Goal: Task Accomplishment & Management: Complete application form

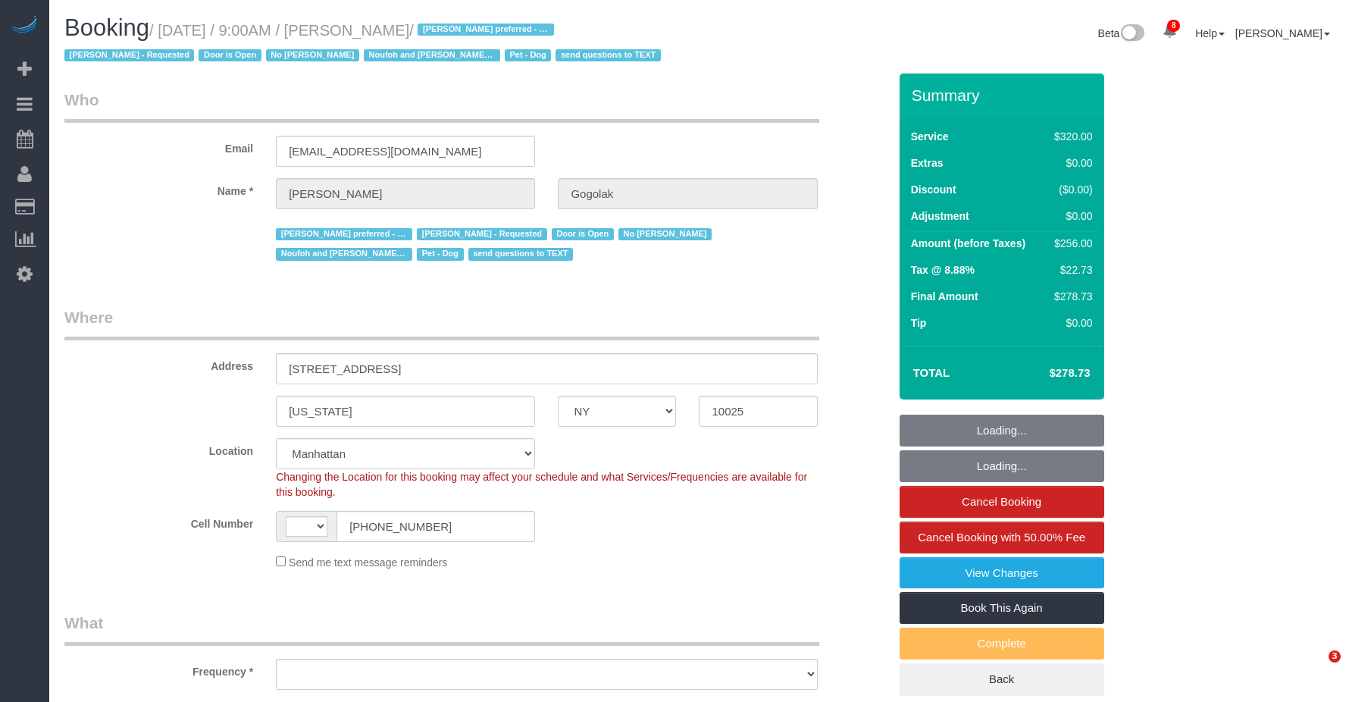
select select "NY"
select select "number:58"
select select "number:76"
select select "number:13"
select select "number:5"
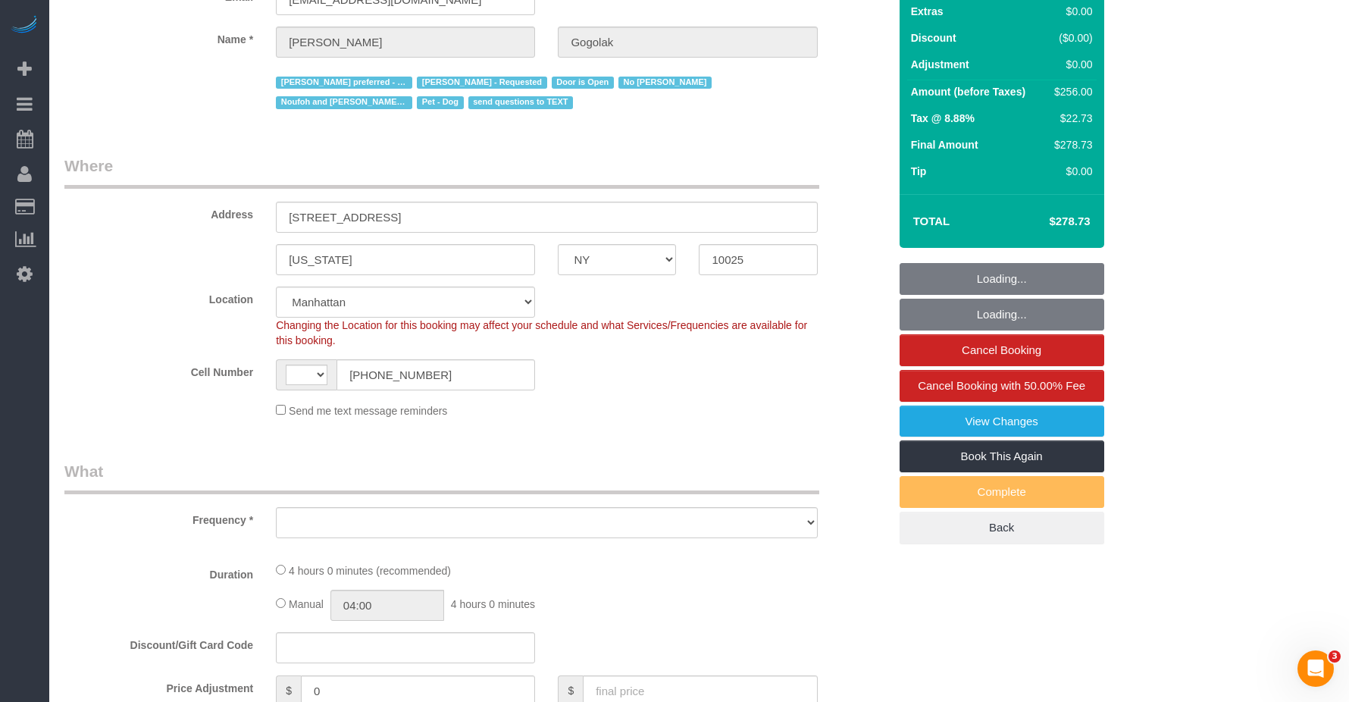
select select "string:US"
select select "object:875"
select select "string:stripe-pm_1P0RUk4VGloSiKo71VMZMWZt"
select select "spot1"
select select "240"
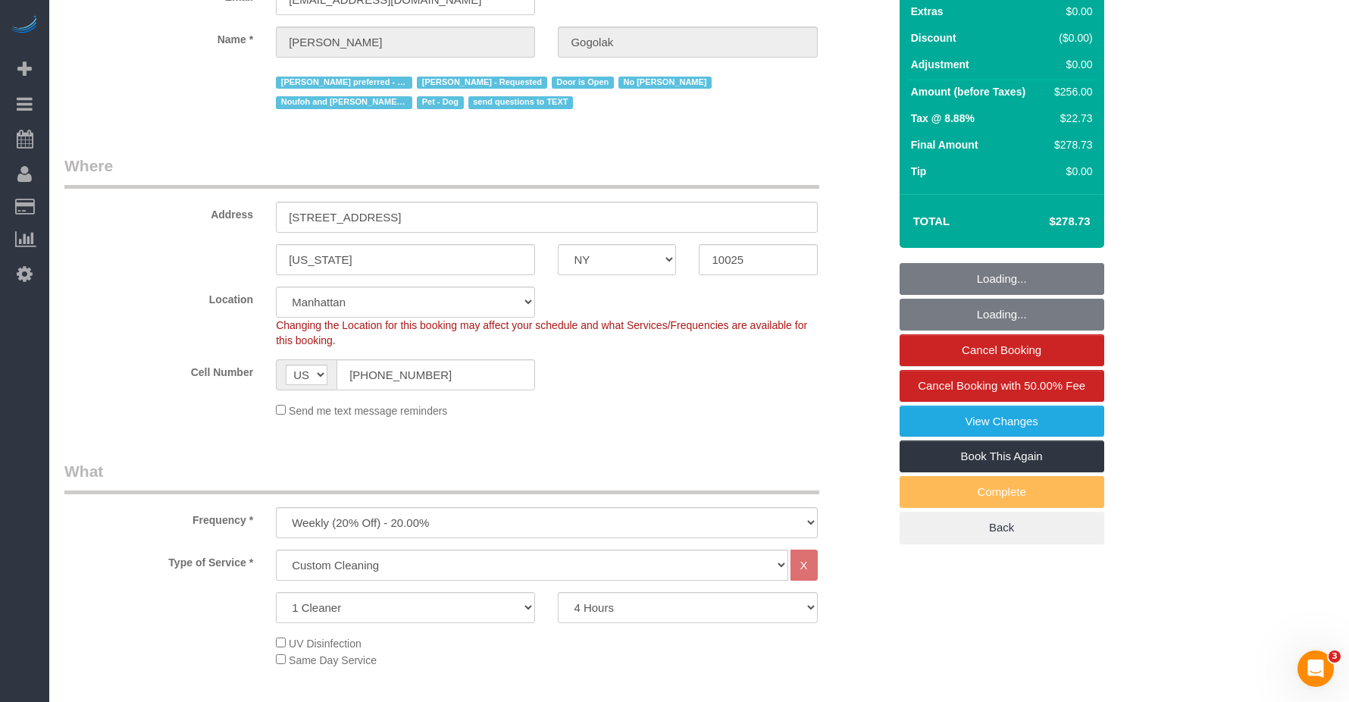
select select "object:1431"
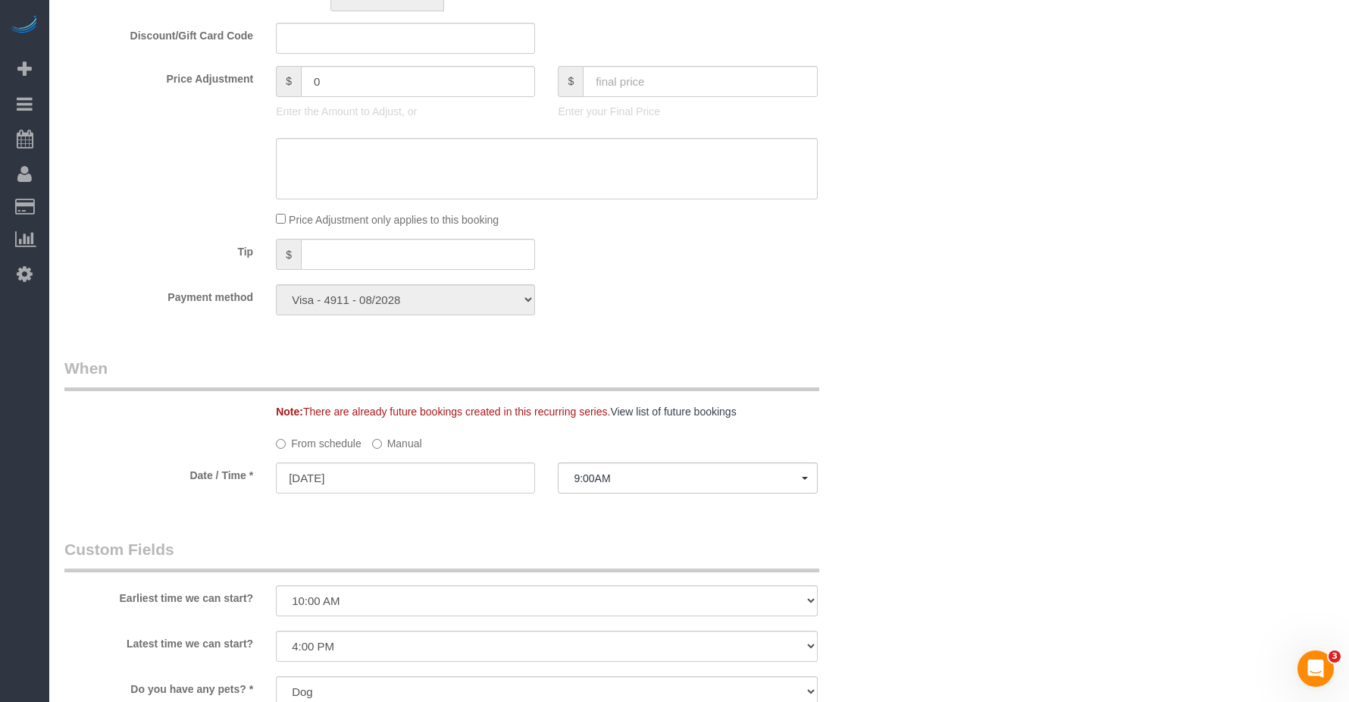
scroll to position [1213, 0]
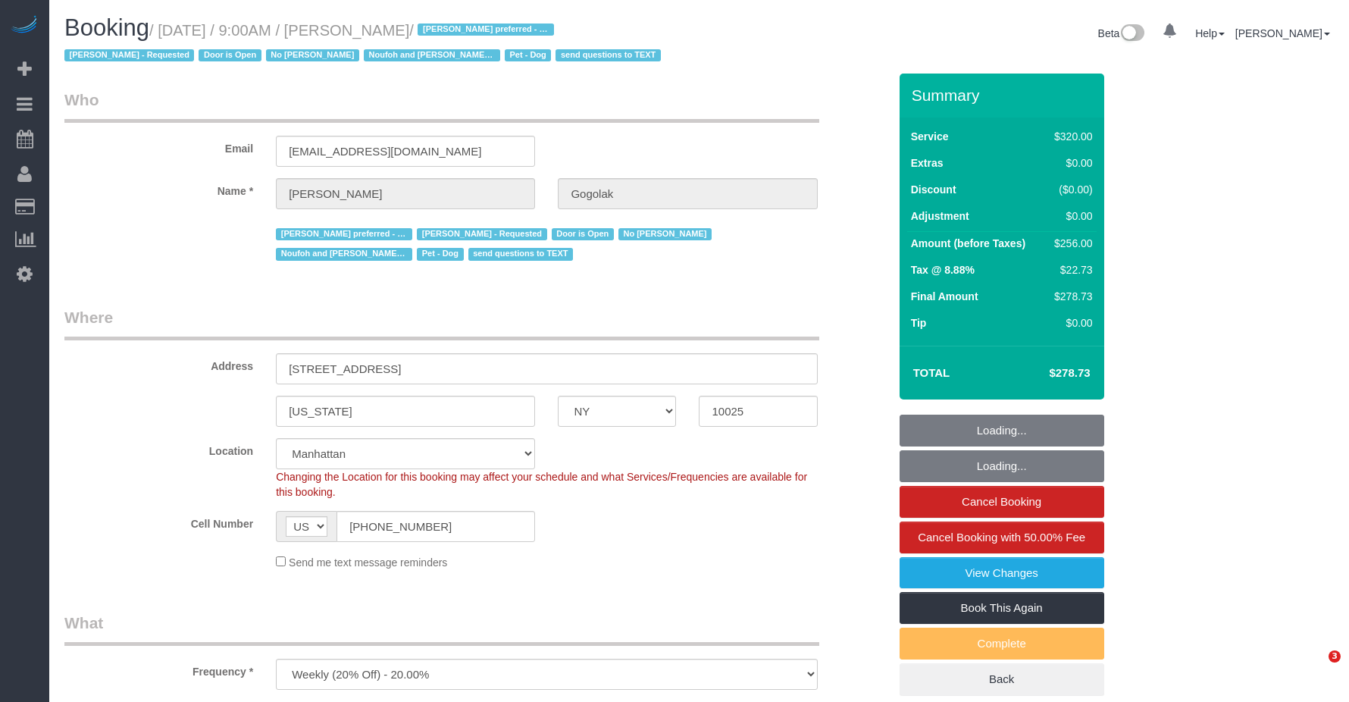
select select "NY"
select select "object:730"
select select "string:stripe-pm_1P0RUk4VGloSiKo71VMZMWZt"
select select "number:58"
select select "number:76"
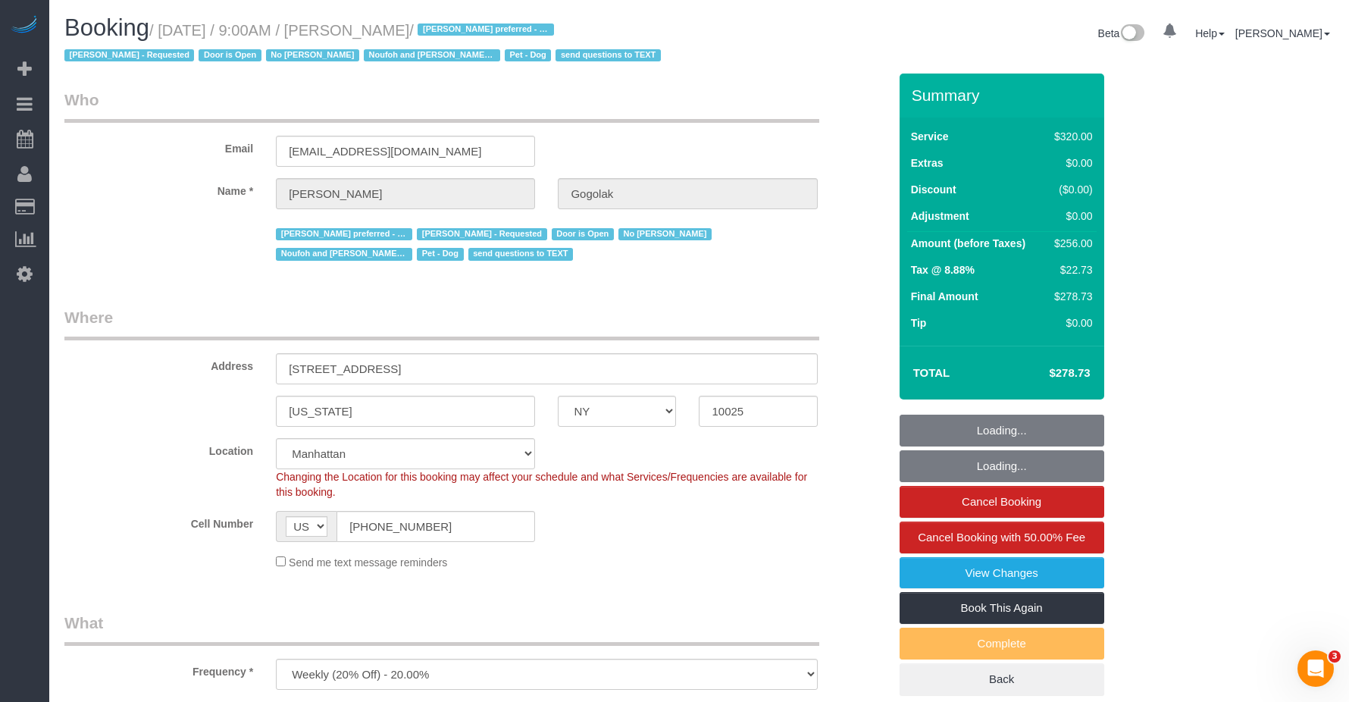
select select "number:13"
select select "number:5"
select select "240"
select select "spot1"
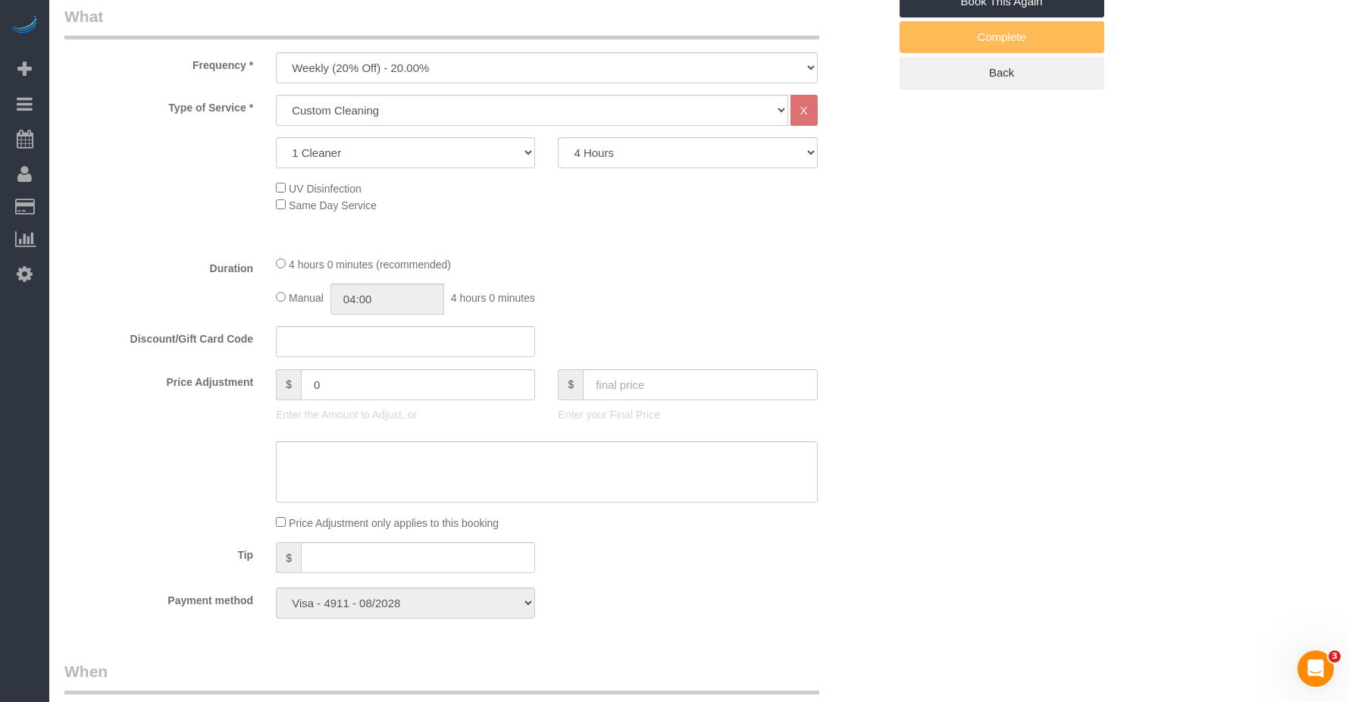
scroll to position [303, 0]
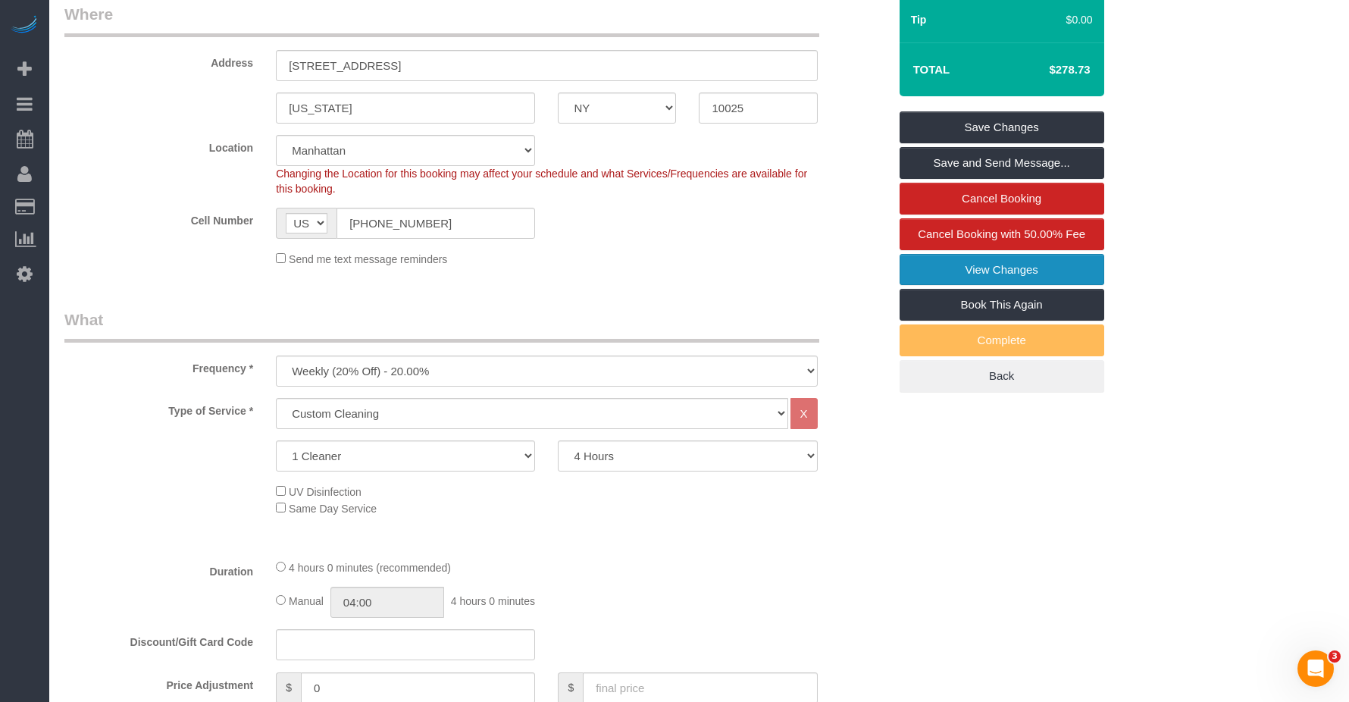
click at [988, 269] on link "View Changes" at bounding box center [1002, 270] width 205 height 32
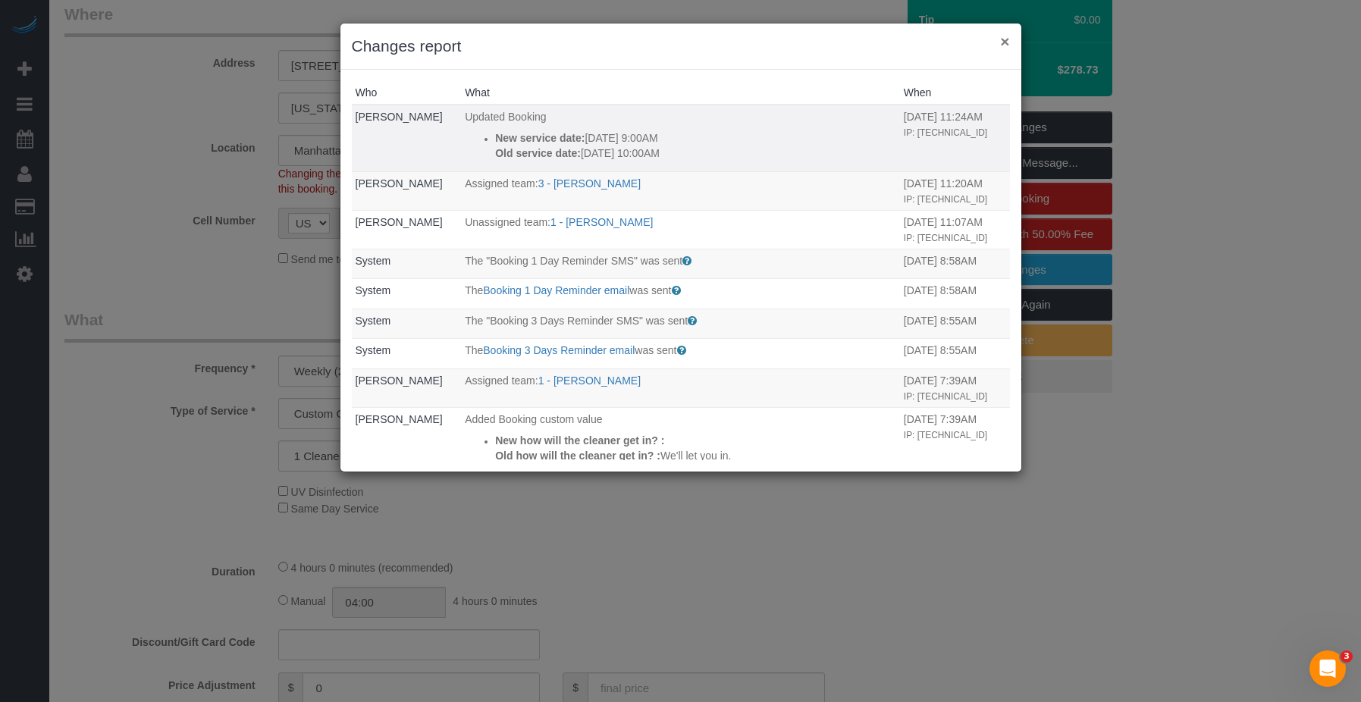
drag, startPoint x: 1004, startPoint y: 42, endPoint x: 797, endPoint y: 92, distance: 212.9
click at [1001, 42] on button "×" at bounding box center [1004, 41] width 9 height 16
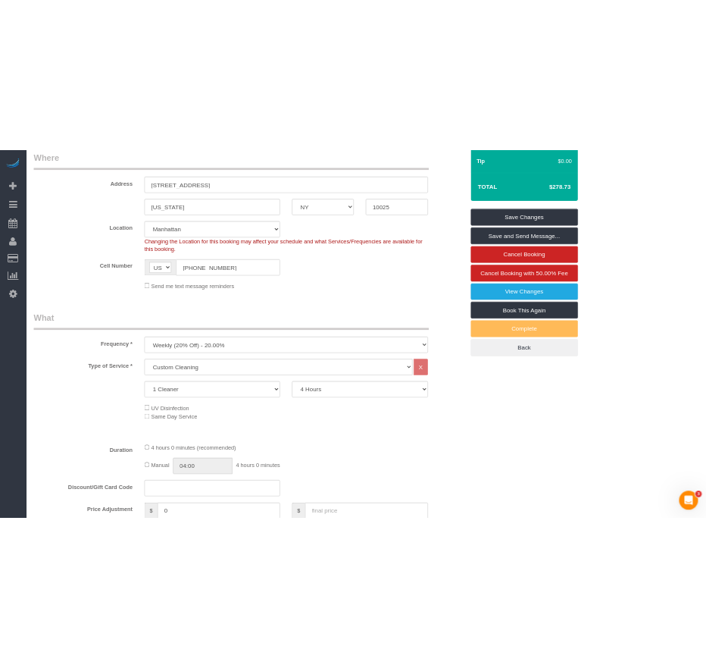
scroll to position [0, 0]
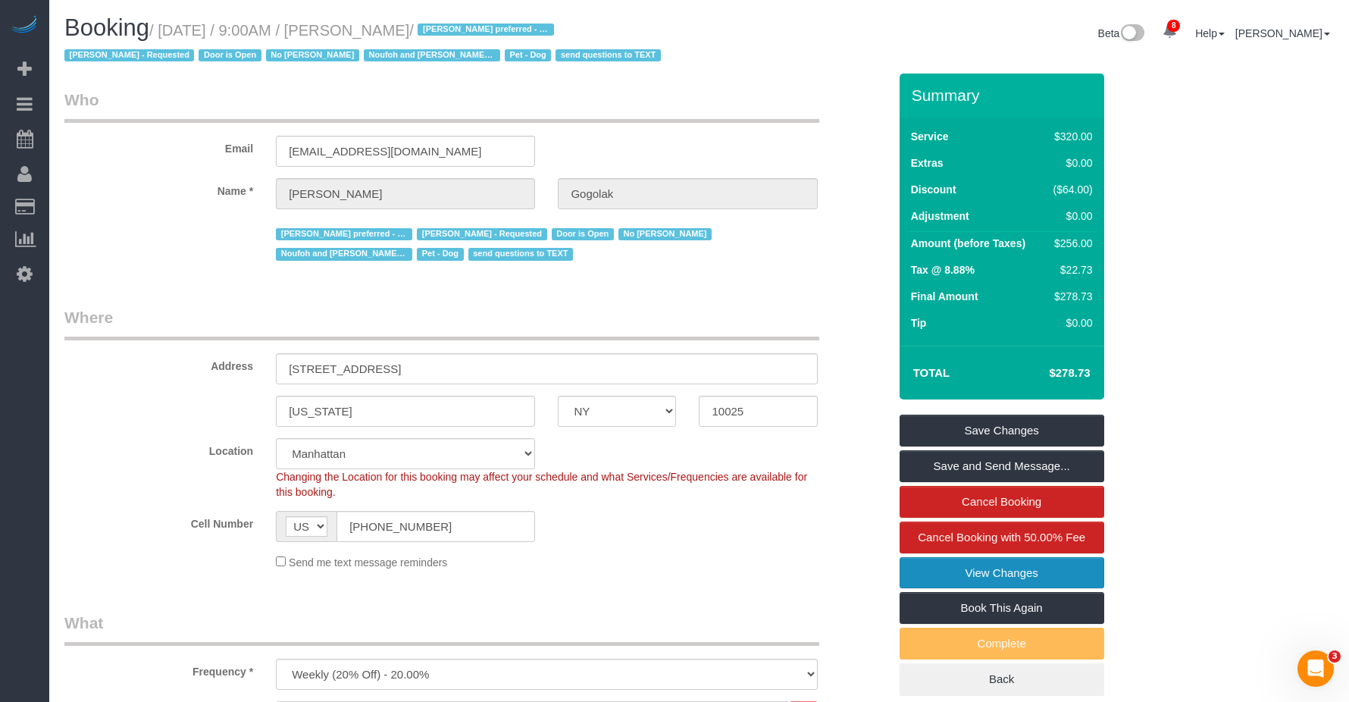
click at [998, 571] on link "View Changes" at bounding box center [1002, 573] width 205 height 32
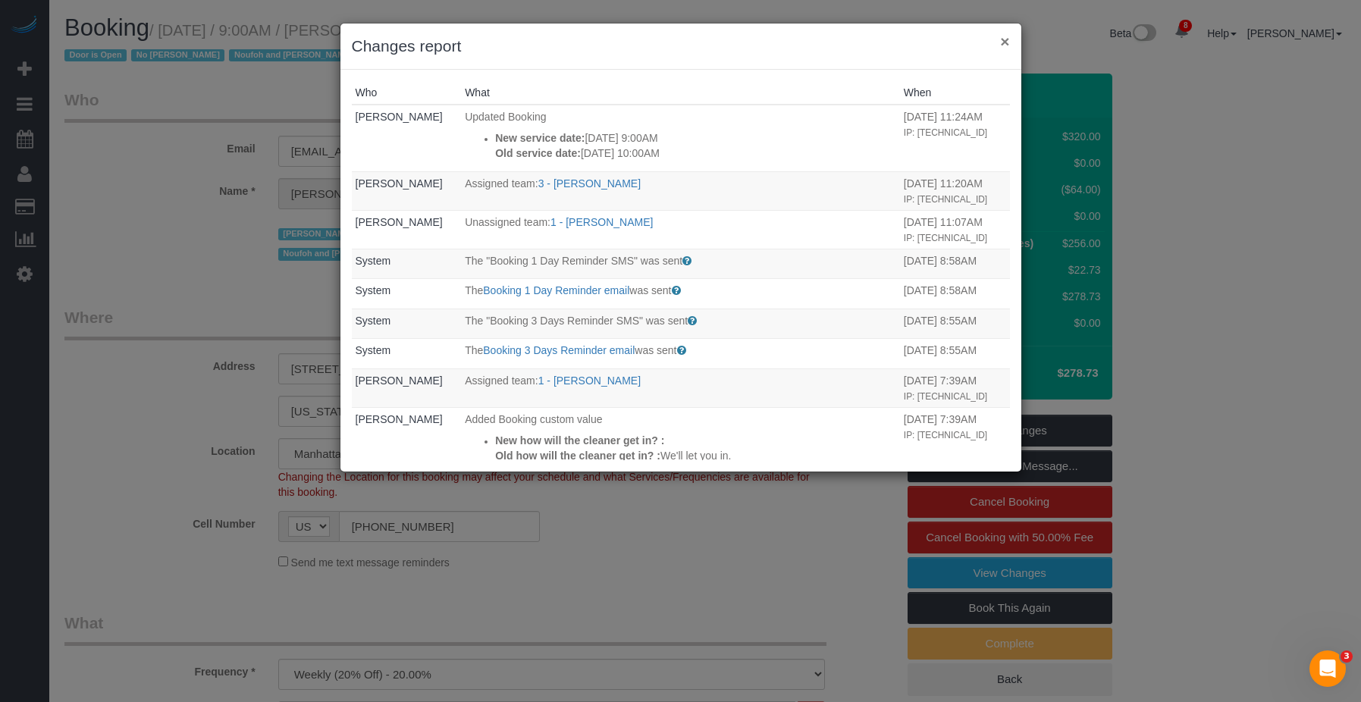
click at [1006, 38] on button "×" at bounding box center [1004, 41] width 9 height 16
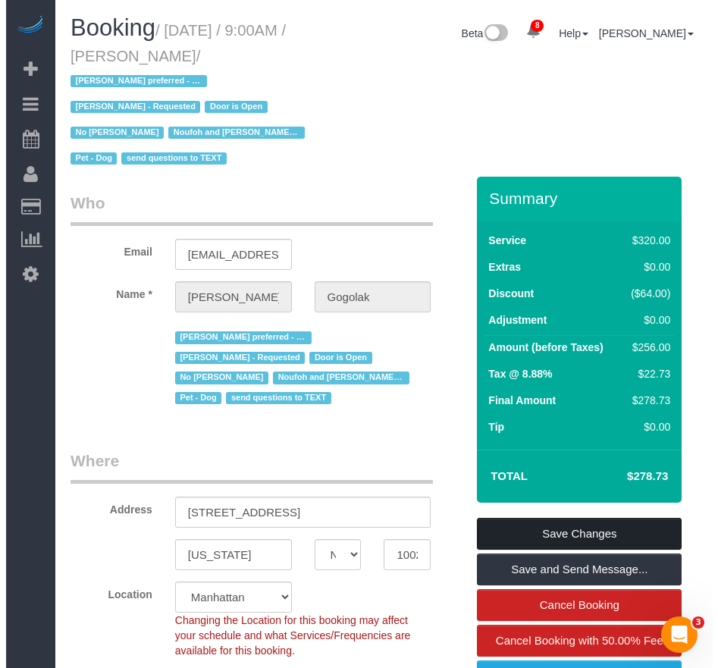
scroll to position [76, 0]
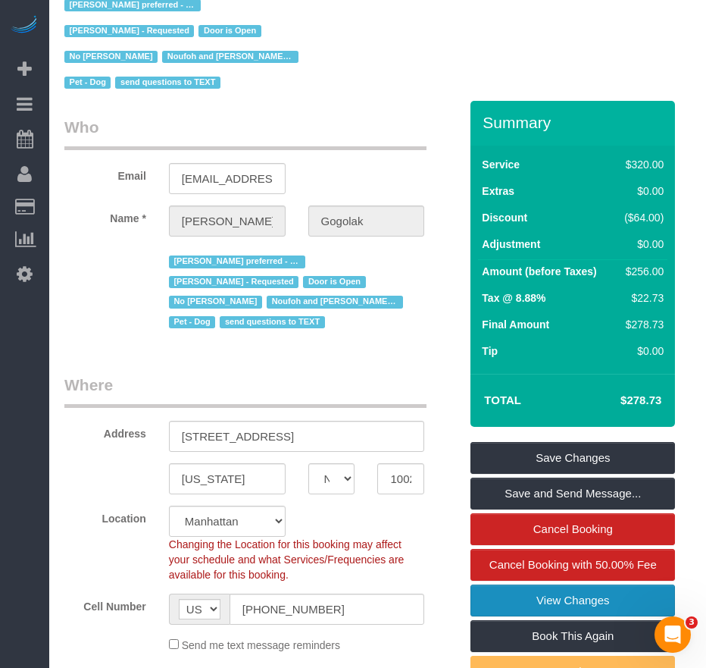
click at [544, 594] on link "View Changes" at bounding box center [573, 600] width 205 height 32
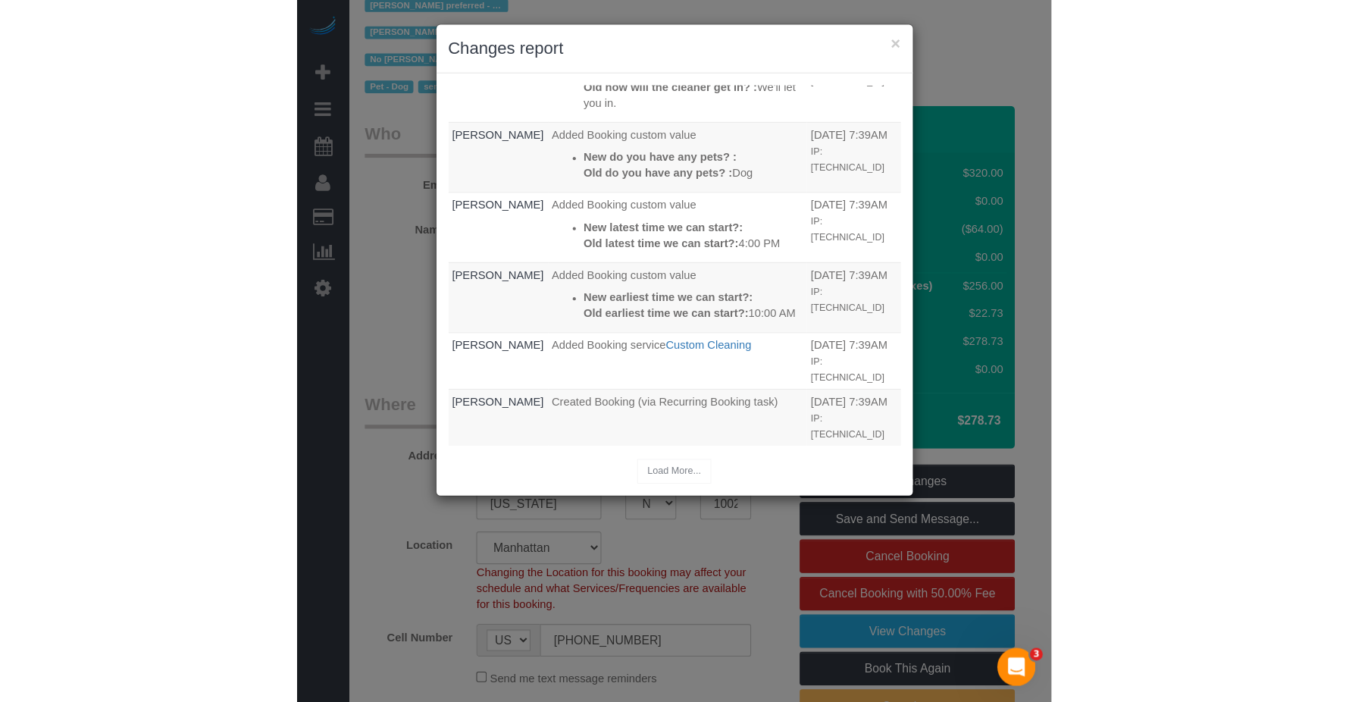
scroll to position [616, 0]
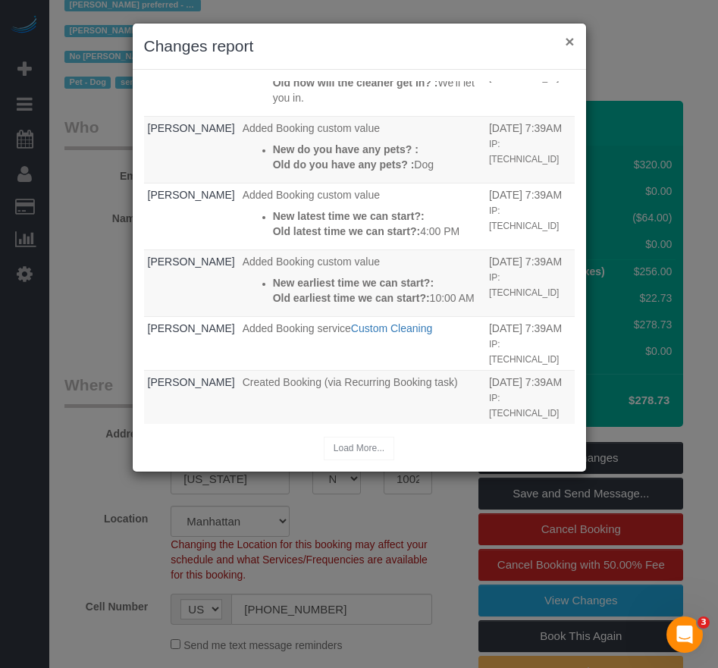
click at [574, 38] on button "×" at bounding box center [569, 41] width 9 height 16
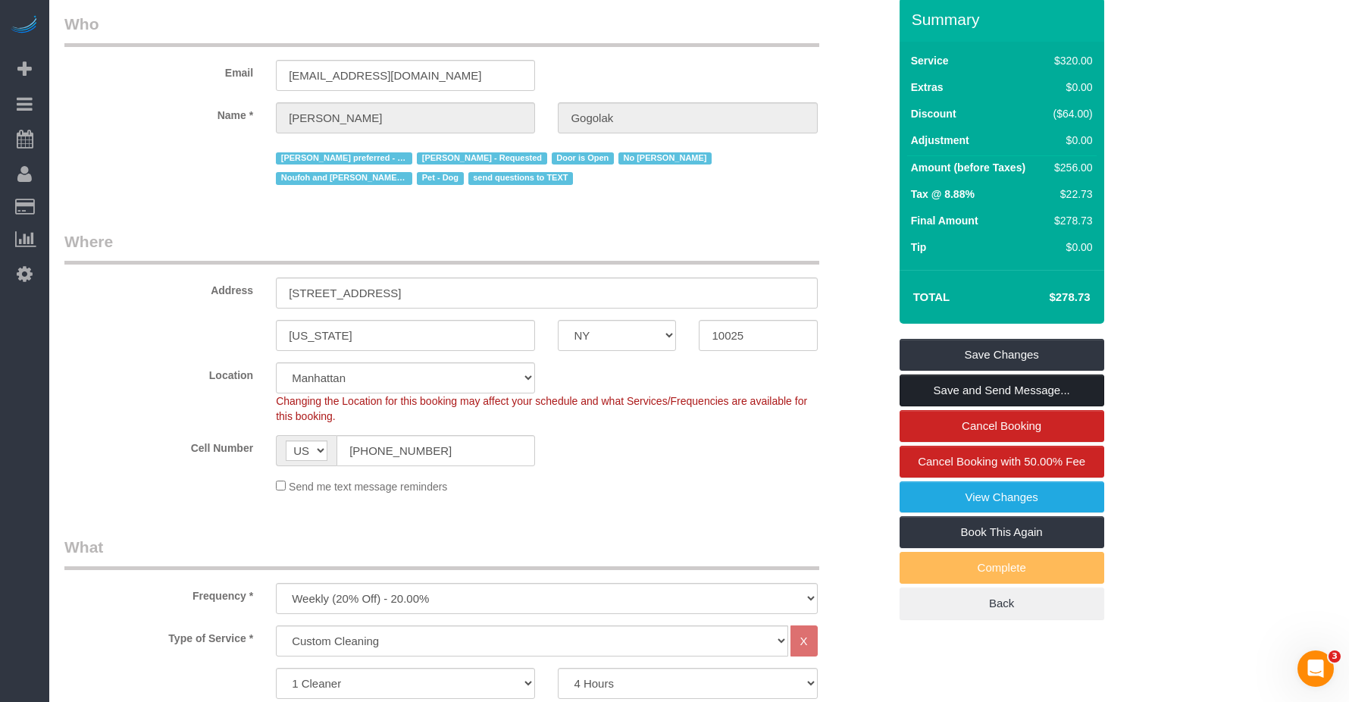
click at [1005, 390] on link "Save and Send Message..." at bounding box center [1002, 390] width 205 height 32
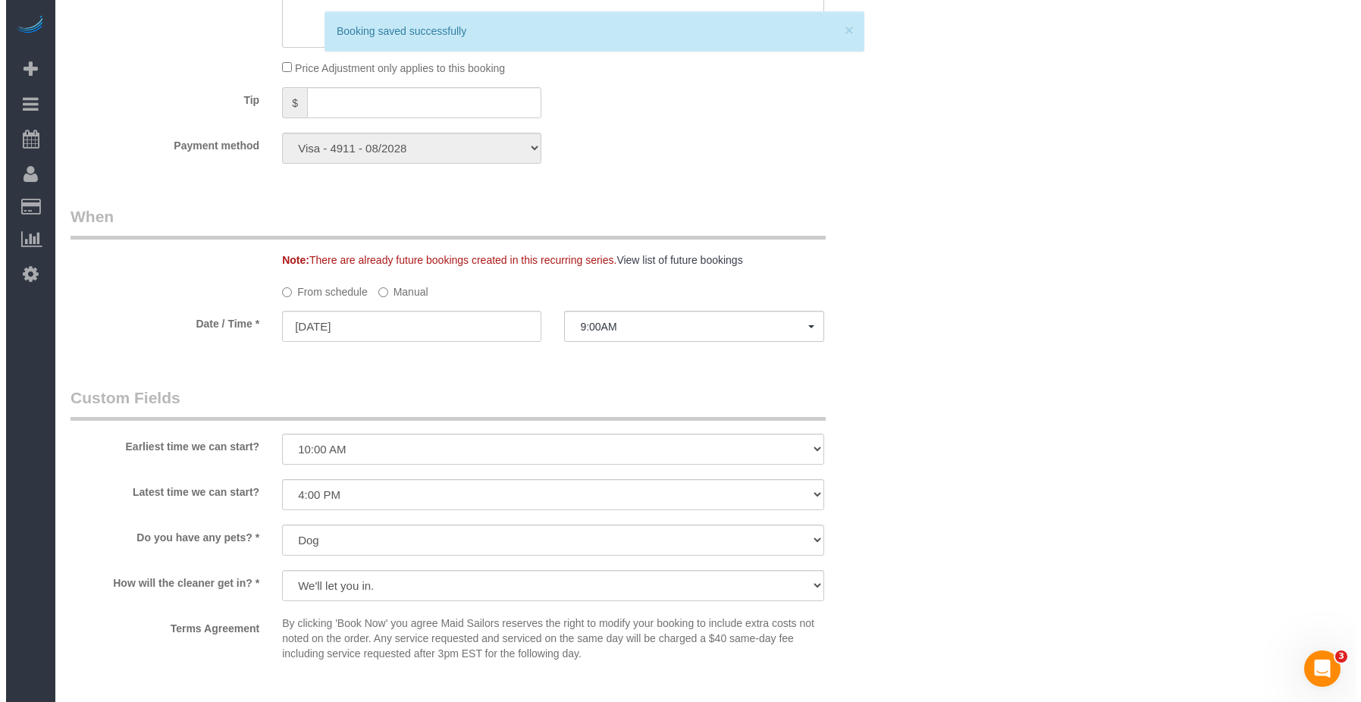
scroll to position [1364, 0]
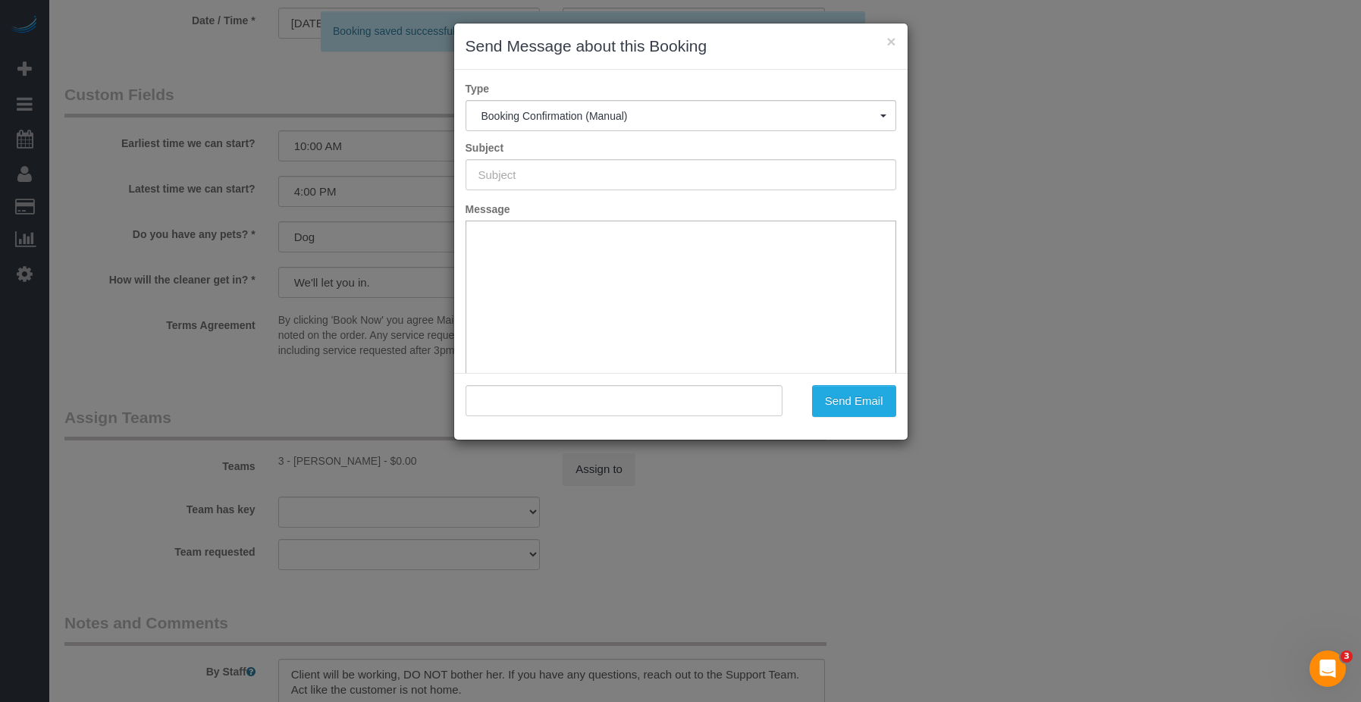
type input "Cleaning Confirmed for 08/15/2025 at 9:00am"
type input ""Leonora Gogolak" <gogolakl@gmail.com>"
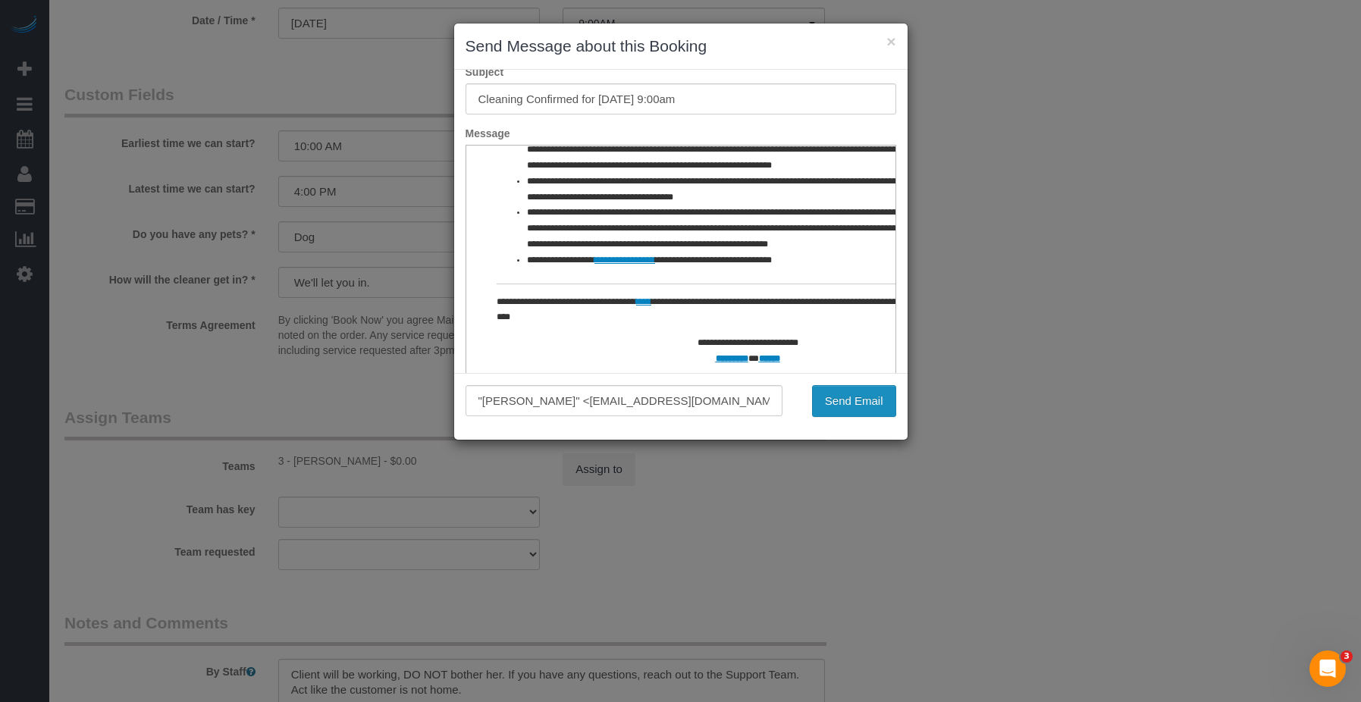
scroll to position [111, 0]
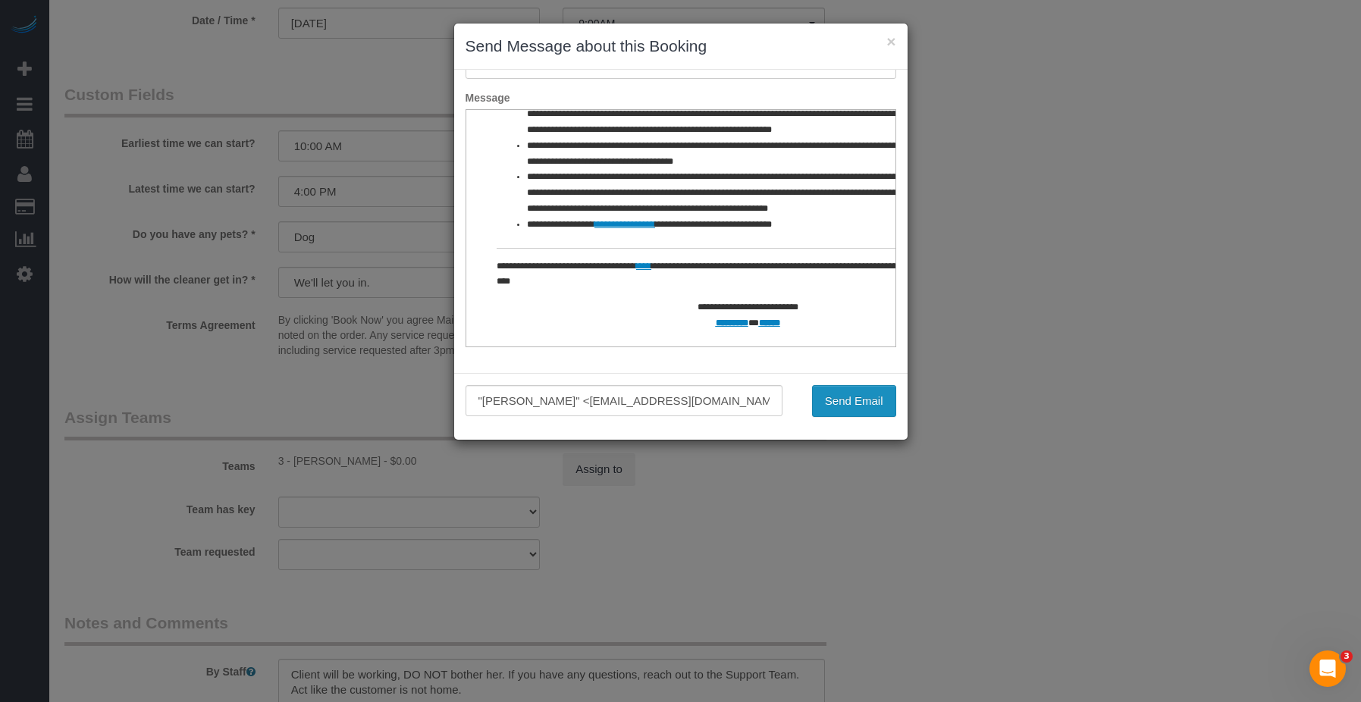
click at [882, 400] on button "Send Email" at bounding box center [854, 401] width 84 height 32
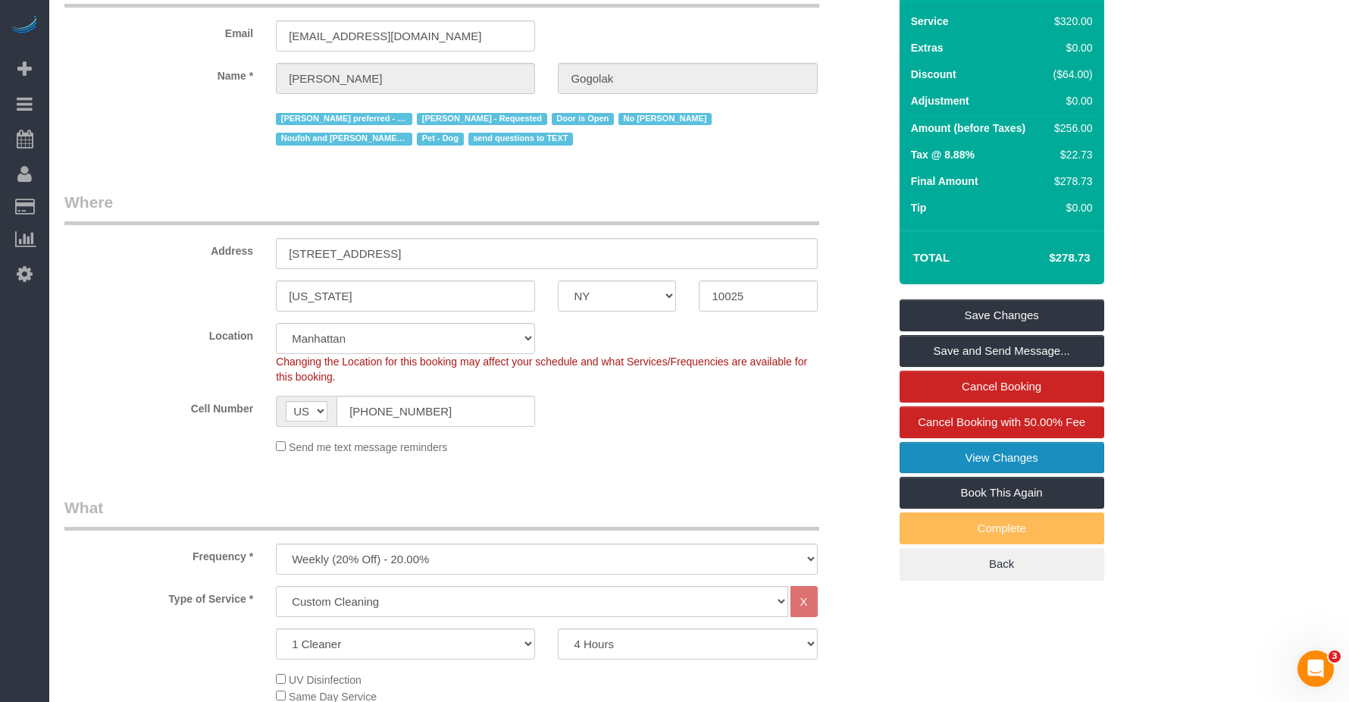
click at [969, 453] on link "View Changes" at bounding box center [1002, 458] width 205 height 32
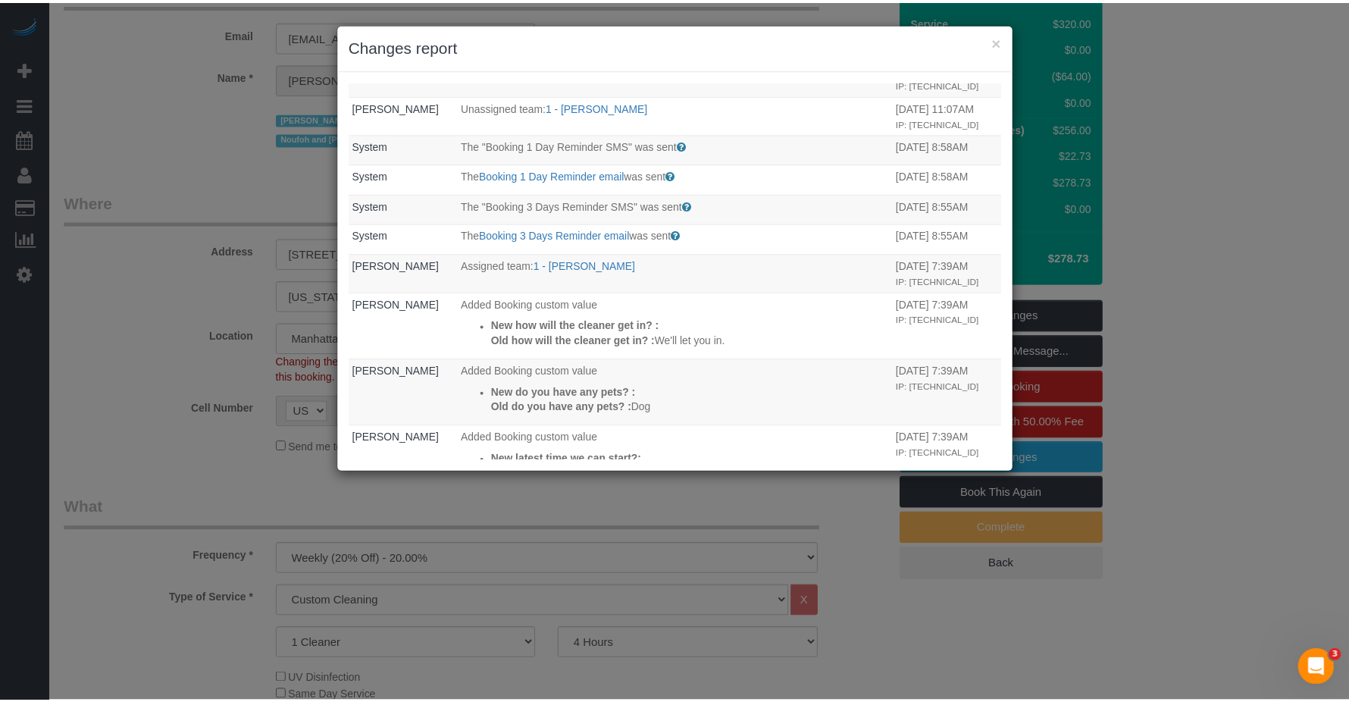
scroll to position [0, 0]
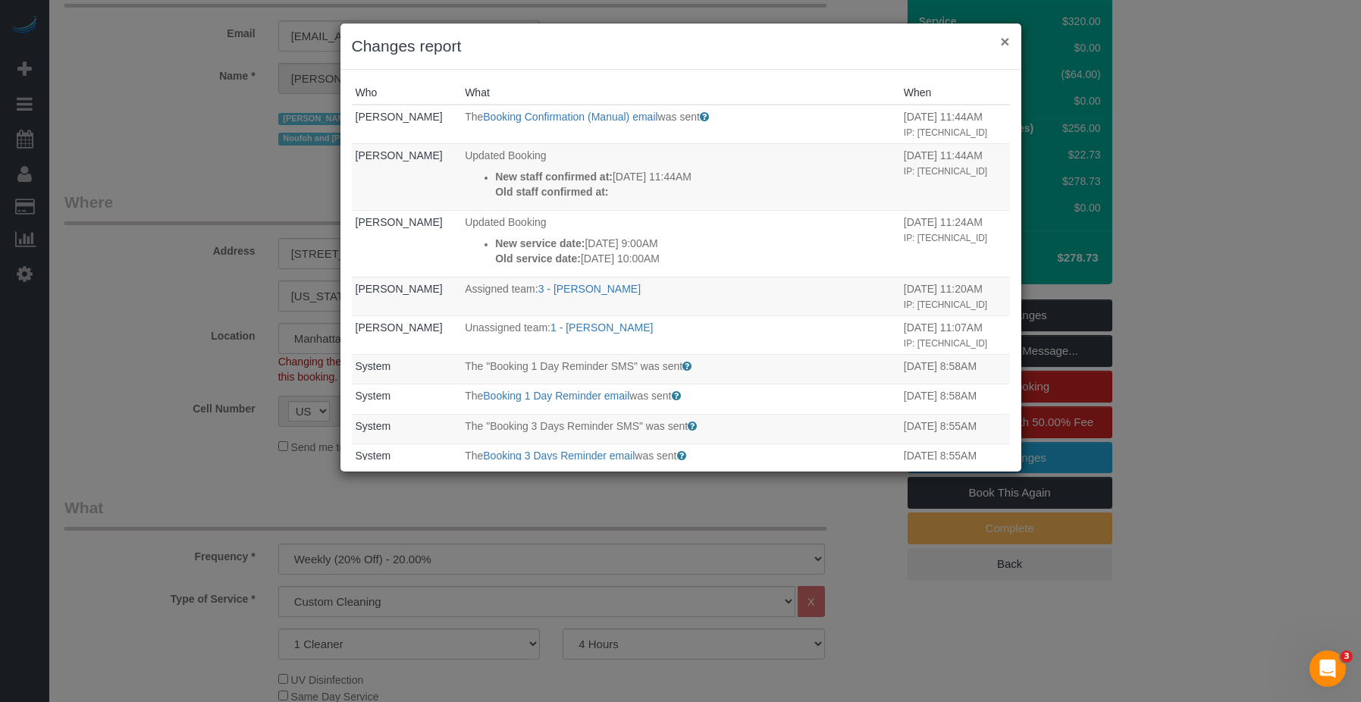
drag, startPoint x: 1000, startPoint y: 40, endPoint x: 979, endPoint y: 47, distance: 21.6
click at [1000, 40] on button "×" at bounding box center [1004, 41] width 9 height 16
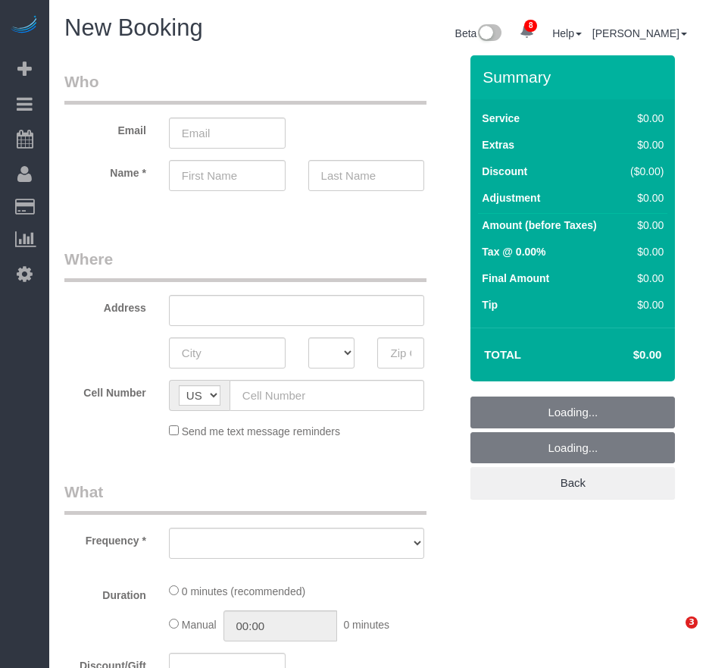
select select "number:89"
select select "number:90"
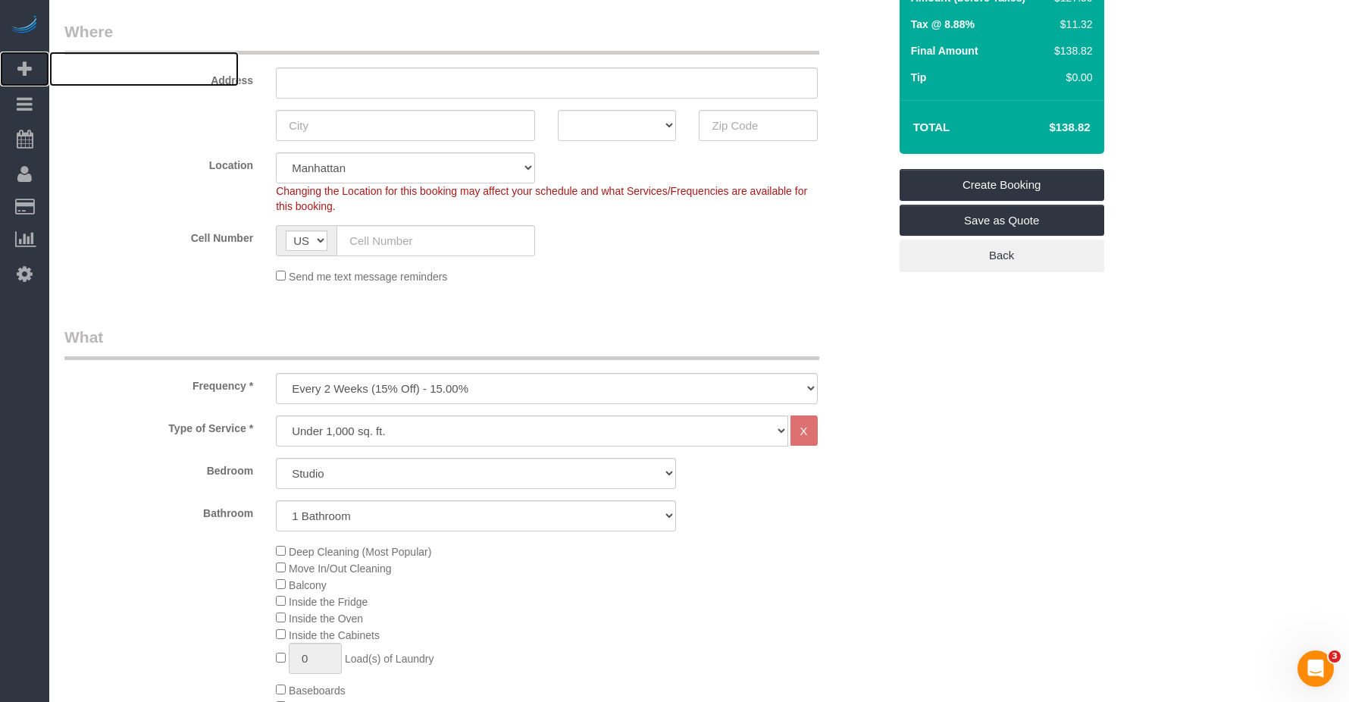
scroll to position [379, 0]
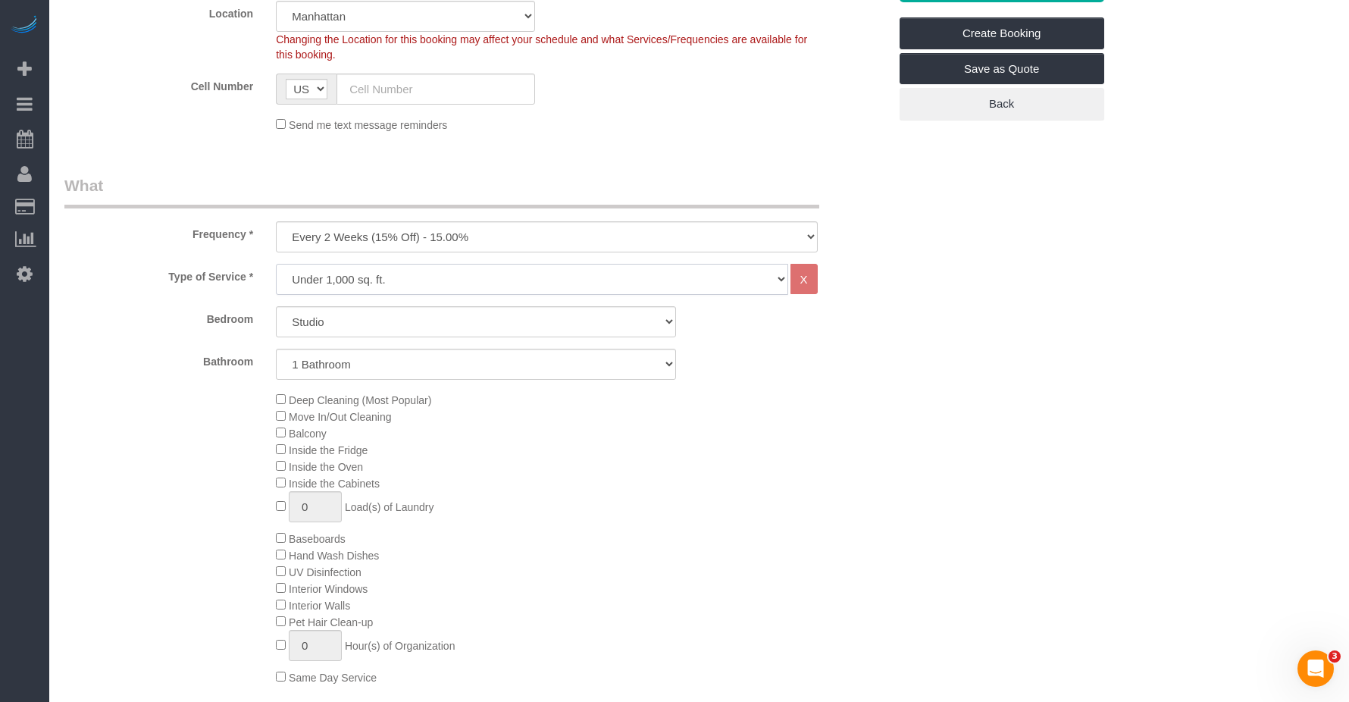
click at [475, 270] on select "Under 1,000 sq. ft. 1,001 - 1,500 sq. ft. 1,500+ sq. ft. Custom Cleaning Office…" at bounding box center [532, 279] width 512 height 31
click at [276, 264] on select "Under 1,000 sq. ft. 1,001 - 1,500 sq. ft. 1,500+ sq. ft. Custom Cleaning Office…" at bounding box center [532, 279] width 512 height 31
click at [424, 230] on select "One Time Weekly (20% Off) - 20.00% Every 2 Weeks (15% Off) - 15.00% Every 4 Wee…" at bounding box center [546, 236] width 541 height 31
drag, startPoint x: 453, startPoint y: 244, endPoint x: 482, endPoint y: 249, distance: 30.0
click at [454, 244] on select "One Time Weekly (20% Off) - 20.00% Every 2 Weeks (15% Off) - 15.00% Every 4 Wee…" at bounding box center [546, 236] width 541 height 31
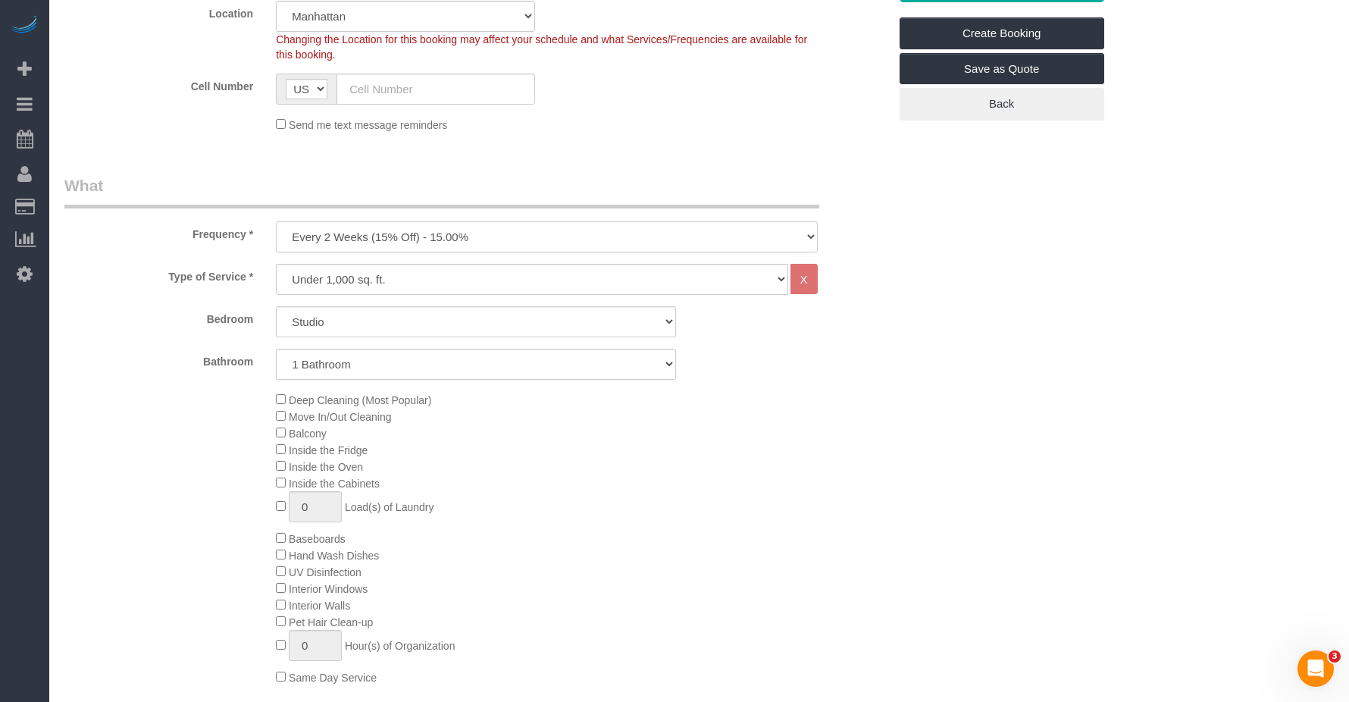
select select "object:2418"
click at [276, 221] on select "One Time Weekly (20% Off) - 20.00% Every 2 Weeks (15% Off) - 15.00% Every 4 Wee…" at bounding box center [546, 236] width 541 height 31
click at [458, 270] on select "Under 1,000 sq. ft. 1,001 - 1,500 sq. ft. 1,500+ sq. ft. Custom Cleaning Office…" at bounding box center [532, 279] width 512 height 31
click at [276, 264] on select "Under 1,000 sq. ft. 1,001 - 1,500 sq. ft. 1,500+ sq. ft. Custom Cleaning Office…" at bounding box center [532, 279] width 512 height 31
click at [399, 313] on select "Studio 1 Bedroom 2 Bedrooms 3 Bedrooms" at bounding box center [476, 321] width 400 height 31
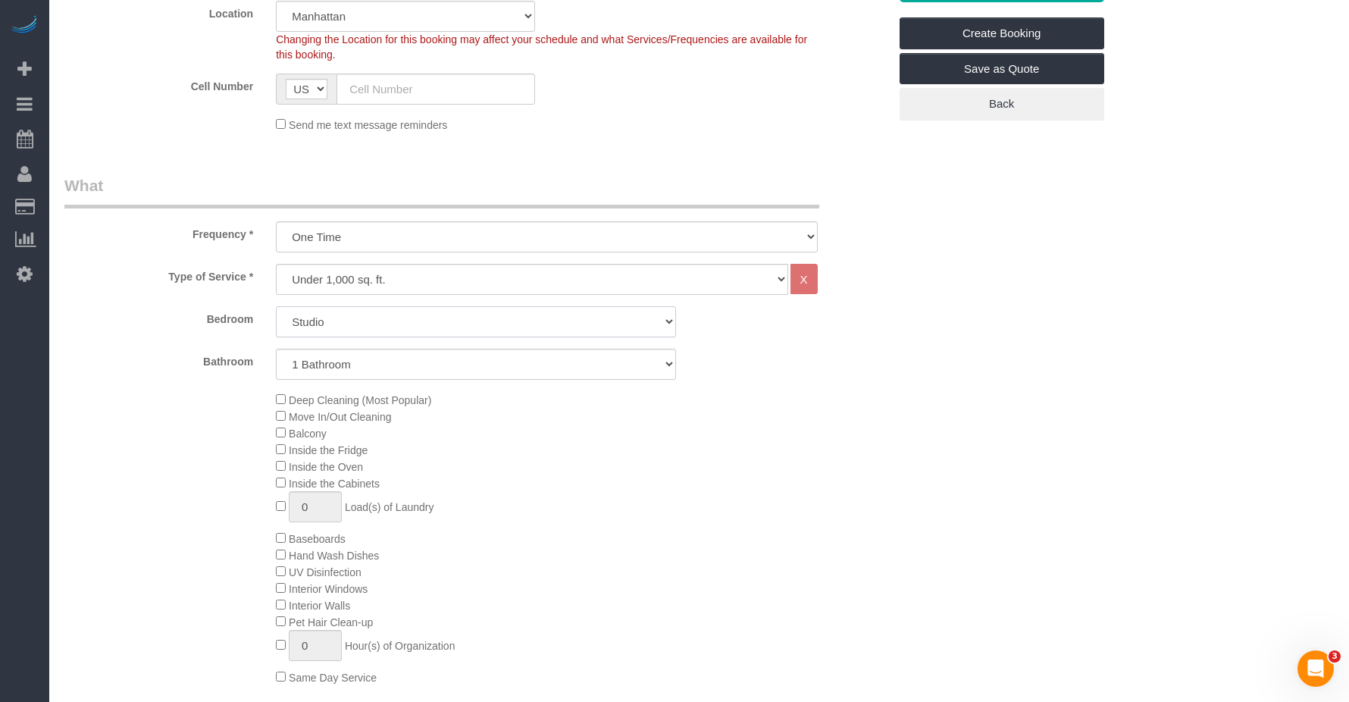
select select "3"
click at [276, 306] on select "Studio 1 Bedroom 2 Bedrooms 3 Bedrooms" at bounding box center [476, 321] width 400 height 31
click at [403, 371] on select "1 Bathroom 2 Bathrooms" at bounding box center [476, 364] width 400 height 31
select select "2"
click at [276, 349] on select "1 Bathroom 2 Bathrooms" at bounding box center [476, 364] width 400 height 31
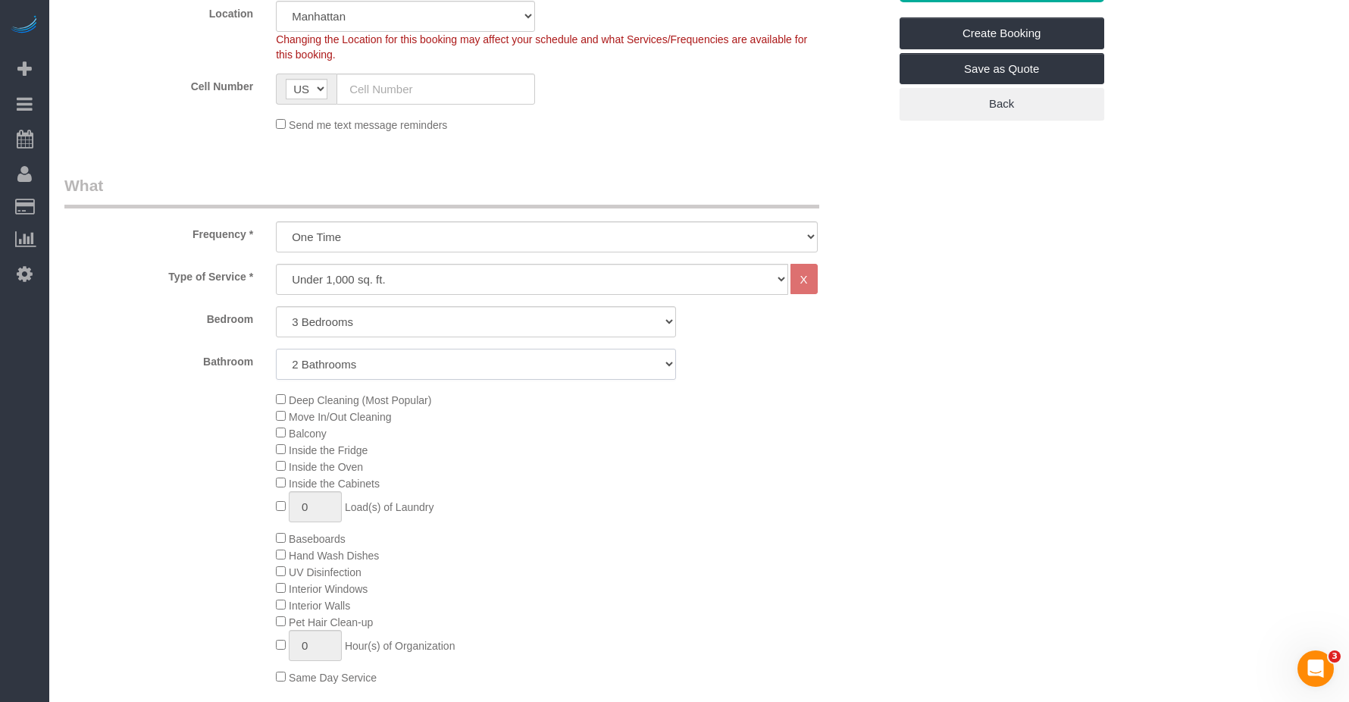
scroll to position [606, 0]
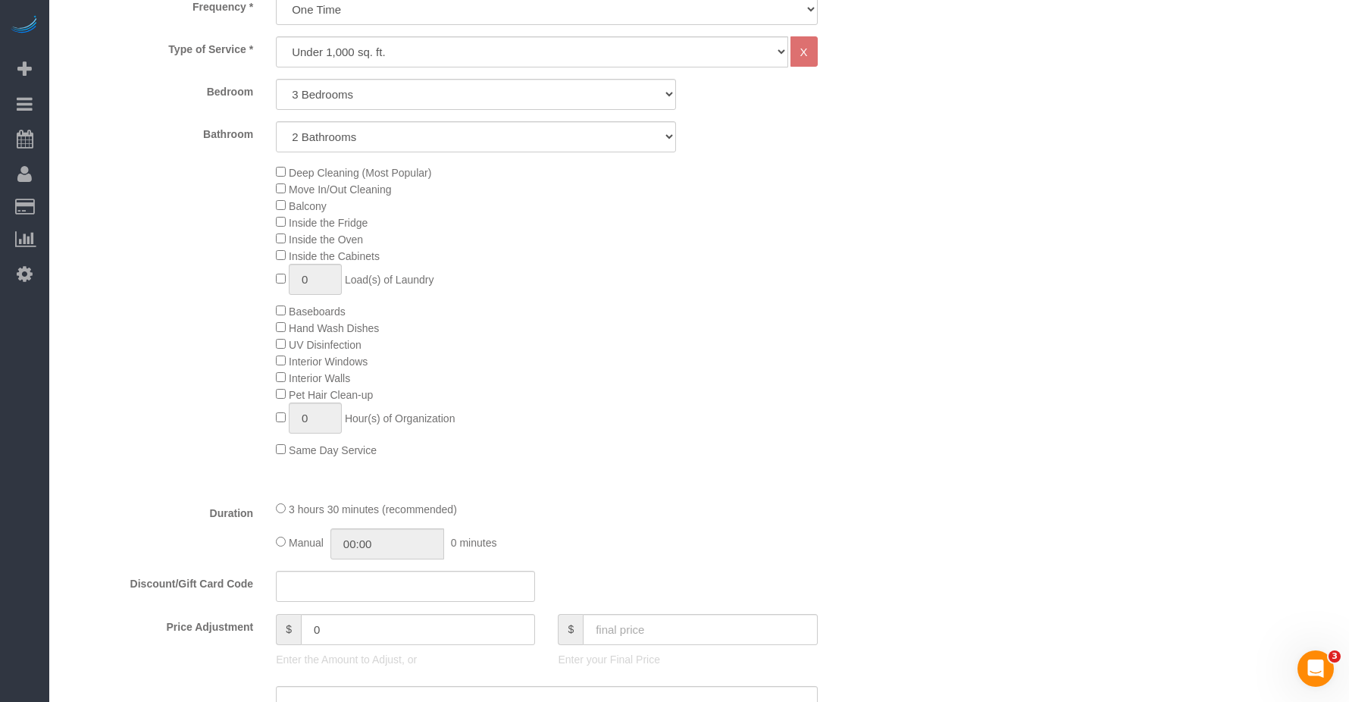
click at [706, 330] on div "Deep Cleaning (Most Popular) Move In/Out Cleaning Balcony Inside the Fridge Ins…" at bounding box center [582, 311] width 634 height 294
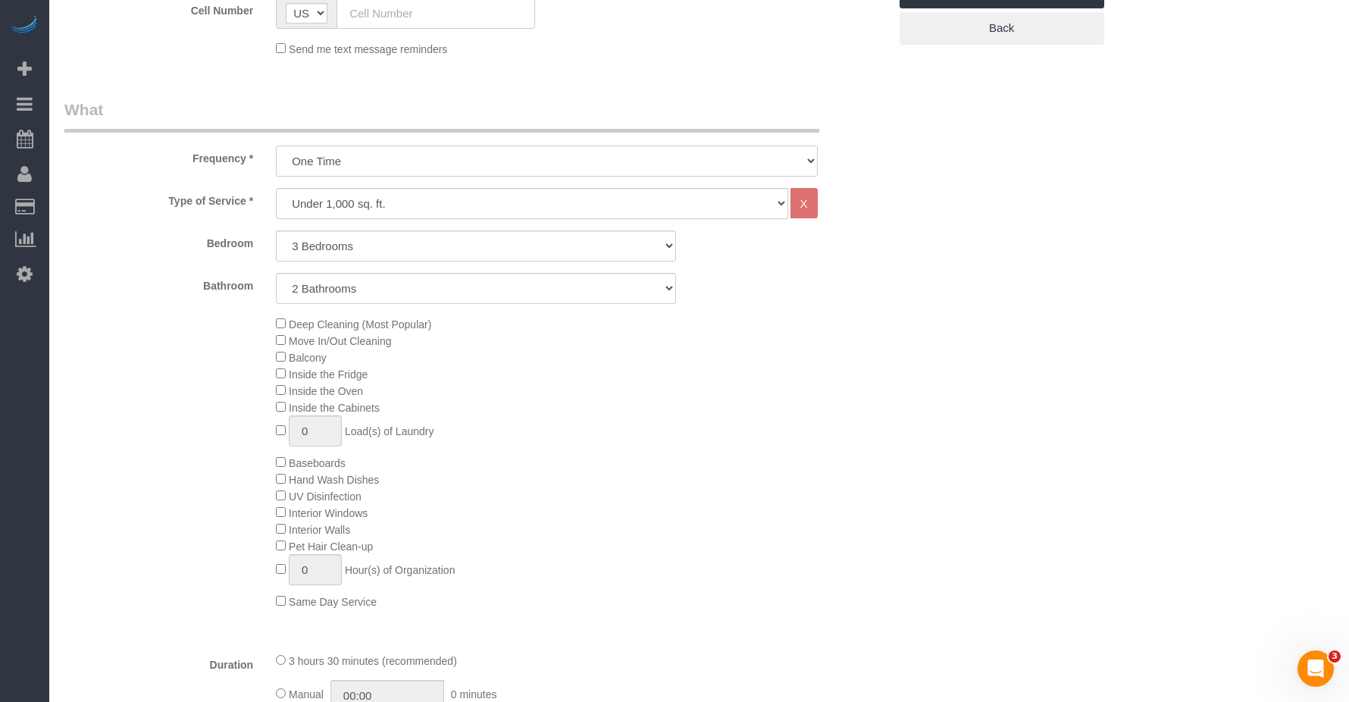
click at [433, 158] on select "One Time Weekly (20% Off) - 20.00% Every 2 Weeks (15% Off) - 15.00% Every 4 Wee…" at bounding box center [546, 161] width 541 height 31
drag, startPoint x: 174, startPoint y: 318, endPoint x: 193, endPoint y: 305, distance: 22.3
click at [178, 315] on div "Deep Cleaning (Most Popular) Move In/Out Cleaning Balcony Inside the Fridge Ins…" at bounding box center [476, 462] width 847 height 294
click at [398, 202] on select "Under 1,000 sq. ft. 1,001 - 1,500 sq. ft. 1,500+ sq. ft. Custom Cleaning Office…" at bounding box center [532, 203] width 512 height 31
select select "213"
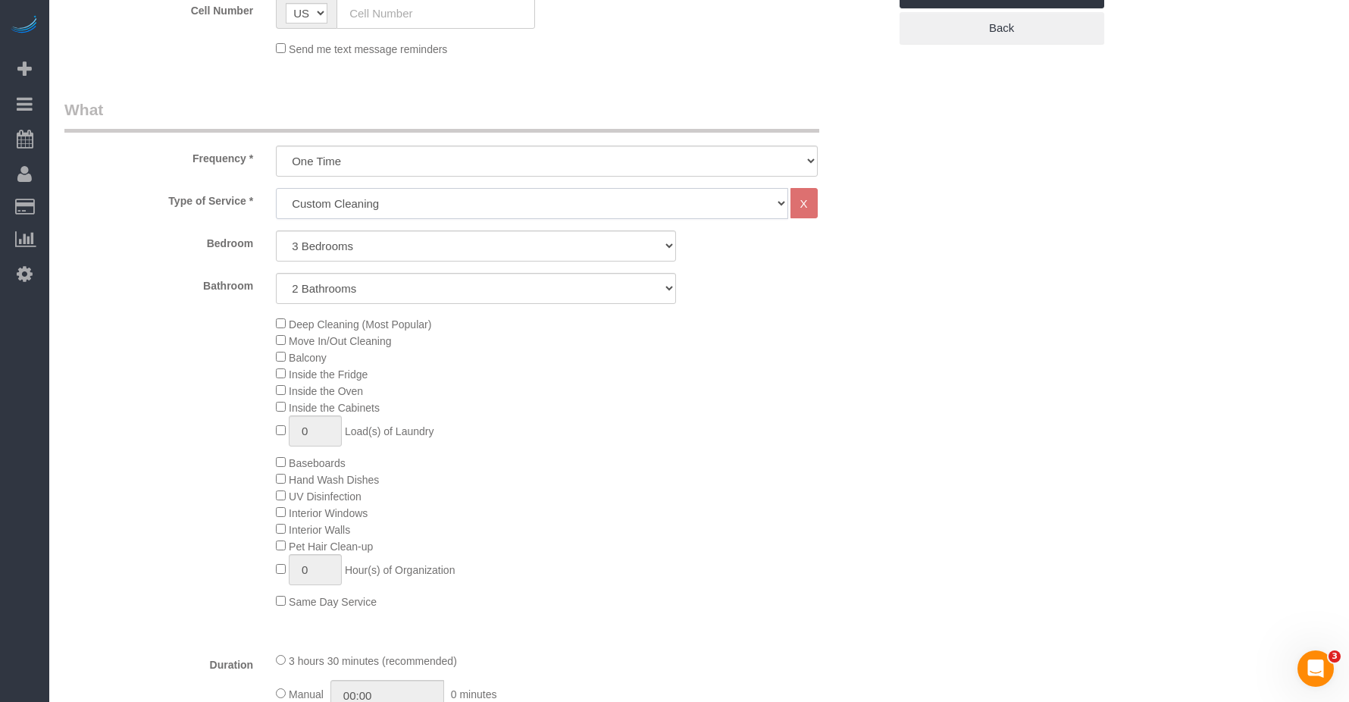
click at [276, 188] on select "Under 1,000 sq. ft. 1,001 - 1,500 sq. ft. 1,500+ sq. ft. Custom Cleaning Office…" at bounding box center [532, 203] width 512 height 31
select select "1"
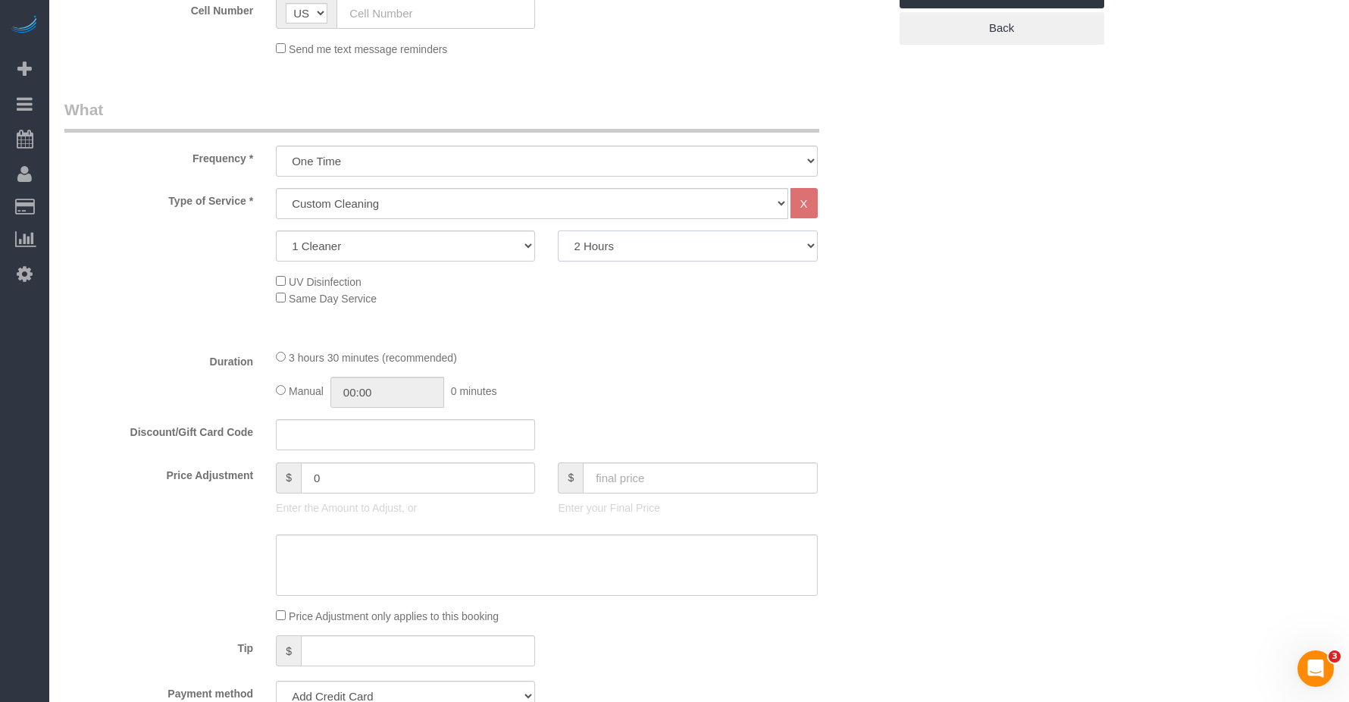
click at [695, 251] on select "2 Hours 2.5 Hours 3 Hours 3.5 Hours 4 Hours 4.5 Hours 5 Hours 5.5 Hours 6 Hours…" at bounding box center [687, 245] width 259 height 31
select select "180"
click at [558, 230] on select "2 Hours 2.5 Hours 3 Hours 3.5 Hours 4 Hours 4.5 Hours 5 Hours 5.5 Hours 6 Hours…" at bounding box center [687, 245] width 259 height 31
click at [646, 353] on div "3 hours 0 minutes (recommended)" at bounding box center [546, 357] width 541 height 17
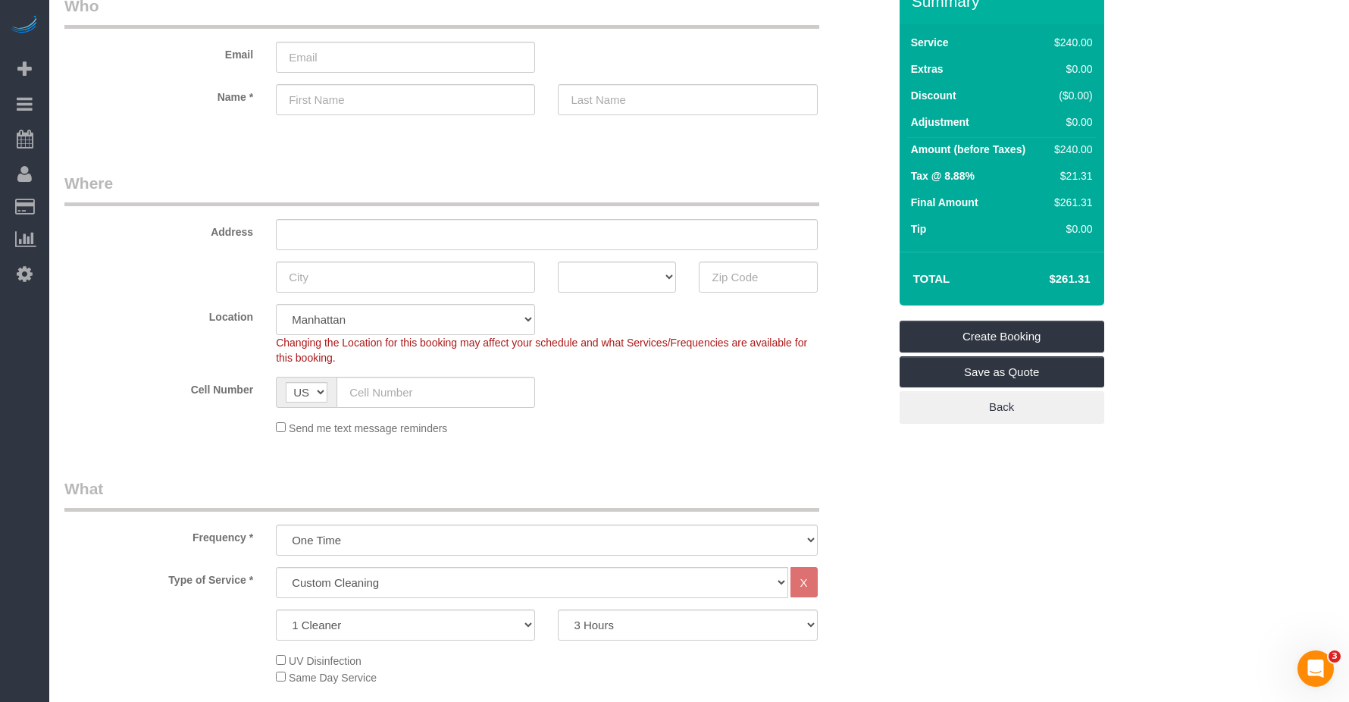
scroll to position [152, 0]
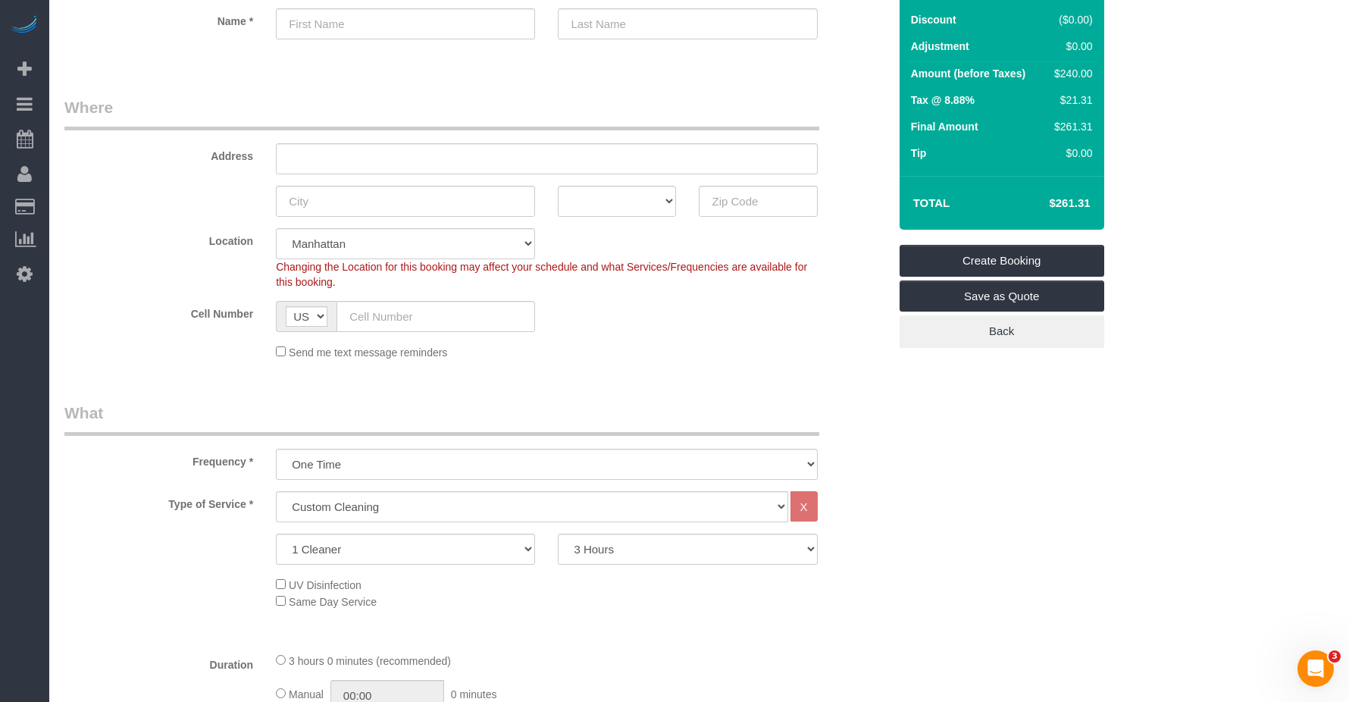
click at [604, 366] on fieldset "Where Address AK AL AR AZ CA CO CT DC DE [GEOGRAPHIC_DATA] [GEOGRAPHIC_DATA] HI…" at bounding box center [476, 233] width 824 height 275
drag, startPoint x: 1051, startPoint y: 203, endPoint x: 1103, endPoint y: 201, distance: 51.6
click at [706, 201] on div "Total $261.31" at bounding box center [1002, 203] width 205 height 54
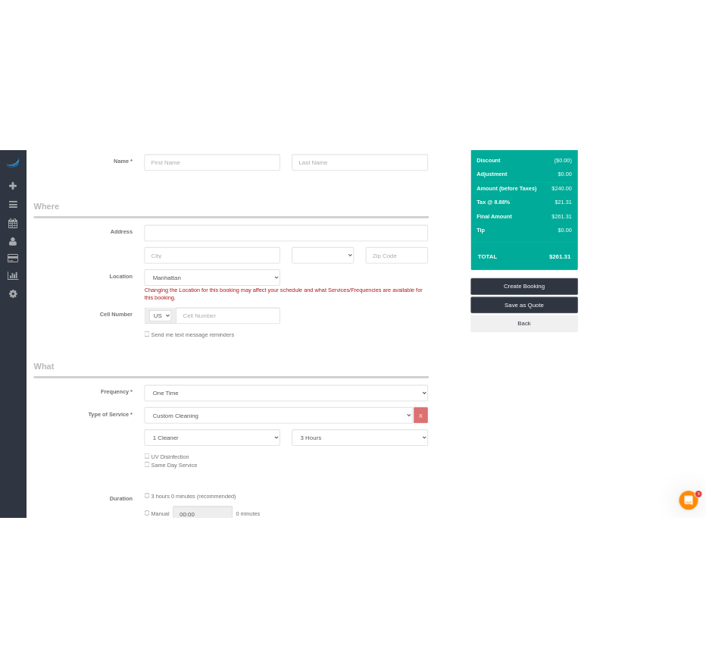
scroll to position [0, 0]
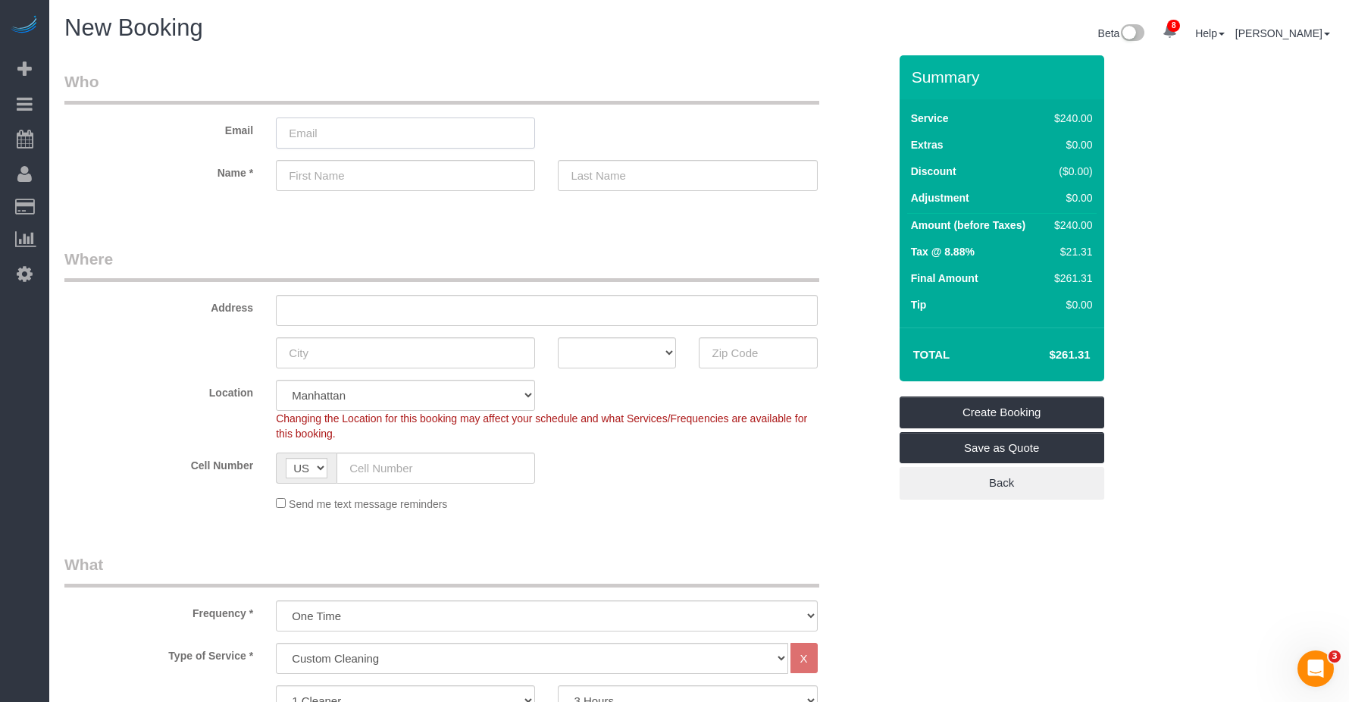
click at [348, 139] on input "email" at bounding box center [405, 132] width 259 height 31
paste input "[EMAIL_ADDRESS][DOMAIN_NAME]"
drag, startPoint x: 291, startPoint y: 130, endPoint x: 327, endPoint y: 136, distance: 37.0
click at [293, 130] on input "[EMAIL_ADDRESS][DOMAIN_NAME]" at bounding box center [405, 132] width 259 height 31
click at [327, 136] on input "[EMAIL_ADDRESS][DOMAIN_NAME]" at bounding box center [405, 132] width 259 height 31
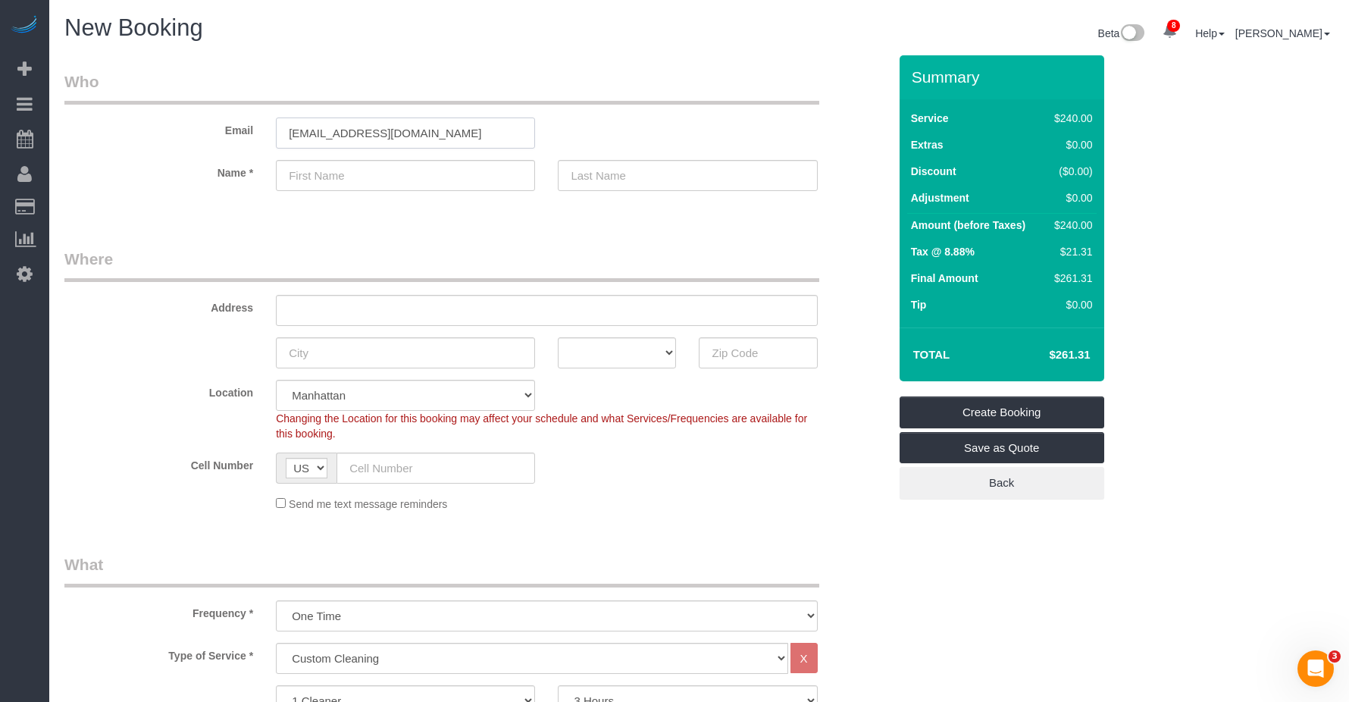
click at [323, 139] on input "[EMAIL_ADDRESS][DOMAIN_NAME]" at bounding box center [405, 132] width 259 height 31
click at [325, 137] on input "[EMAIL_ADDRESS][DOMAIN_NAME]" at bounding box center [405, 132] width 259 height 31
click at [330, 137] on input "[EMAIL_ADDRESS][DOMAIN_NAME]" at bounding box center [405, 132] width 259 height 31
click at [340, 136] on input "[EMAIL_ADDRESS][DOMAIN_NAME]" at bounding box center [405, 132] width 259 height 31
drag, startPoint x: 404, startPoint y: 134, endPoint x: 469, endPoint y: 130, distance: 65.3
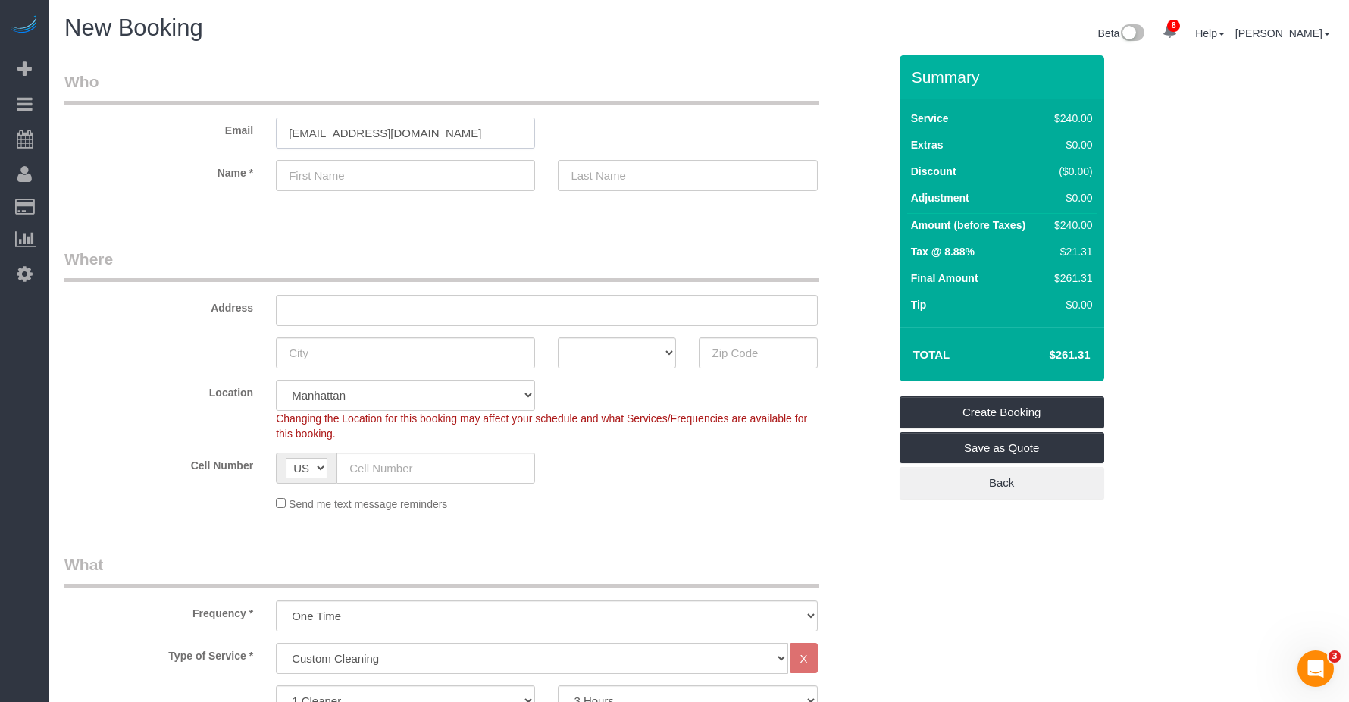
click at [406, 134] on input "[EMAIL_ADDRESS][DOMAIN_NAME]" at bounding box center [405, 132] width 259 height 31
type input "[EMAIL_ADDRESS][DOMAIN_NAME]"
click at [412, 172] on input "text" at bounding box center [405, 175] width 259 height 31
click at [241, 248] on legend "Where" at bounding box center [441, 265] width 755 height 34
click at [349, 175] on input "text" at bounding box center [405, 175] width 259 height 31
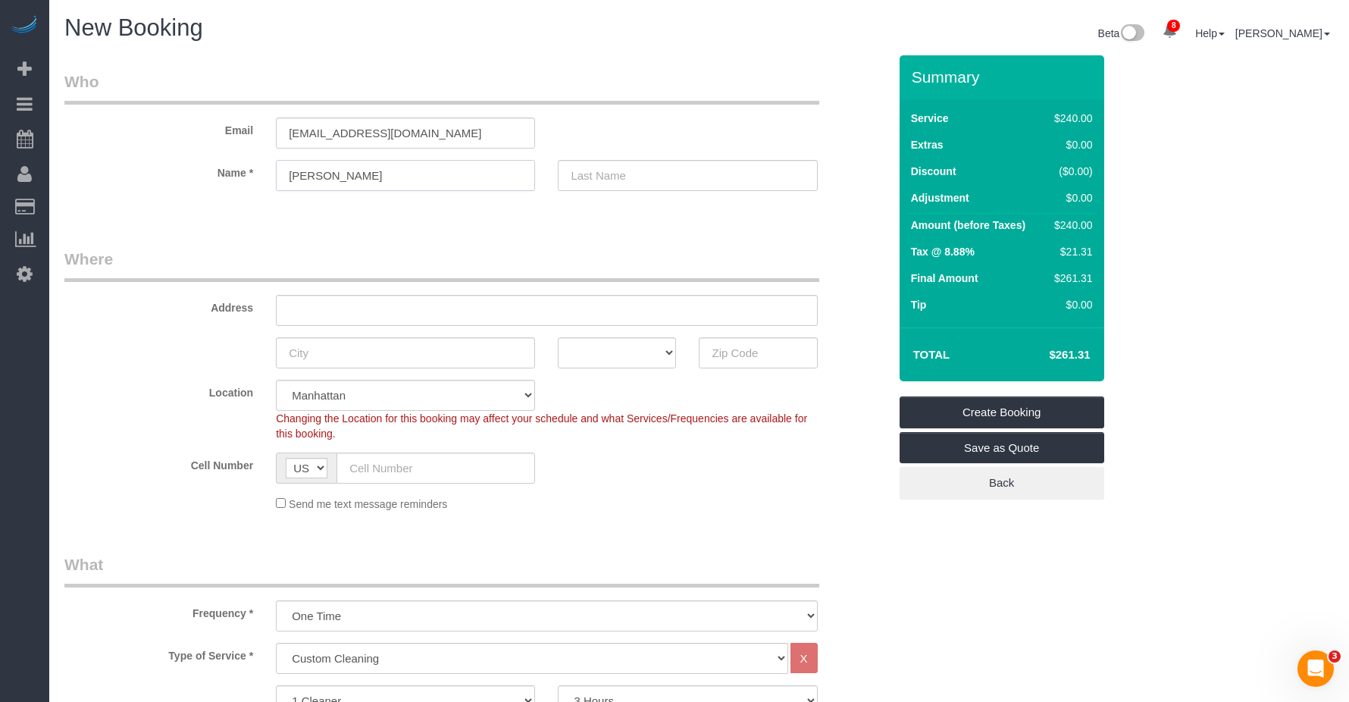
type input "[PERSON_NAME]"
click at [641, 171] on input "text" at bounding box center [687, 175] width 259 height 31
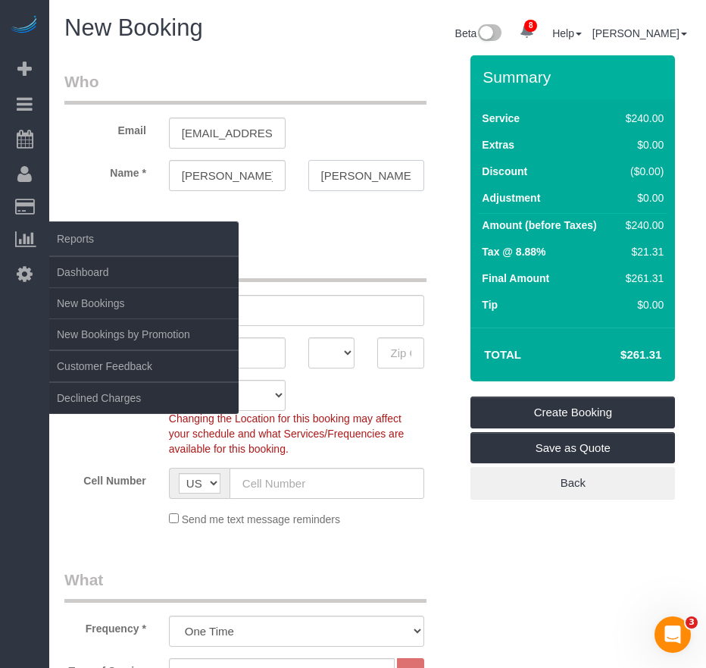
type input "[PERSON_NAME]"
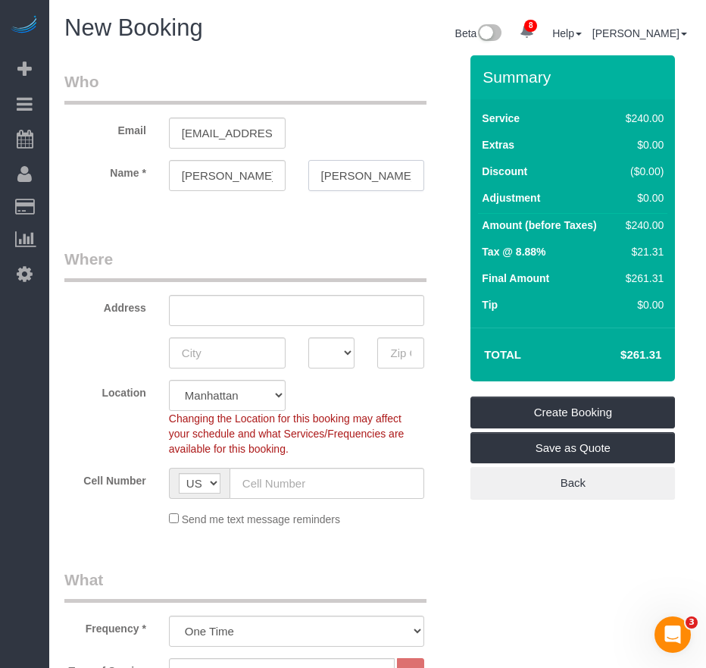
scroll to position [76, 0]
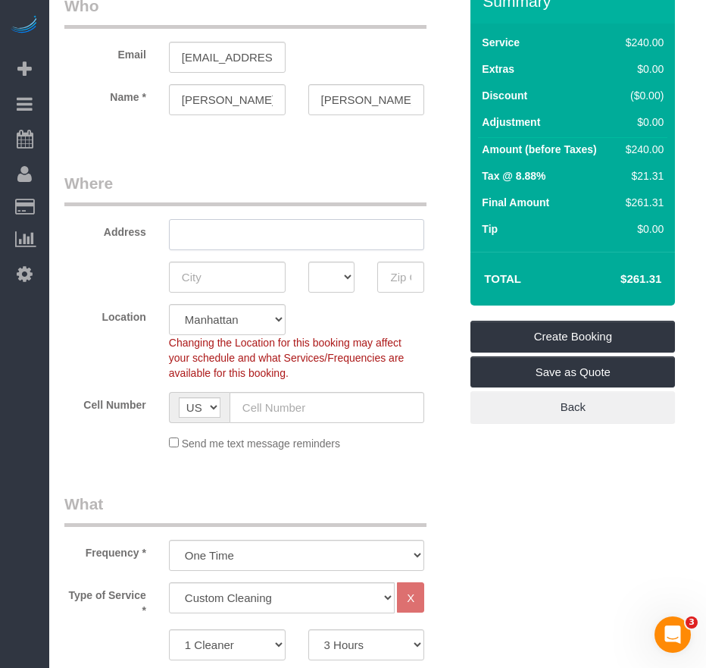
click at [258, 230] on input "text" at bounding box center [297, 234] width 256 height 31
type input "[STREET_ADDRESS]"
click at [199, 281] on input "text" at bounding box center [227, 277] width 117 height 31
type input "[GEOGRAPHIC_DATA]"
click at [330, 289] on select "AK AL AR AZ CA CO CT DC DE [GEOGRAPHIC_DATA] [GEOGRAPHIC_DATA] HI IA ID IL IN K…" at bounding box center [332, 277] width 47 height 31
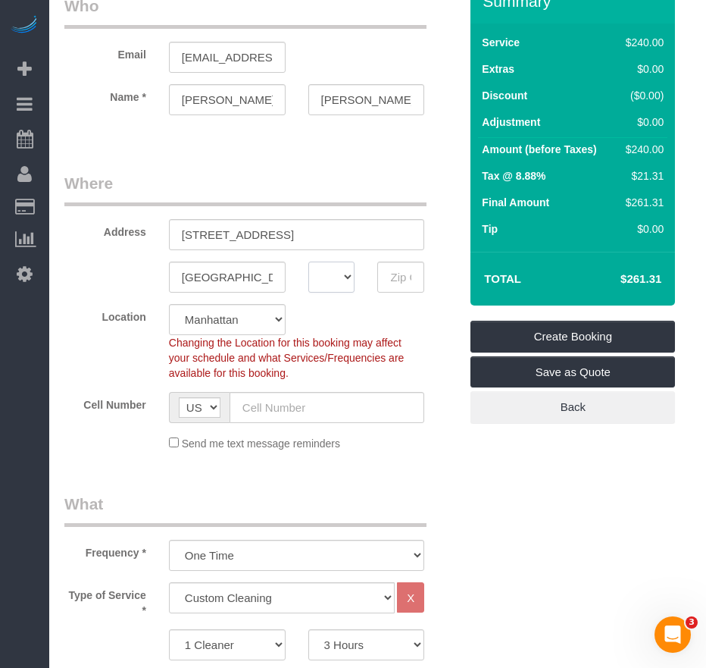
select select "NY"
click at [309, 262] on select "AK AL AR AZ CA CO CT DC DE [GEOGRAPHIC_DATA] [GEOGRAPHIC_DATA] HI IA ID IL IN K…" at bounding box center [332, 277] width 47 height 31
click at [391, 277] on input "text" at bounding box center [400, 277] width 47 height 31
paste input "11214"
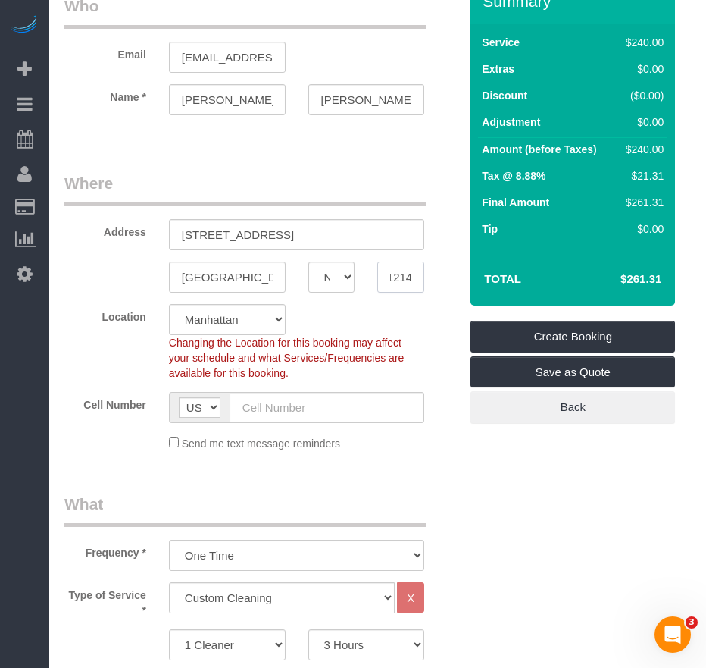
type input "11214"
click at [218, 318] on select "[GEOGRAPHIC_DATA] [GEOGRAPHIC_DATA] [GEOGRAPHIC_DATA] [GEOGRAPHIC_DATA] [GEOGRA…" at bounding box center [227, 319] width 117 height 31
select select "6"
click at [169, 304] on select "[GEOGRAPHIC_DATA] [GEOGRAPHIC_DATA] [GEOGRAPHIC_DATA] [GEOGRAPHIC_DATA] [GEOGRA…" at bounding box center [227, 319] width 117 height 31
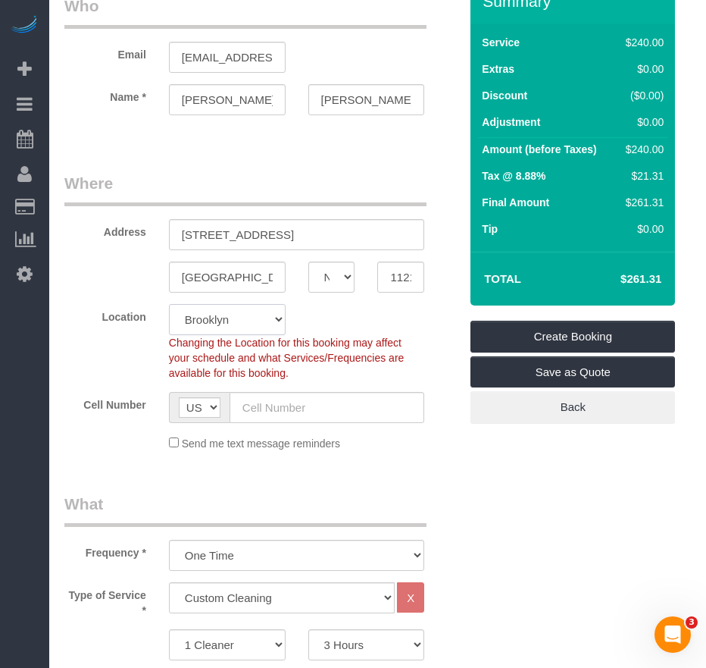
select select "object:2544"
click at [244, 403] on input "text" at bounding box center [328, 407] width 196 height 31
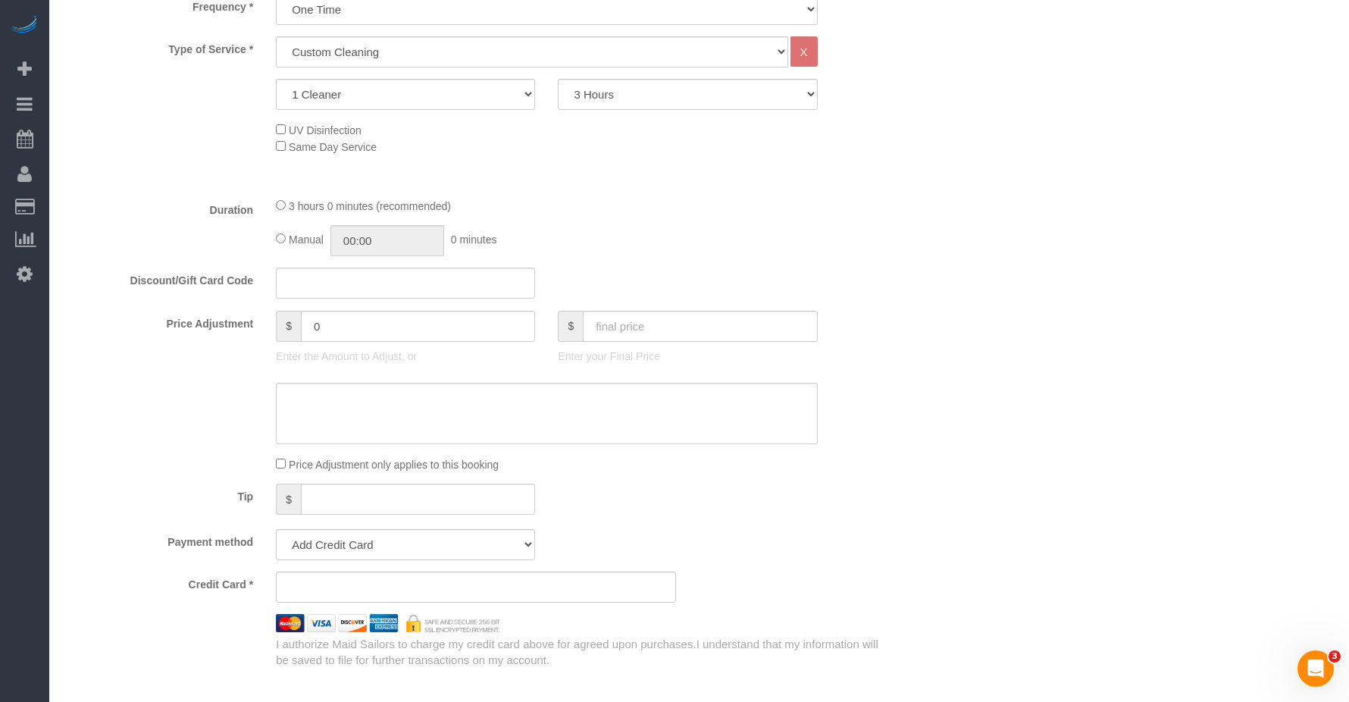
scroll to position [682, 0]
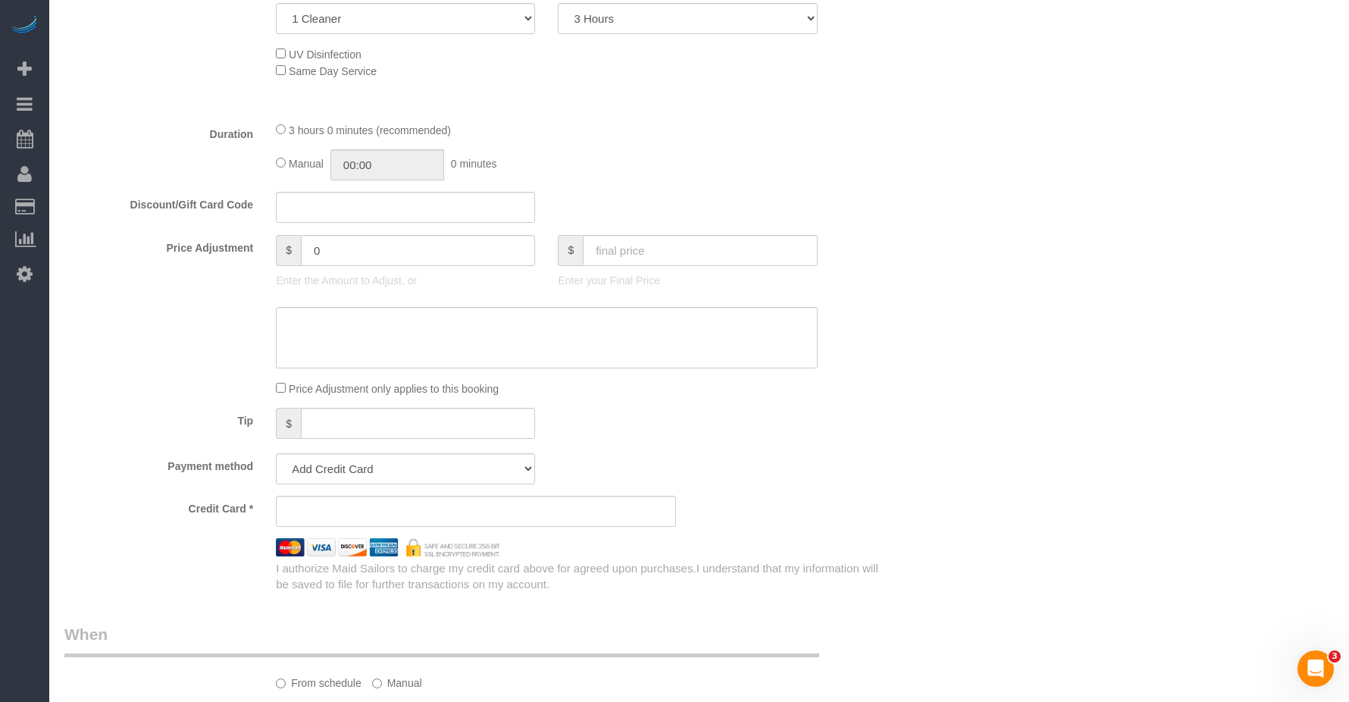
type input "[PHONE_NUMBER]"
click at [415, 208] on input "text" at bounding box center [405, 207] width 259 height 31
click at [376, 247] on input "0" at bounding box center [418, 250] width 234 height 31
click at [651, 265] on input "text" at bounding box center [700, 250] width 234 height 31
click at [515, 328] on textarea at bounding box center [546, 338] width 541 height 62
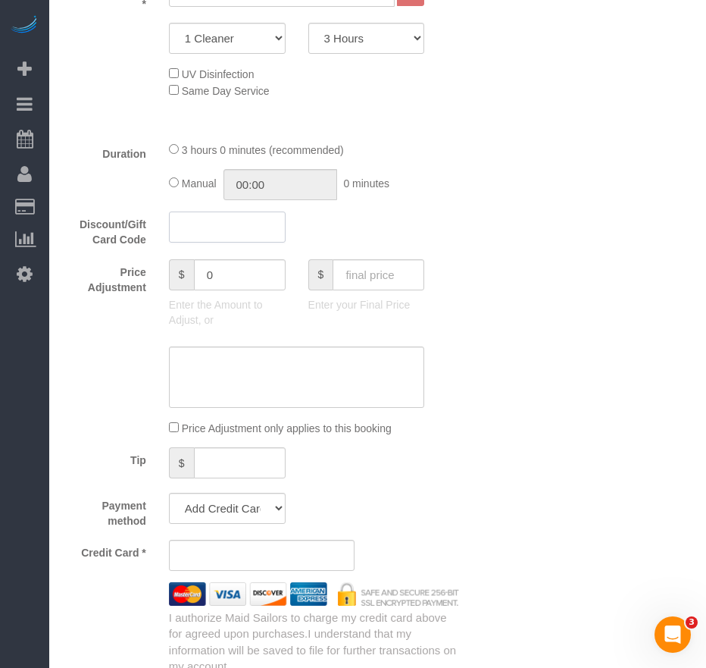
click at [254, 232] on input "text" at bounding box center [227, 226] width 117 height 31
click at [253, 232] on input "CASEMADDY20" at bounding box center [227, 226] width 117 height 31
click at [233, 228] on input "CASEMADDY20" at bounding box center [227, 226] width 117 height 31
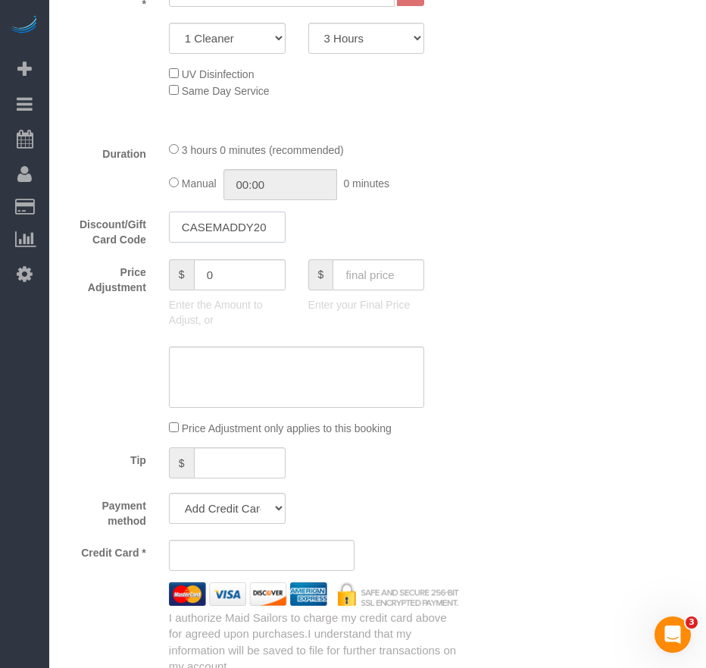
click at [233, 228] on input "CASEMADDY20" at bounding box center [227, 226] width 117 height 31
click at [217, 226] on input "CASEMADDY20" at bounding box center [227, 226] width 117 height 31
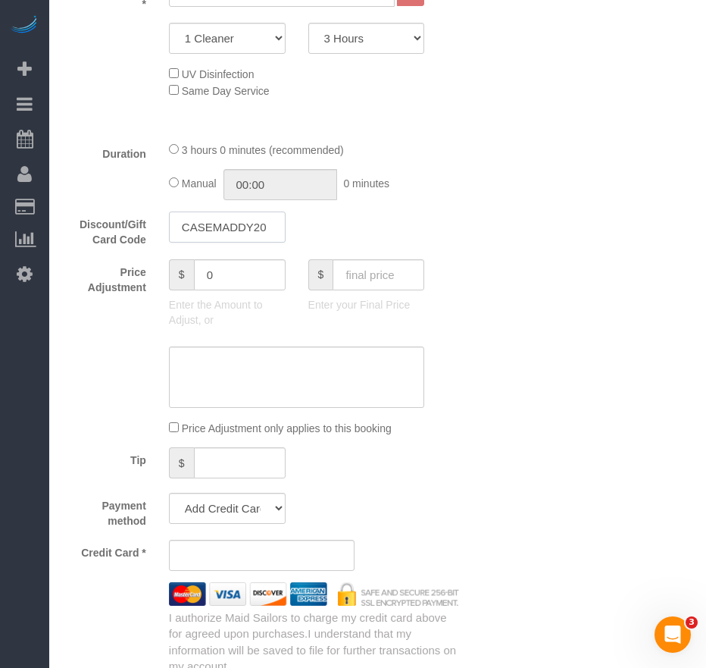
paste input "text"
click at [206, 226] on input "CASEMADDY20" at bounding box center [227, 226] width 117 height 31
type input "CAFEMADDY20"
click at [435, 236] on div "Discount/Gift Card Code CAFEMADDY20" at bounding box center [262, 229] width 418 height 36
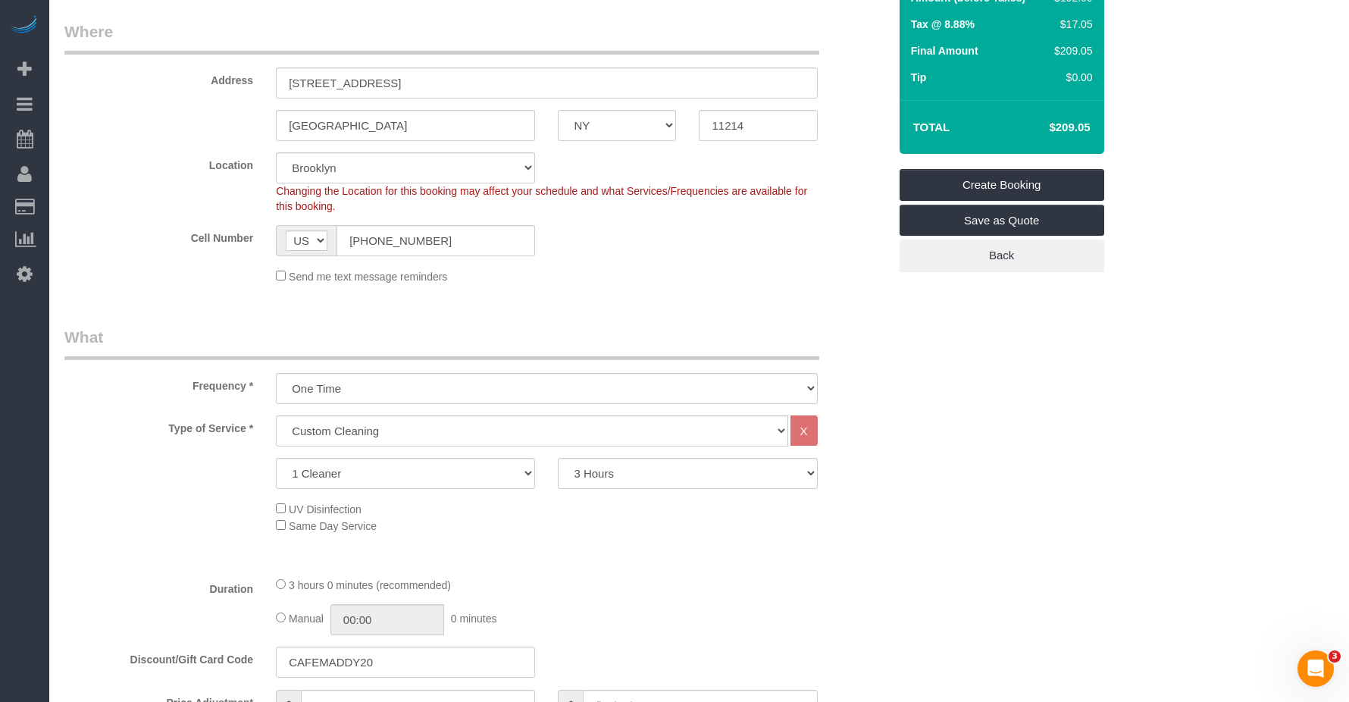
scroll to position [76, 0]
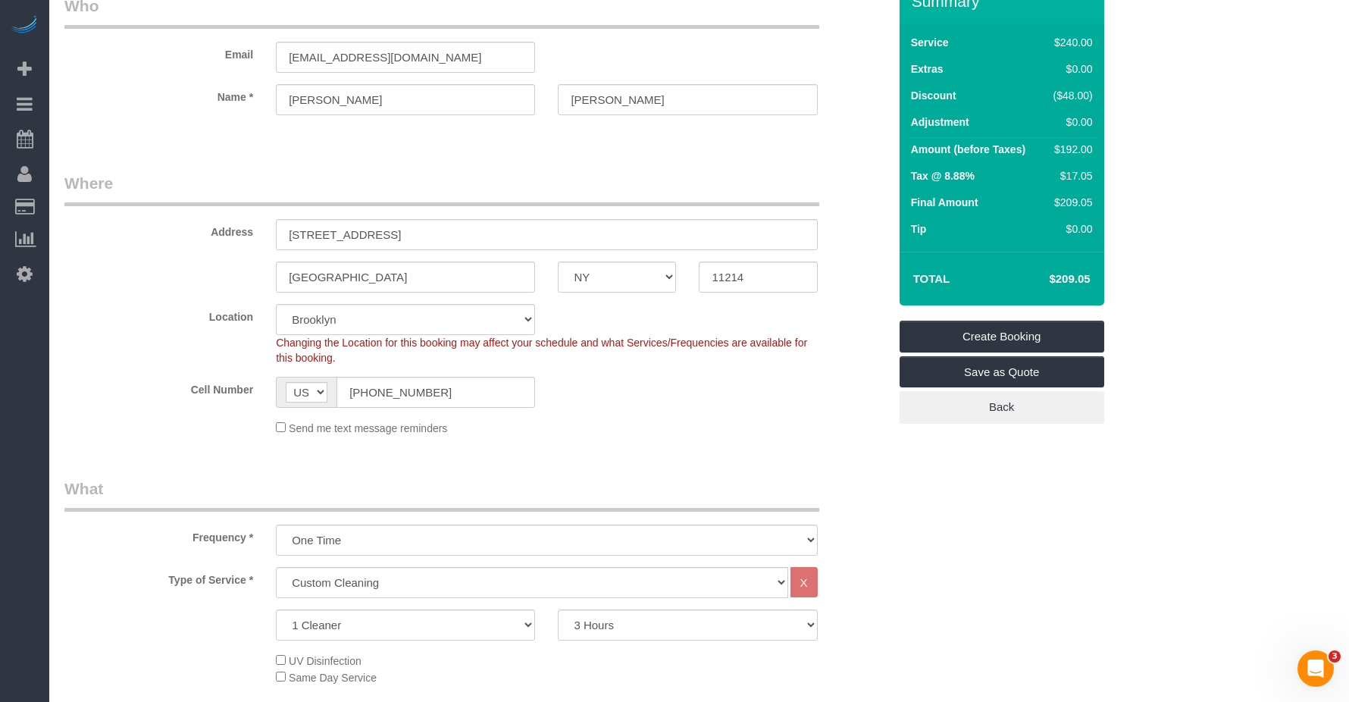
click at [706, 96] on div "($48.00)" at bounding box center [1070, 95] width 45 height 15
click at [706, 91] on div "($48.00)" at bounding box center [1070, 95] width 45 height 15
click at [706, 96] on div "($48.00)" at bounding box center [1070, 95] width 45 height 15
drag, startPoint x: 1070, startPoint y: 97, endPoint x: 1094, endPoint y: 97, distance: 23.5
click at [706, 97] on td "($48.00)" at bounding box center [1070, 97] width 53 height 27
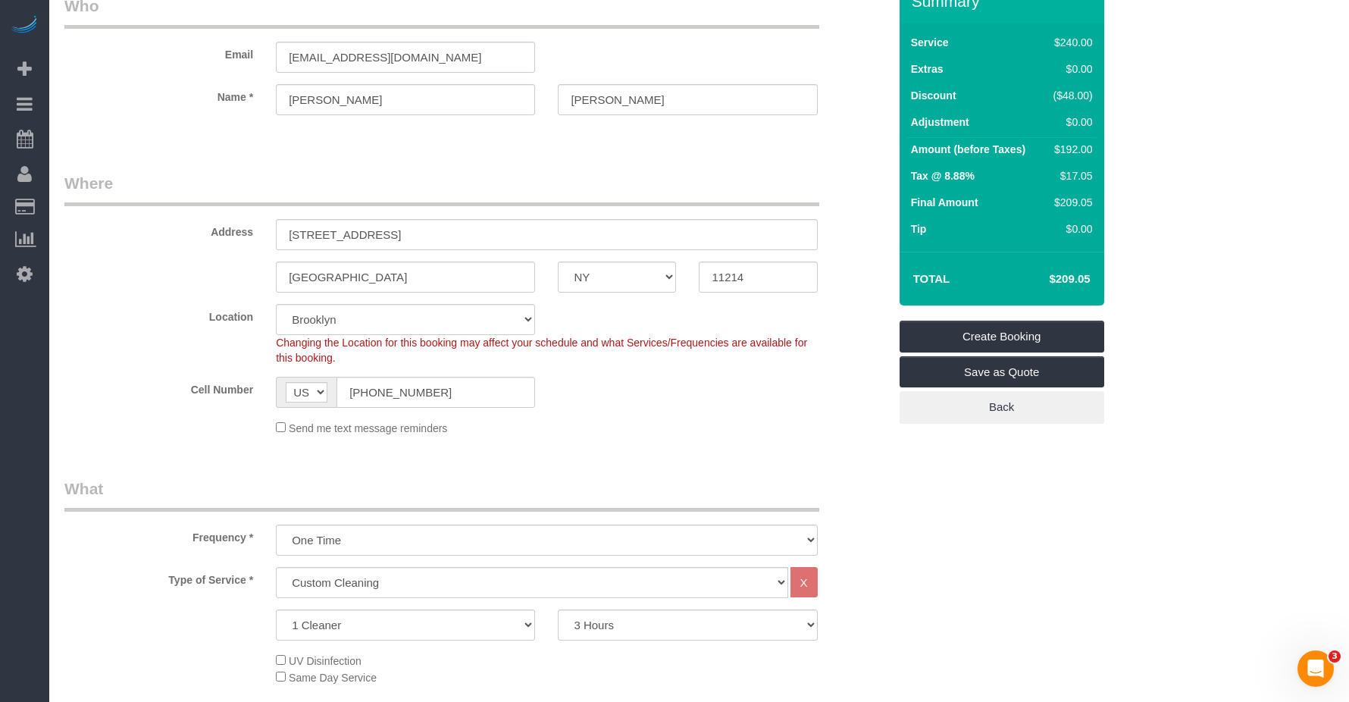
drag, startPoint x: 1094, startPoint y: 97, endPoint x: 1070, endPoint y: 99, distance: 23.5
click at [706, 99] on div "($48.00)" at bounding box center [1070, 95] width 45 height 15
drag, startPoint x: 1072, startPoint y: 99, endPoint x: 1060, endPoint y: 271, distance: 172.4
click at [706, 215] on td "Final Amount" at bounding box center [975, 204] width 137 height 27
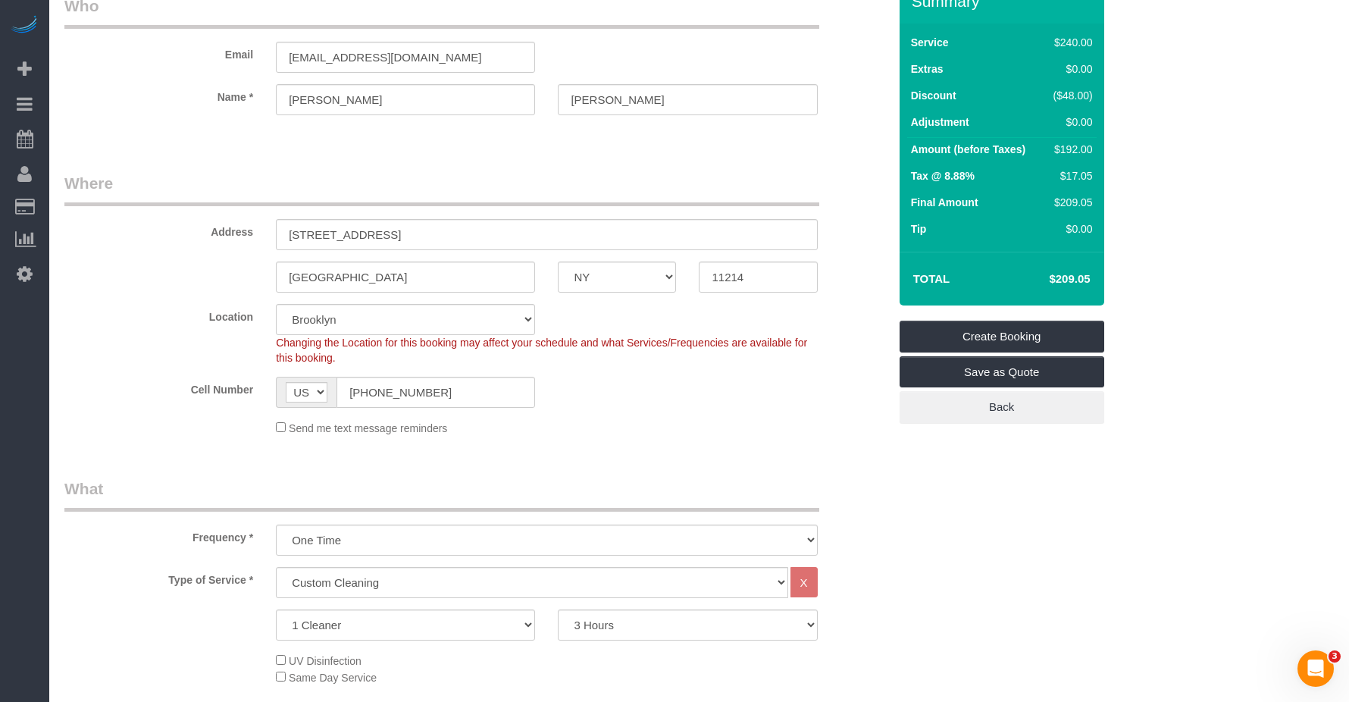
click at [706, 274] on h4 "$209.05" at bounding box center [1047, 279] width 86 height 13
drag, startPoint x: 1063, startPoint y: 284, endPoint x: 1123, endPoint y: 285, distance: 59.9
click at [706, 285] on div "Summary Service $240.00 Extras $0.00 Discount ($48.00) Adjustment $0.00 Amount …" at bounding box center [1047, 217] width 318 height 475
drag, startPoint x: 1123, startPoint y: 285, endPoint x: 1052, endPoint y: 287, distance: 70.5
click at [706, 276] on h4 "$209.05" at bounding box center [1047, 279] width 86 height 13
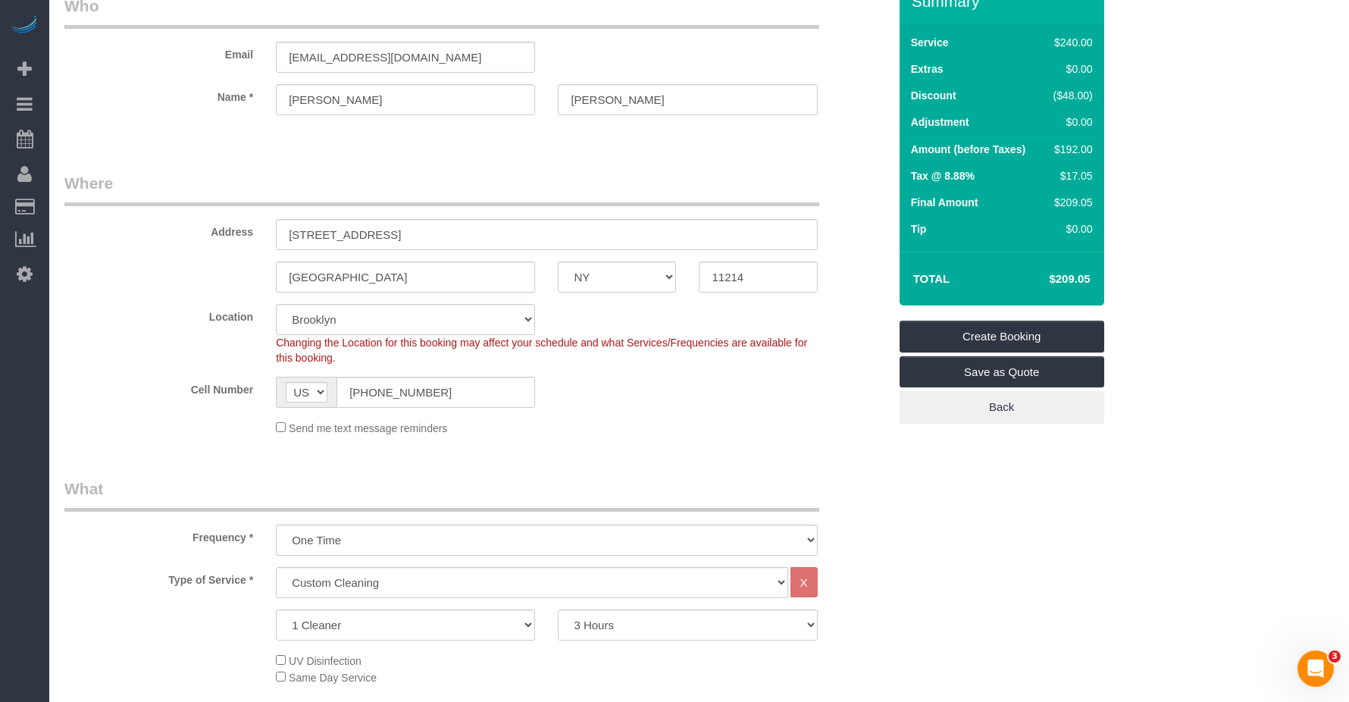
drag, startPoint x: 1054, startPoint y: 281, endPoint x: 1065, endPoint y: 280, distance: 11.4
click at [706, 280] on h4 "$209.05" at bounding box center [1047, 279] width 86 height 13
drag, startPoint x: 1067, startPoint y: 280, endPoint x: 1110, endPoint y: 285, distance: 42.7
click at [706, 285] on div "Total $209.05" at bounding box center [1002, 279] width 205 height 54
click at [706, 286] on div "Summary Service $240.00 Extras $0.00 Discount ($48.00) Adjustment $0.00 Amount …" at bounding box center [1047, 217] width 318 height 475
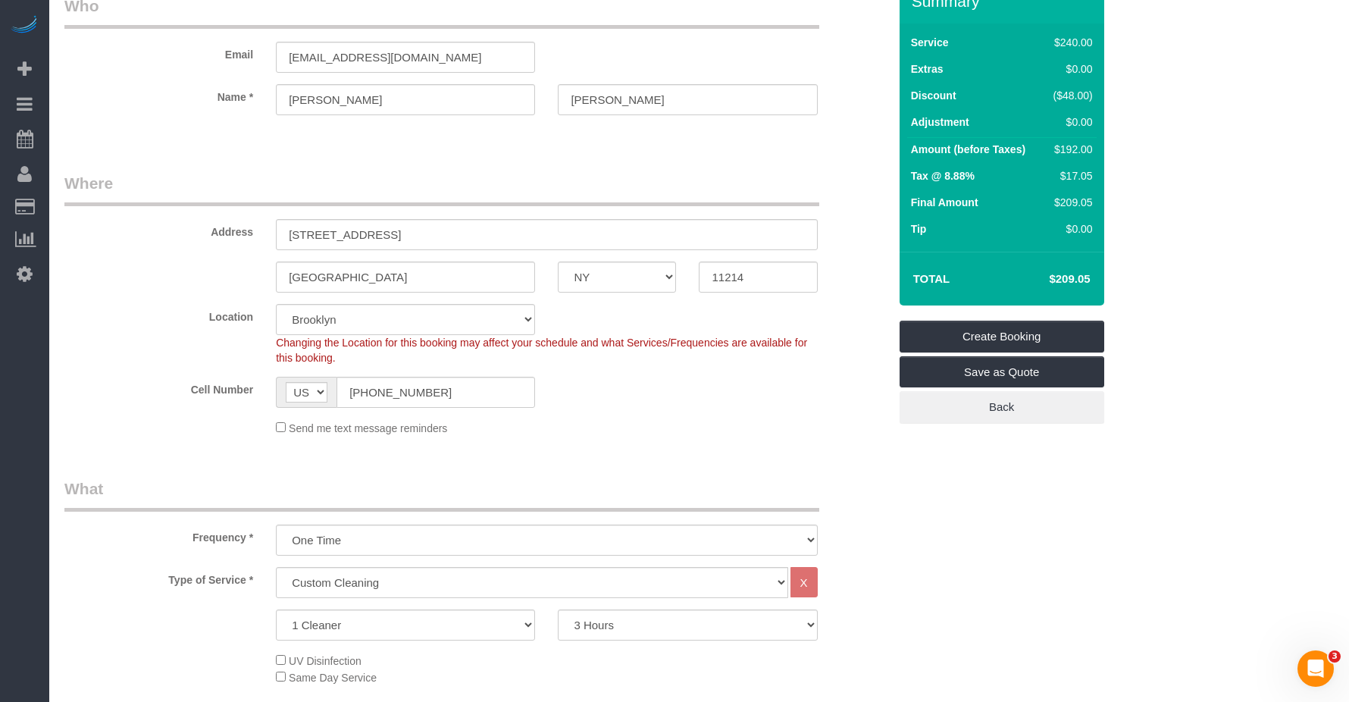
click at [706, 287] on div "Total $209.05" at bounding box center [1002, 279] width 205 height 54
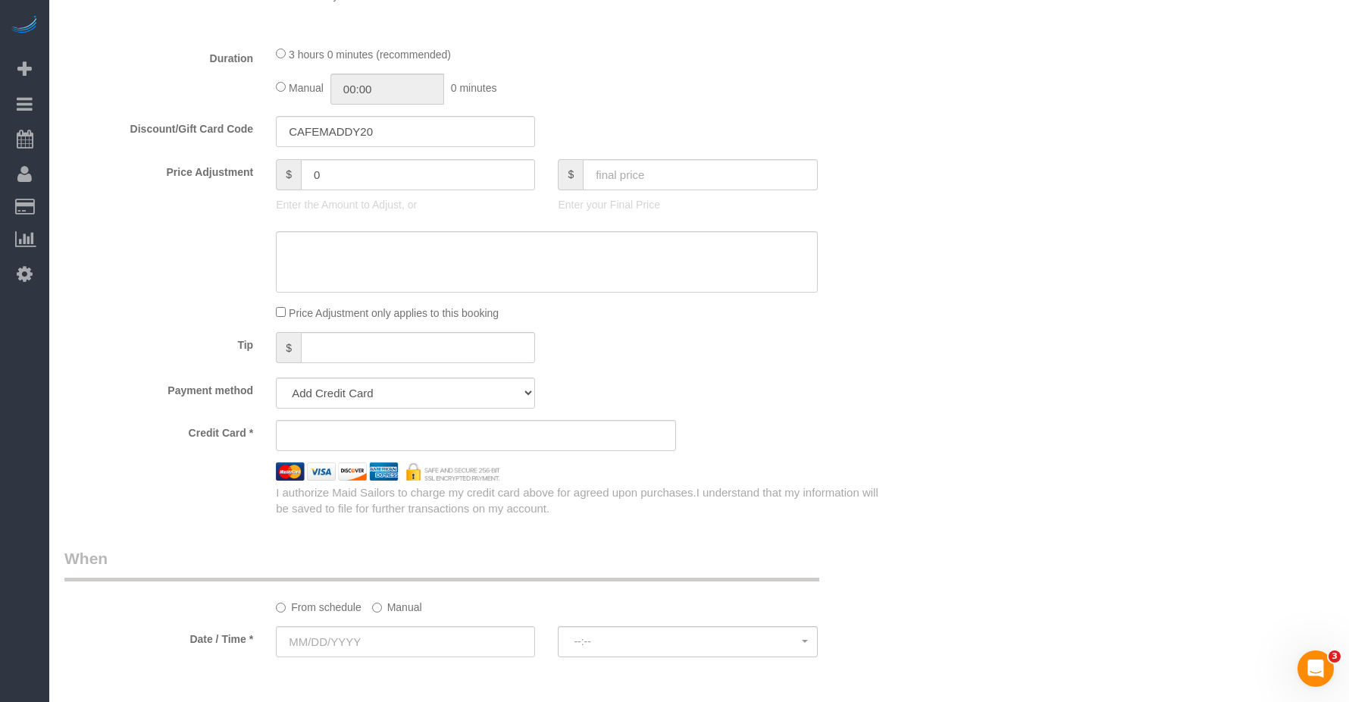
scroll to position [1061, 0]
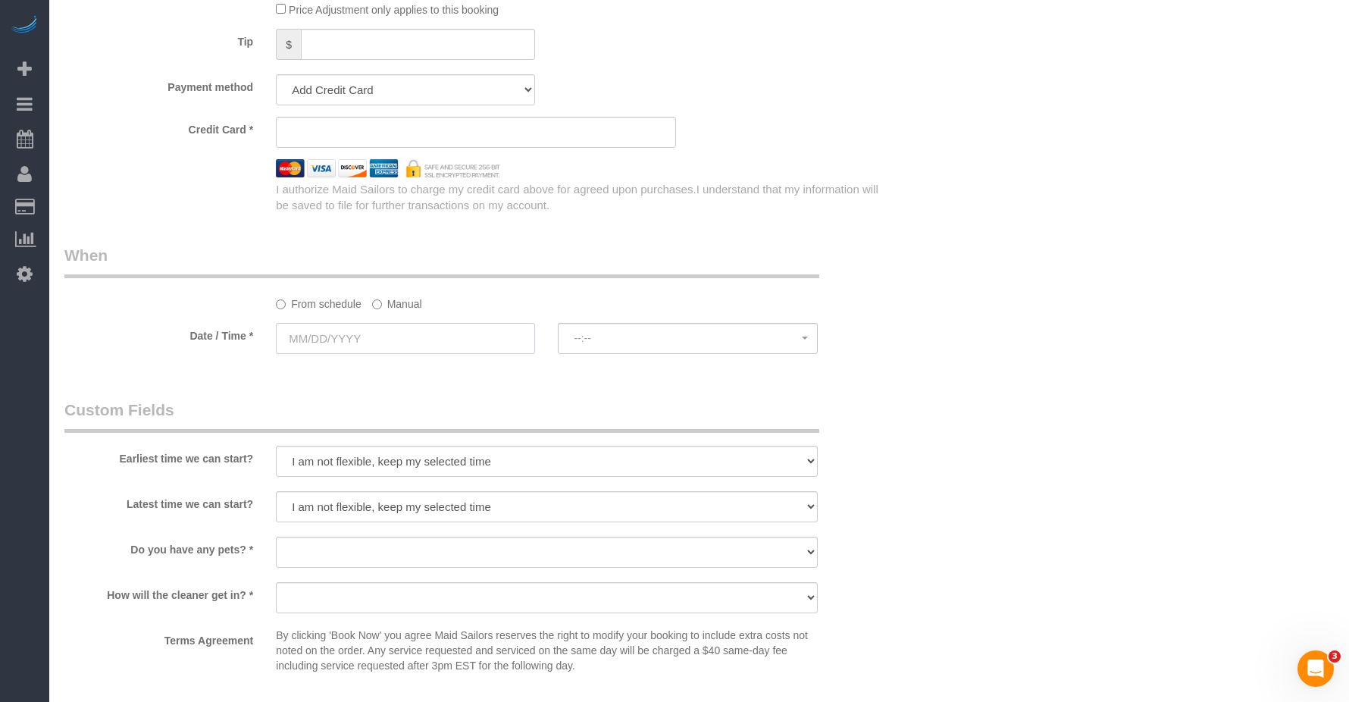
click at [320, 338] on input "text" at bounding box center [405, 338] width 259 height 31
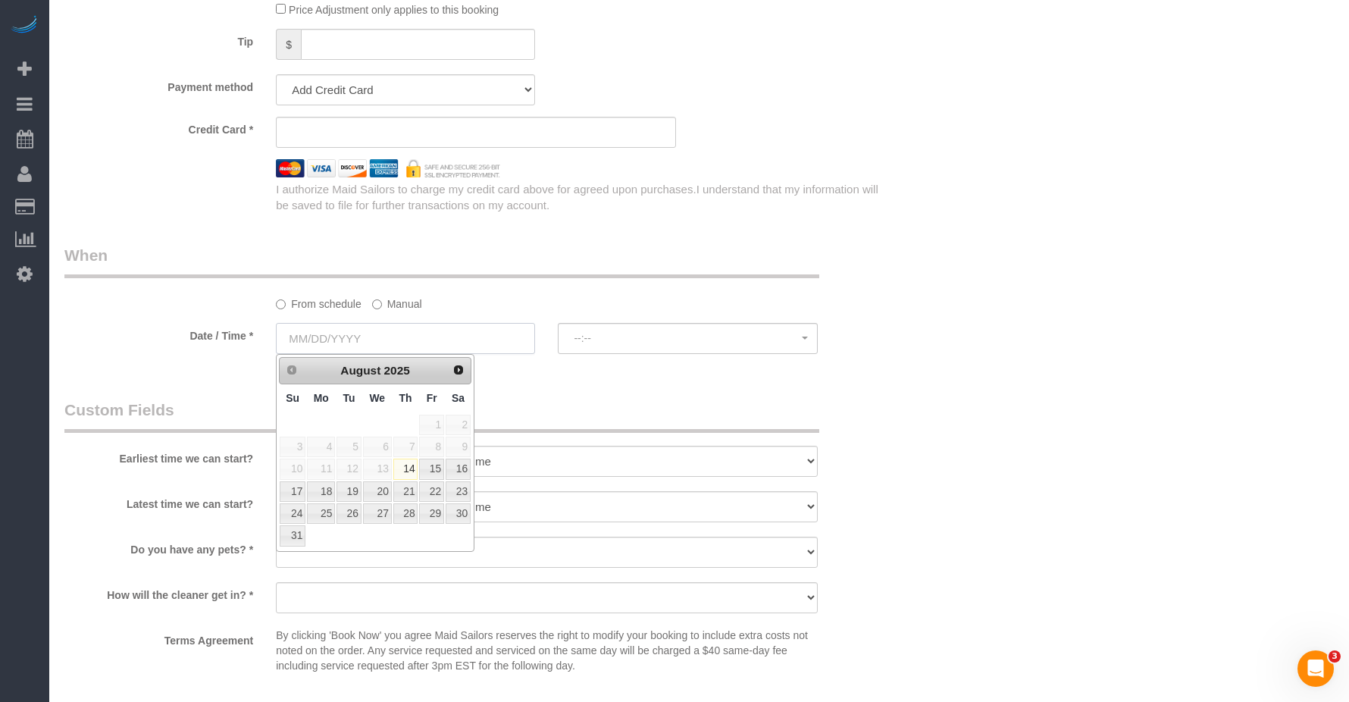
click at [302, 339] on input "text" at bounding box center [405, 338] width 259 height 31
click at [462, 515] on link "30" at bounding box center [458, 513] width 25 height 20
type input "[DATE]"
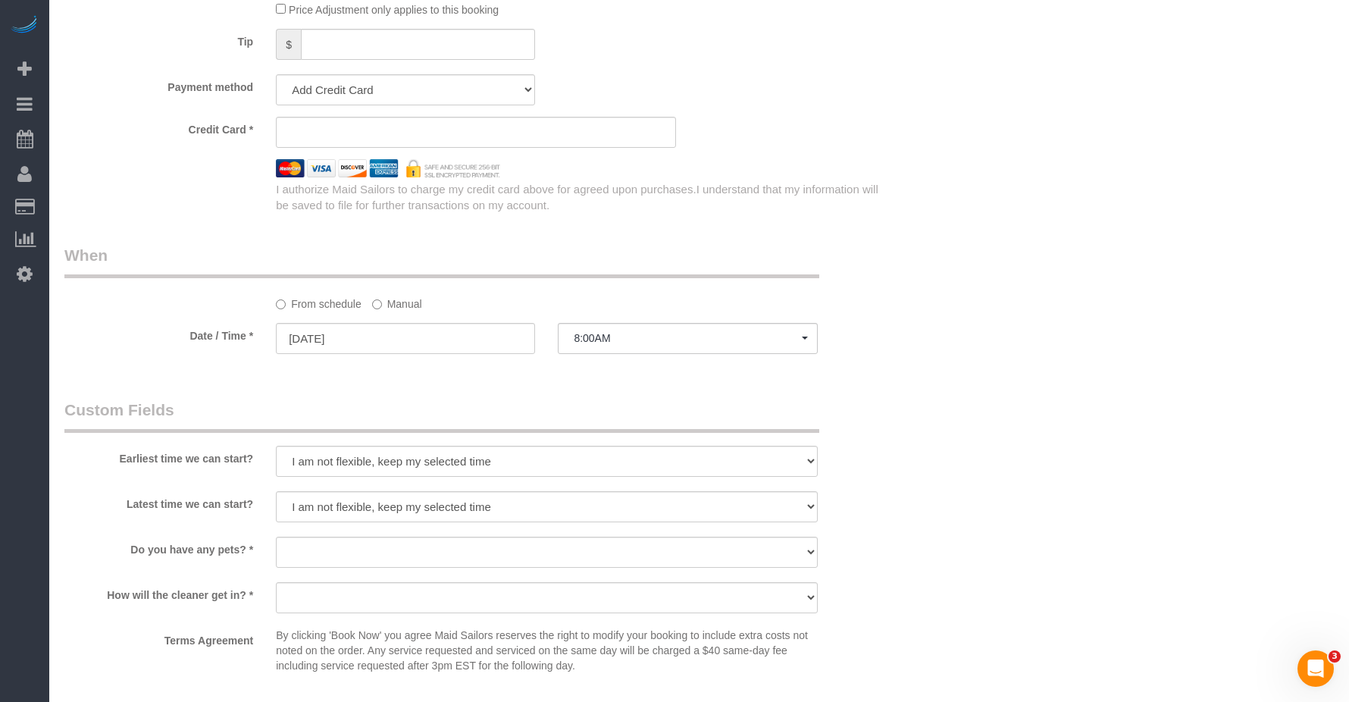
click at [578, 387] on div "Who Email [EMAIL_ADDRESS][DOMAIN_NAME] Name * [PERSON_NAME] Where Address [STRE…" at bounding box center [476, 72] width 847 height 2157
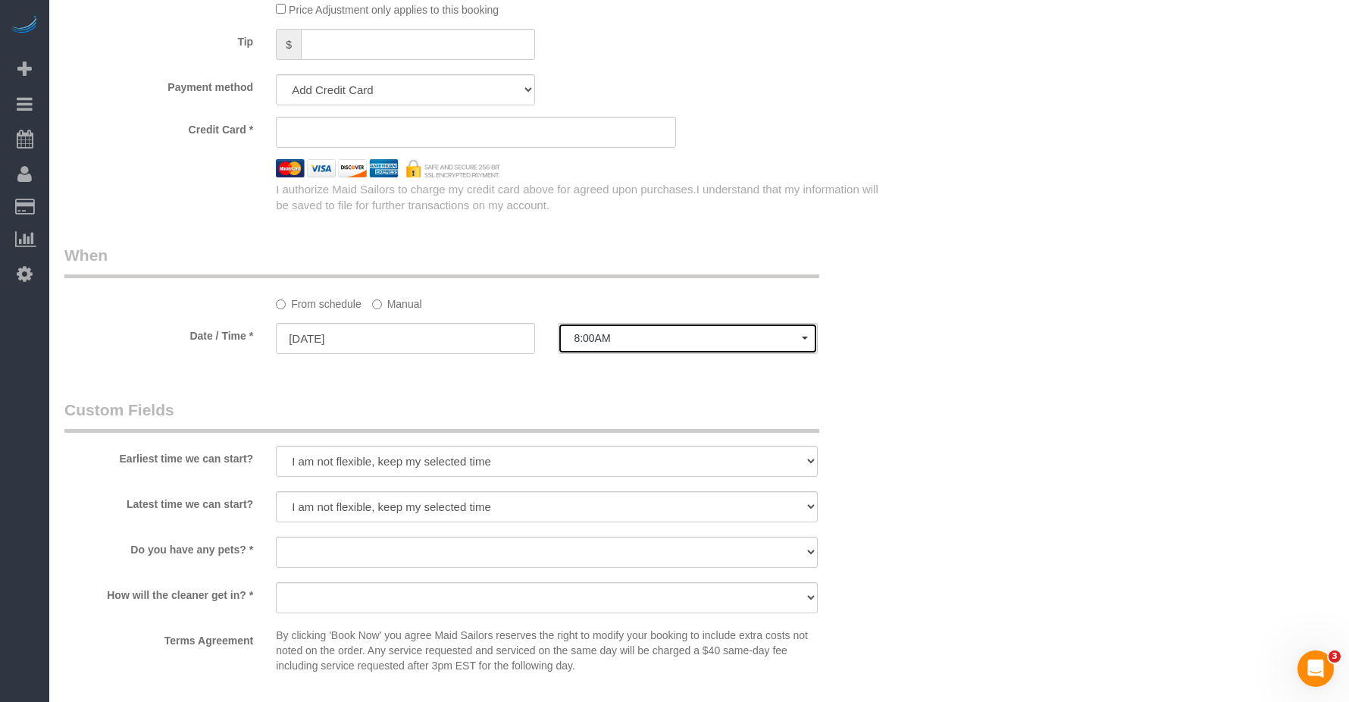
click at [640, 346] on button "8:00AM" at bounding box center [687, 338] width 259 height 31
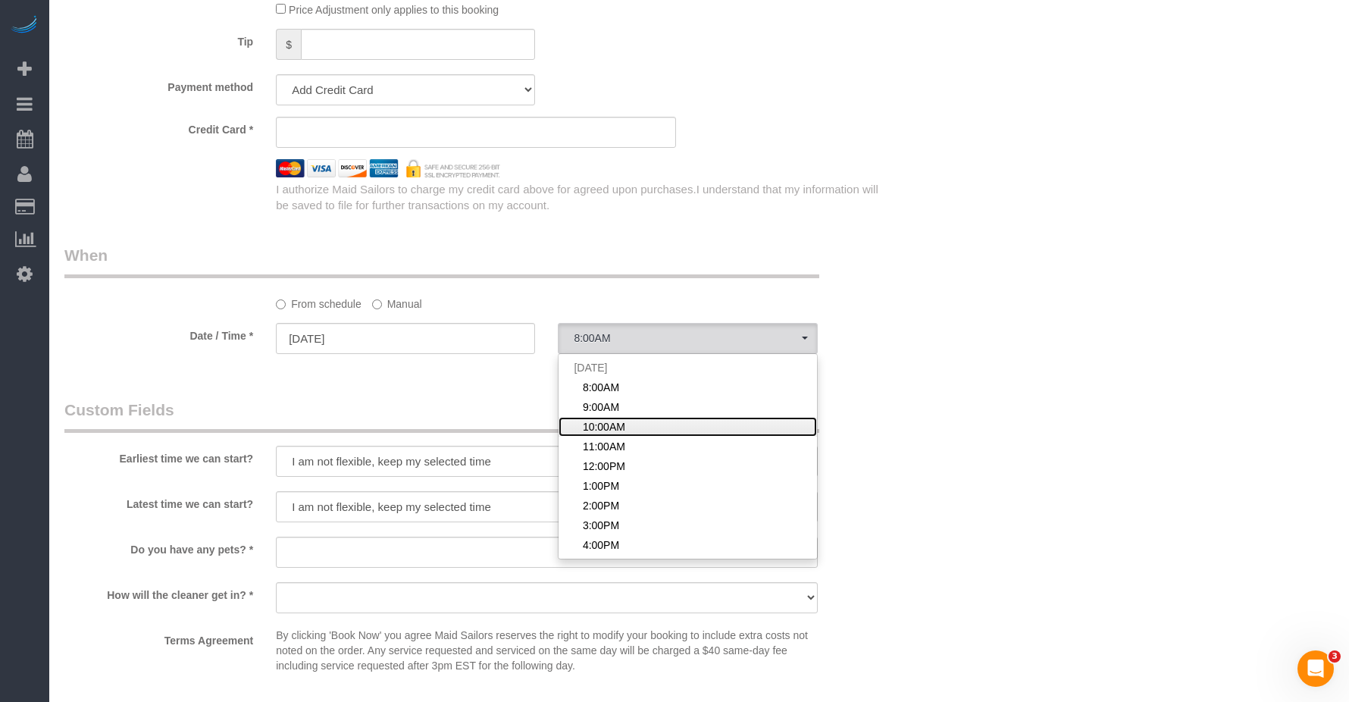
click at [622, 425] on span "10:00AM" at bounding box center [604, 426] width 42 height 15
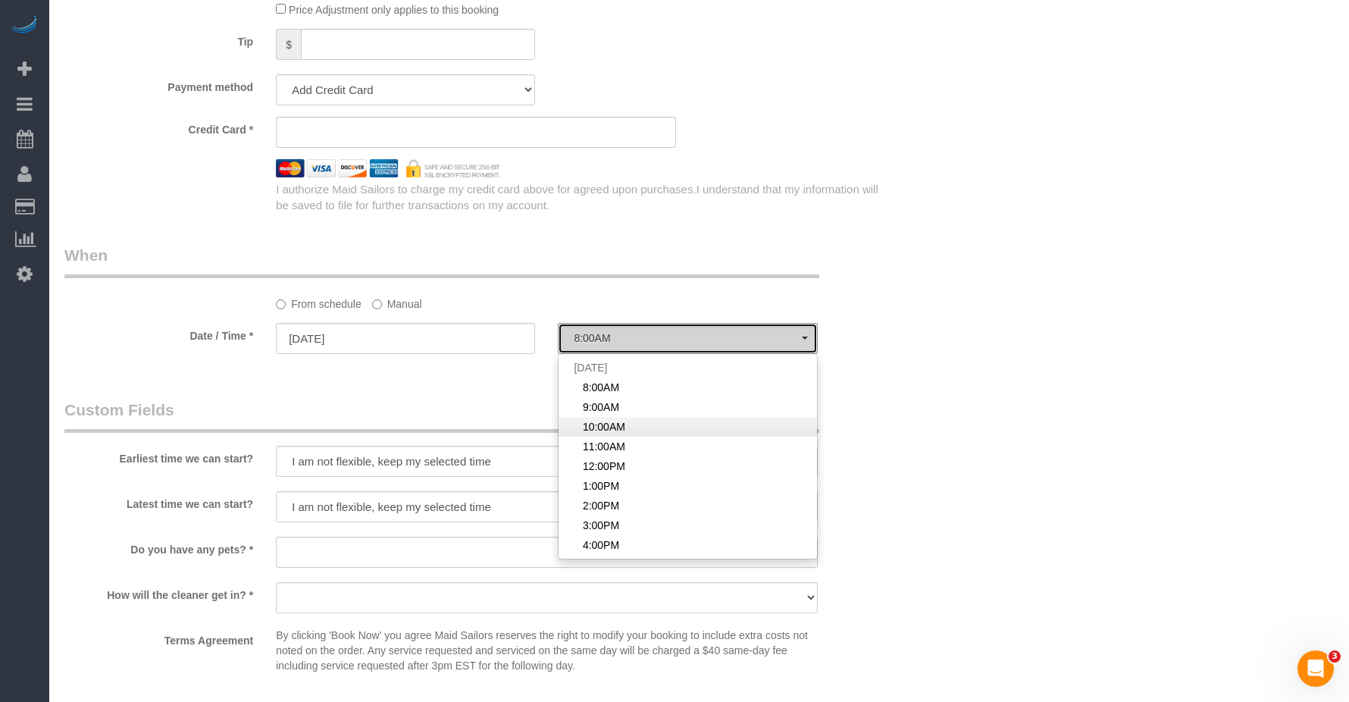
select select "spot3"
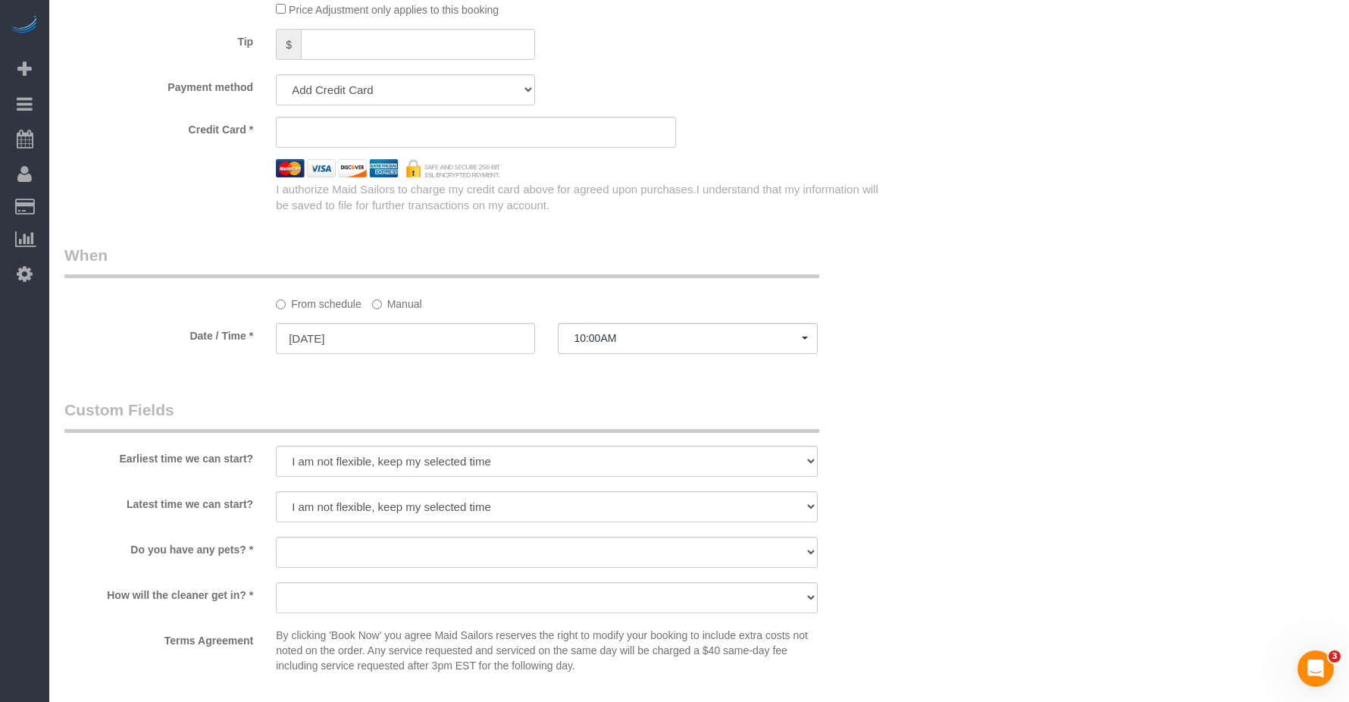
click at [509, 393] on div "Who Email [EMAIL_ADDRESS][DOMAIN_NAME] Name * [PERSON_NAME] Where Address [STRE…" at bounding box center [476, 72] width 847 height 2157
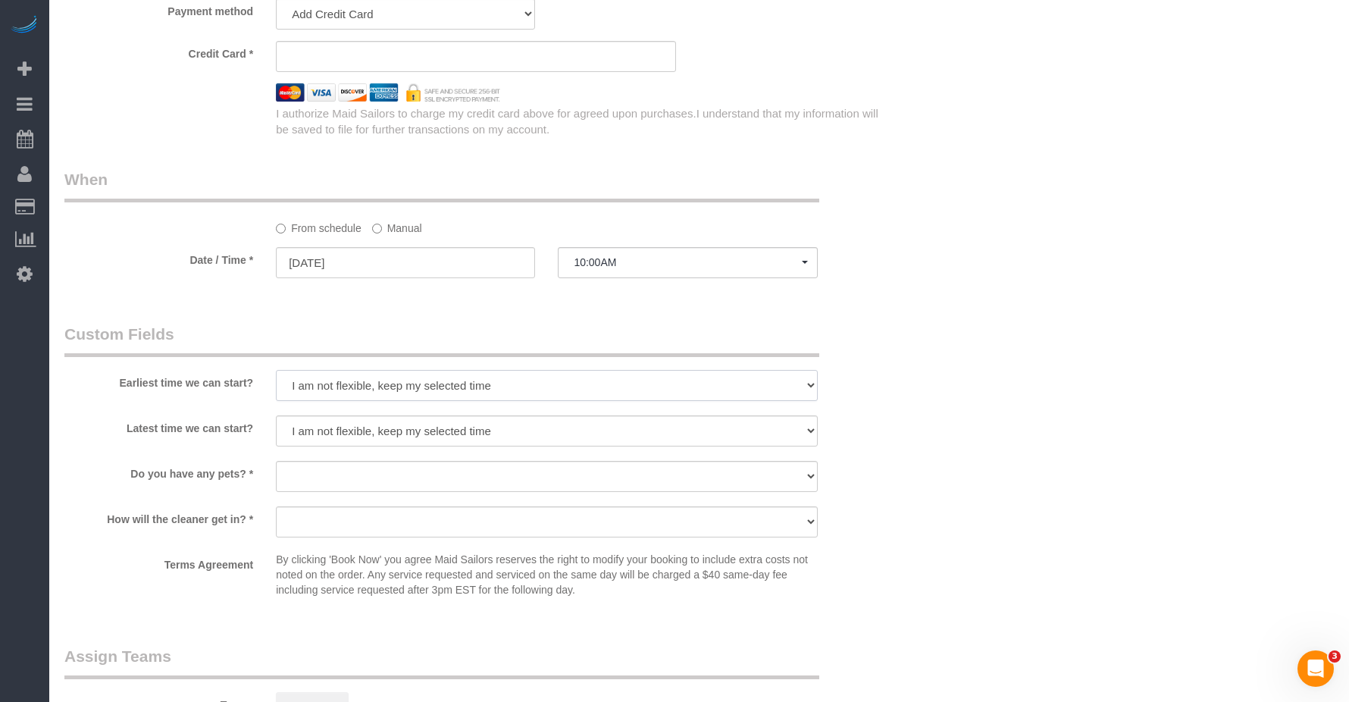
click at [396, 389] on select "I am not flexible, keep my selected time 8:00 AM 9:00 AM 10:00 AM 11:00 AM 12:0…" at bounding box center [546, 385] width 541 height 31
click at [276, 370] on select "I am not flexible, keep my selected time 8:00 AM 9:00 AM 10:00 AM 11:00 AM 12:0…" at bounding box center [546, 385] width 541 height 31
click at [424, 431] on select "I am not flexible, keep my selected time 8:00 AM 9:00 AM 10:00 AM 11:00 AM 12:0…" at bounding box center [546, 430] width 541 height 31
select select "number:74"
click at [276, 415] on select "I am not flexible, keep my selected time 8:00 AM 9:00 AM 10:00 AM 11:00 AM 12:0…" at bounding box center [546, 430] width 541 height 31
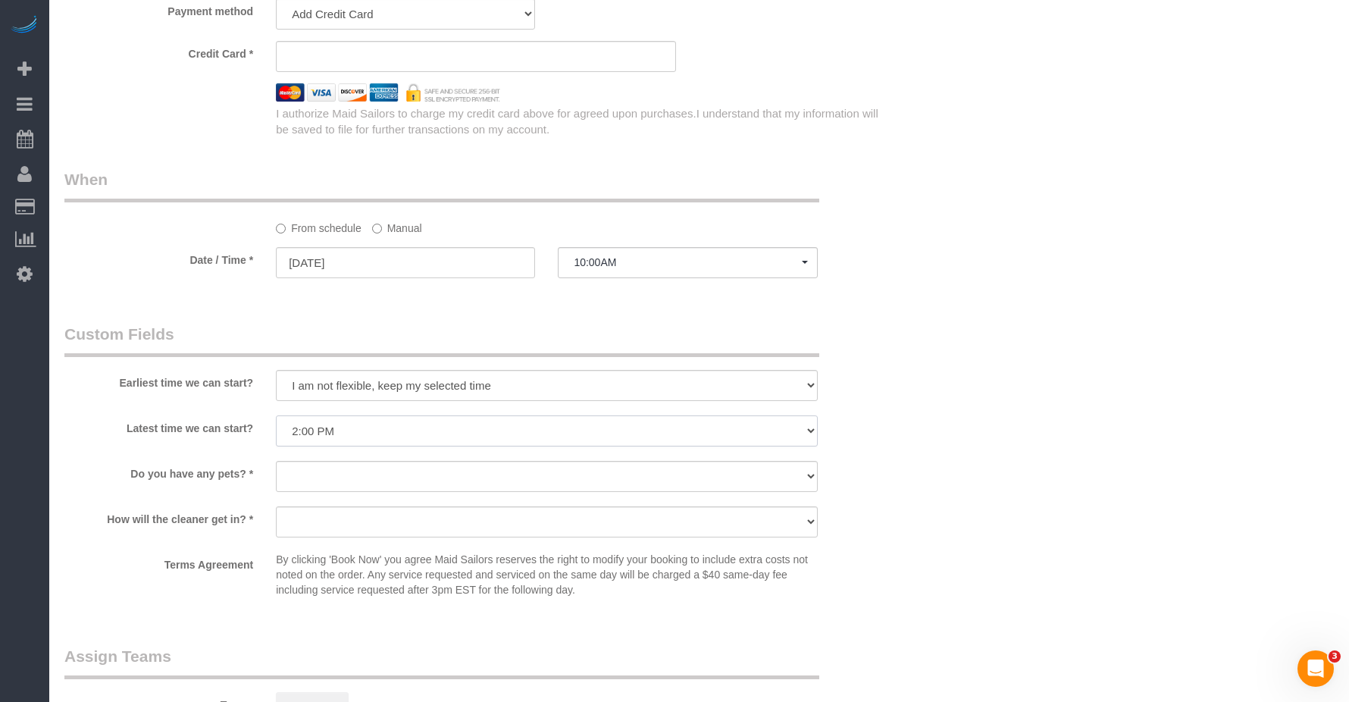
scroll to position [1213, 0]
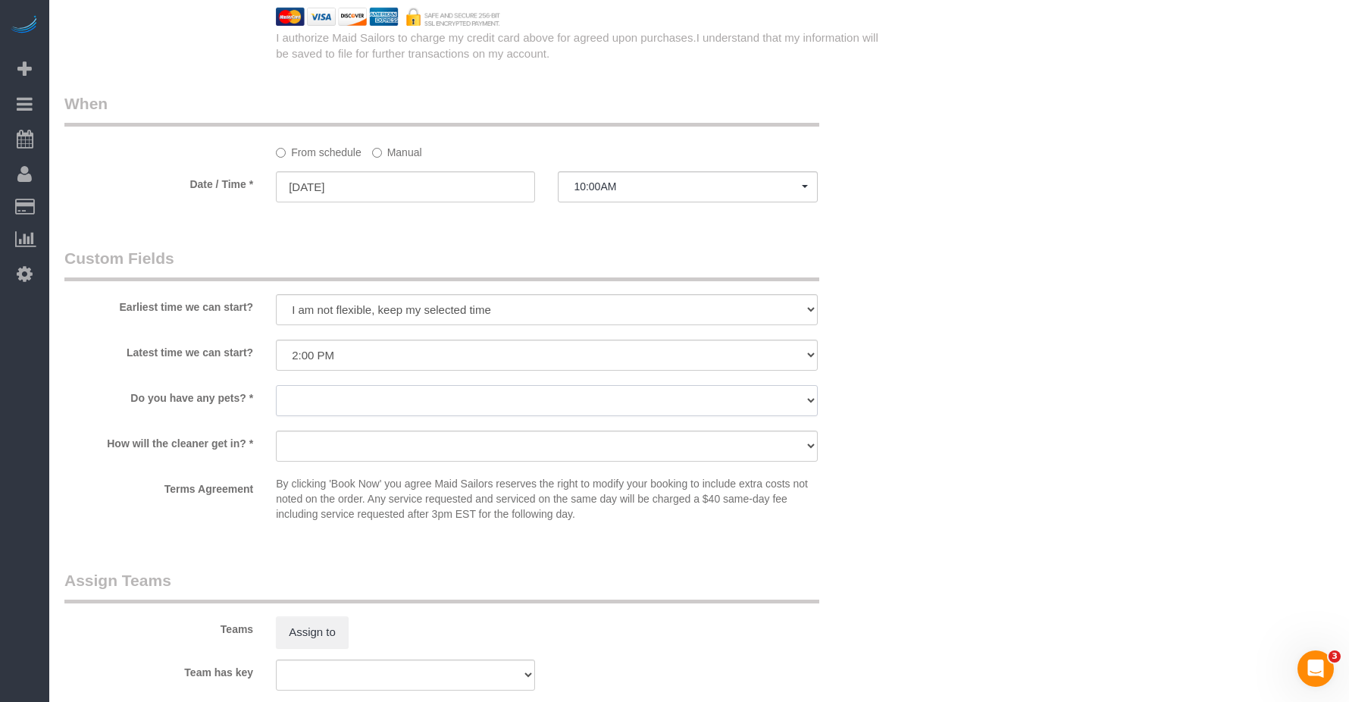
drag, startPoint x: 340, startPoint y: 406, endPoint x: 363, endPoint y: 396, distance: 25.2
click at [343, 403] on select "Dog Cat None" at bounding box center [546, 400] width 541 height 31
select select "number:15"
click at [276, 385] on select "Dog Cat None" at bounding box center [546, 400] width 541 height 31
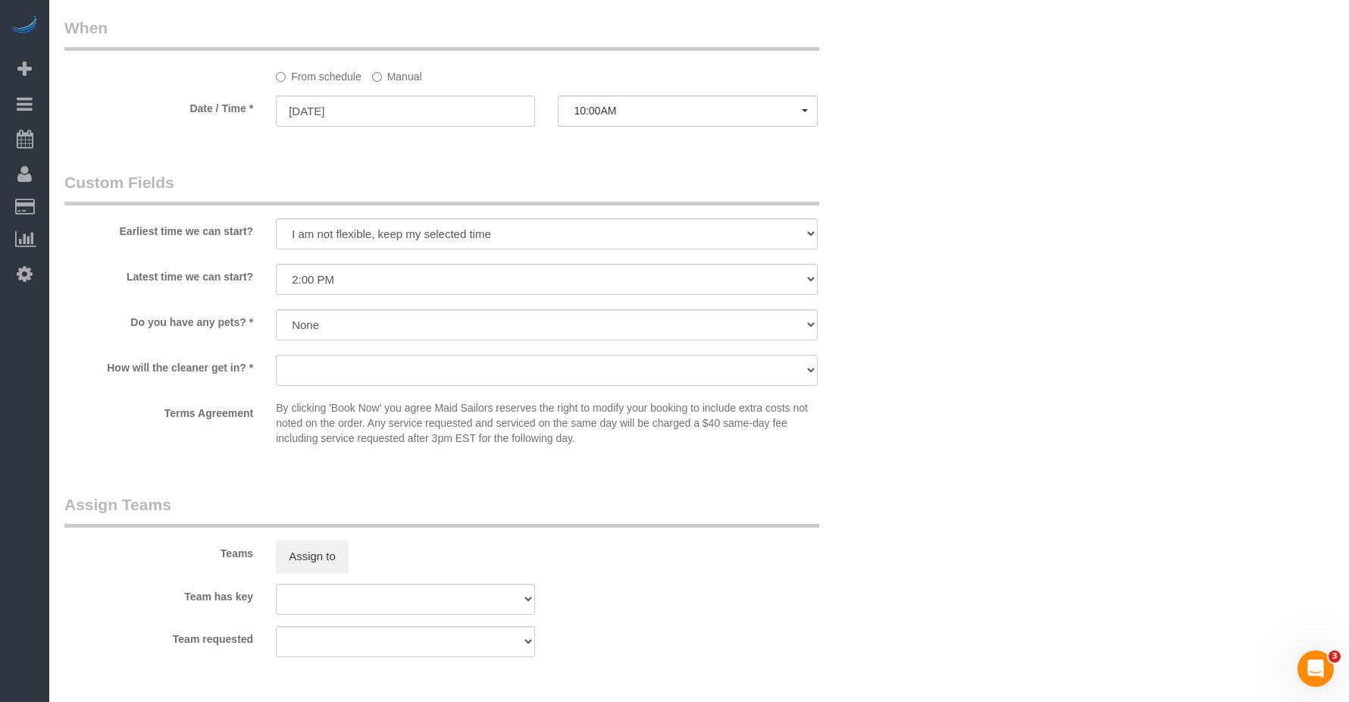
click at [417, 359] on select "We'll let you in. Doorman/Front Desk has the key. Other (Provide details)" at bounding box center [546, 370] width 541 height 31
select select "number:5"
click at [276, 355] on select "We'll let you in. Doorman/Front Desk has the key. Other (Provide details)" at bounding box center [546, 370] width 541 height 31
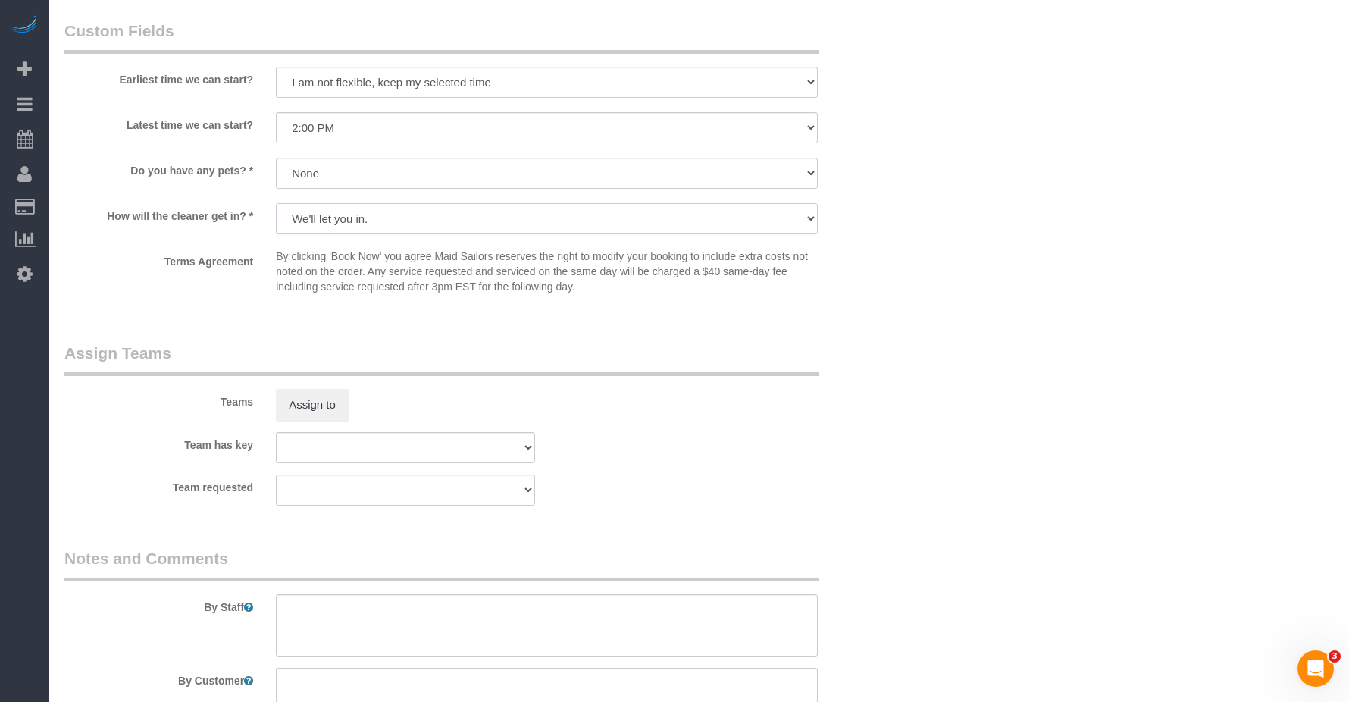
scroll to position [1563, 0]
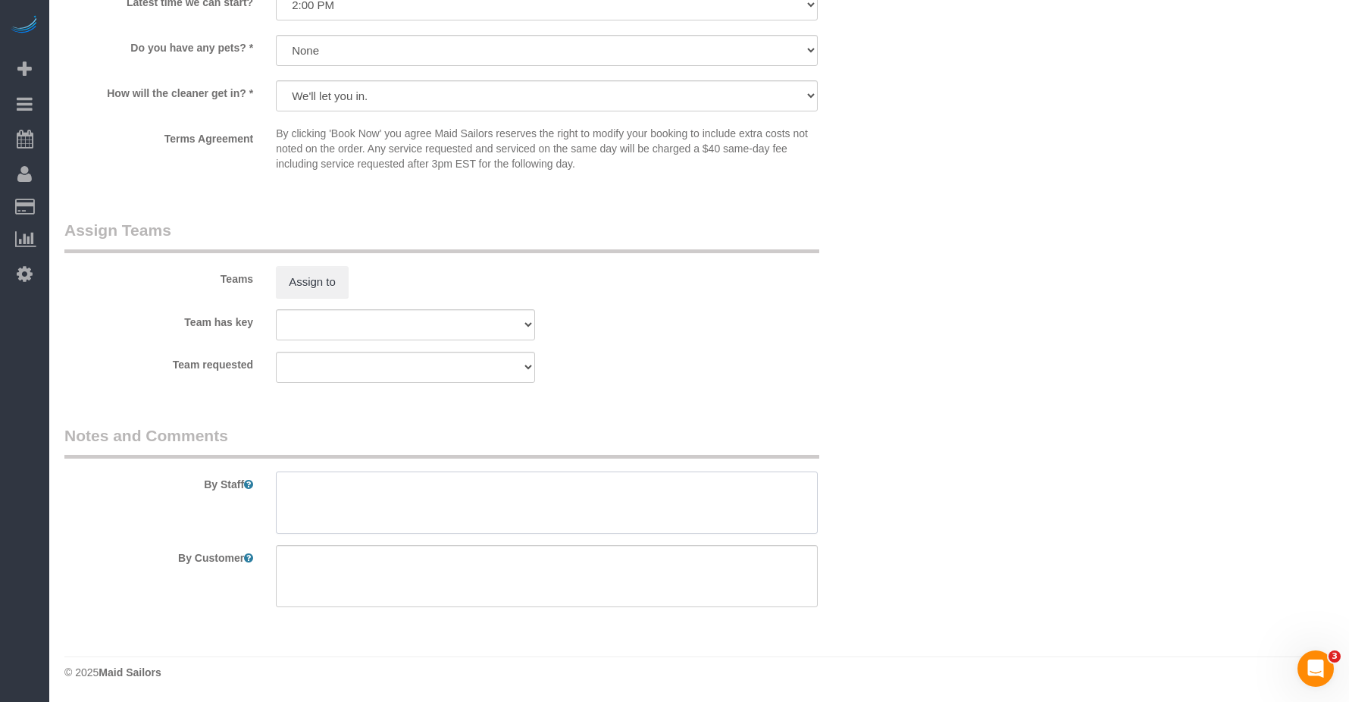
click at [320, 496] on textarea at bounding box center [546, 502] width 541 height 62
drag, startPoint x: 356, startPoint y: 485, endPoint x: 343, endPoint y: 498, distance: 18.2
click at [357, 485] on textarea at bounding box center [546, 502] width 541 height 62
click at [329, 510] on textarea at bounding box center [546, 502] width 541 height 62
click at [388, 482] on textarea at bounding box center [546, 502] width 541 height 62
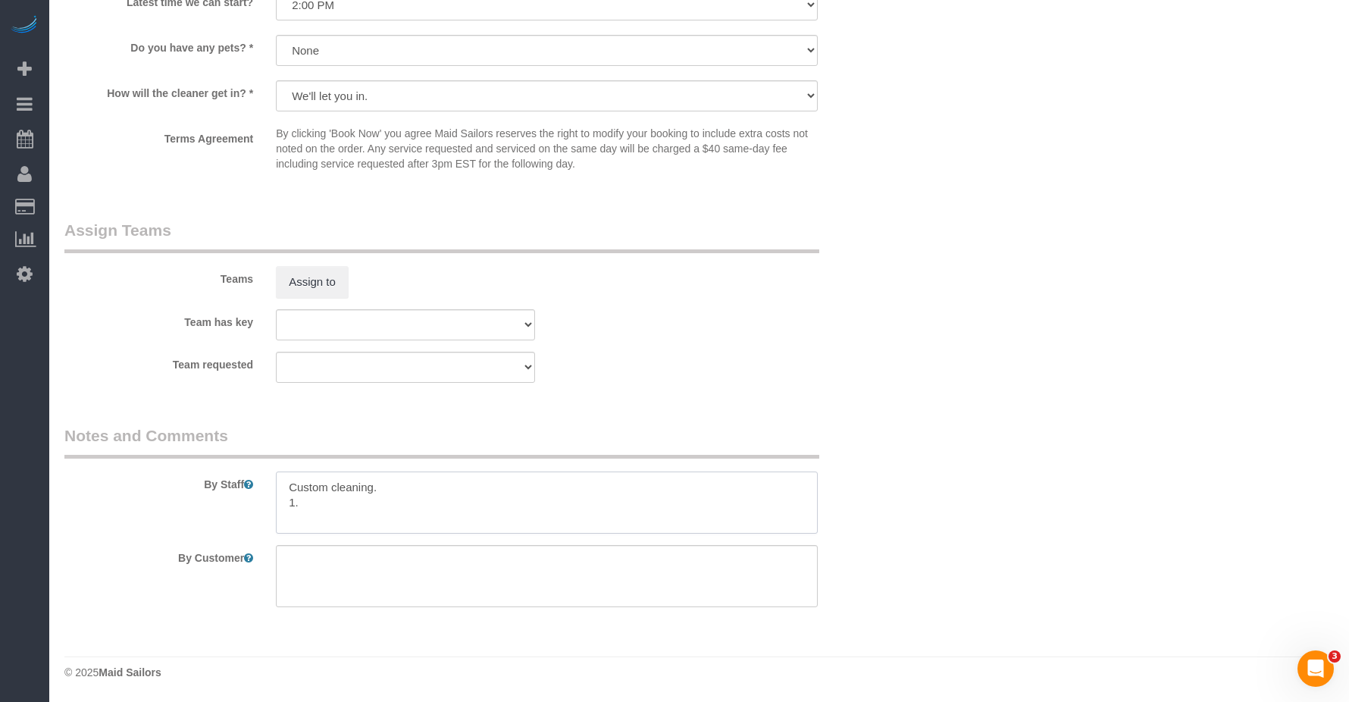
click at [322, 507] on textarea at bounding box center [546, 502] width 541 height 62
click at [403, 507] on textarea at bounding box center [546, 502] width 541 height 62
click at [151, 540] on sui-booking-comments "By Staff By Customer" at bounding box center [476, 515] width 824 height 183
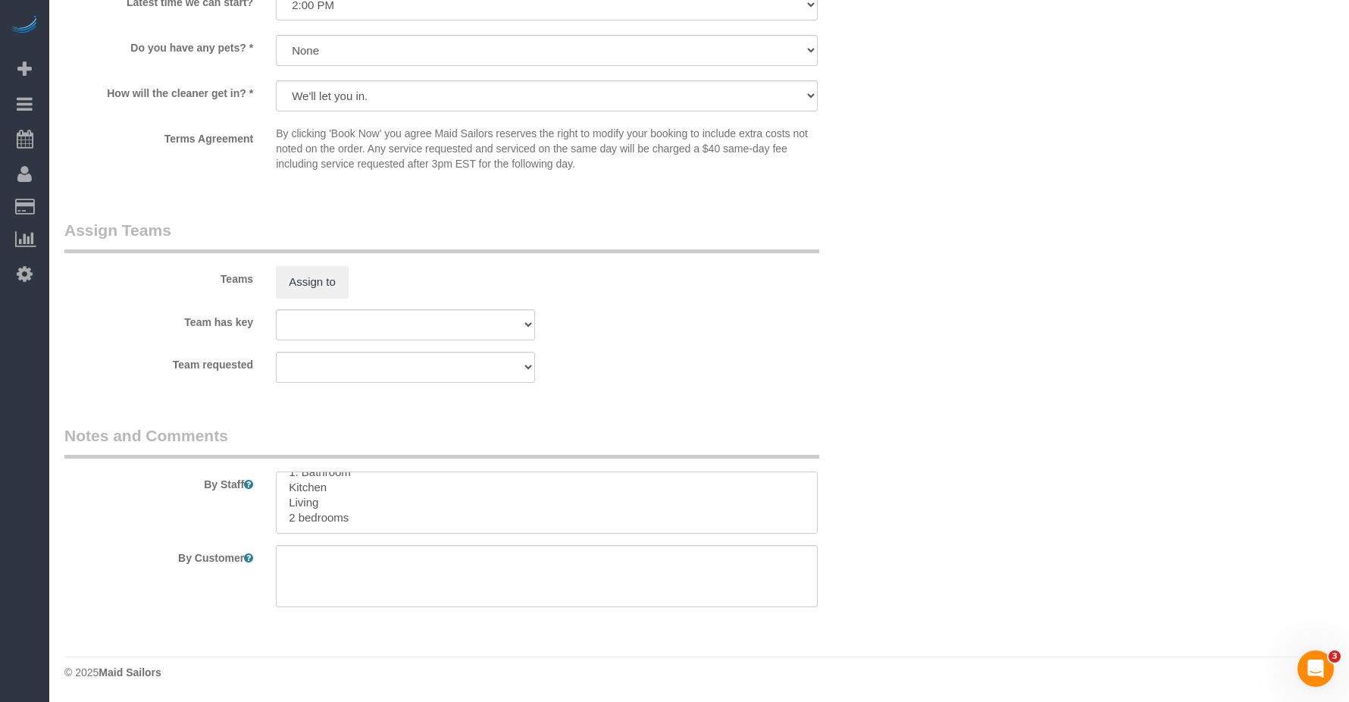
drag, startPoint x: 349, startPoint y: 503, endPoint x: 357, endPoint y: 505, distance: 8.6
click at [349, 505] on textarea at bounding box center [546, 502] width 541 height 62
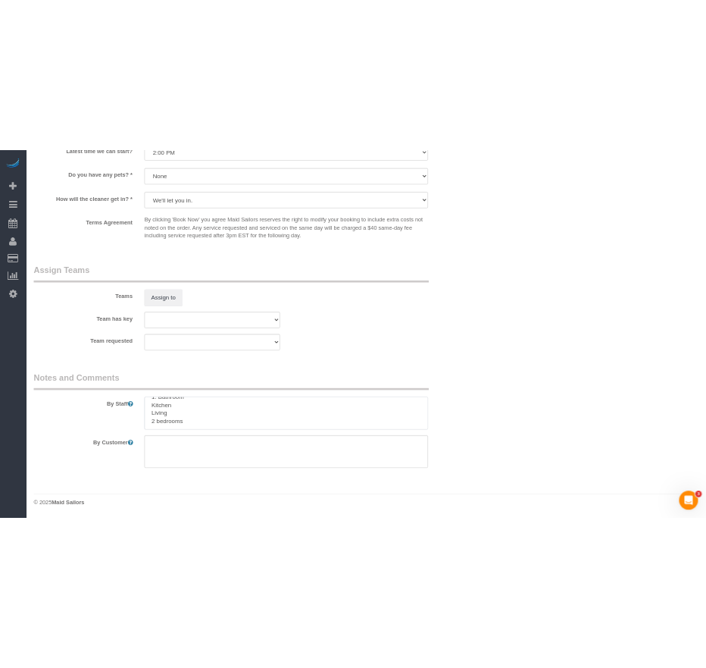
scroll to position [0, 0]
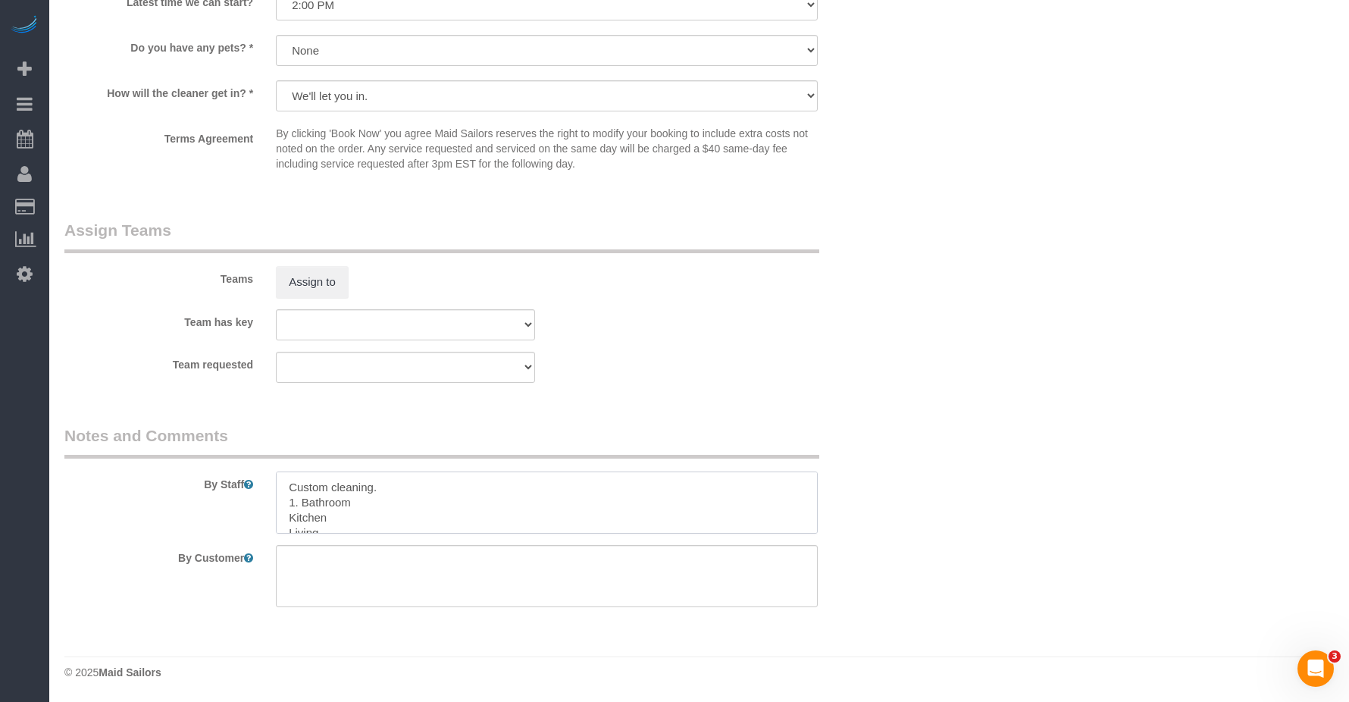
click at [415, 486] on textarea at bounding box center [546, 502] width 541 height 62
drag, startPoint x: 347, startPoint y: 505, endPoint x: 396, endPoint y: 500, distance: 49.5
click at [362, 505] on textarea at bounding box center [546, 502] width 541 height 62
click at [432, 485] on textarea at bounding box center [546, 502] width 541 height 62
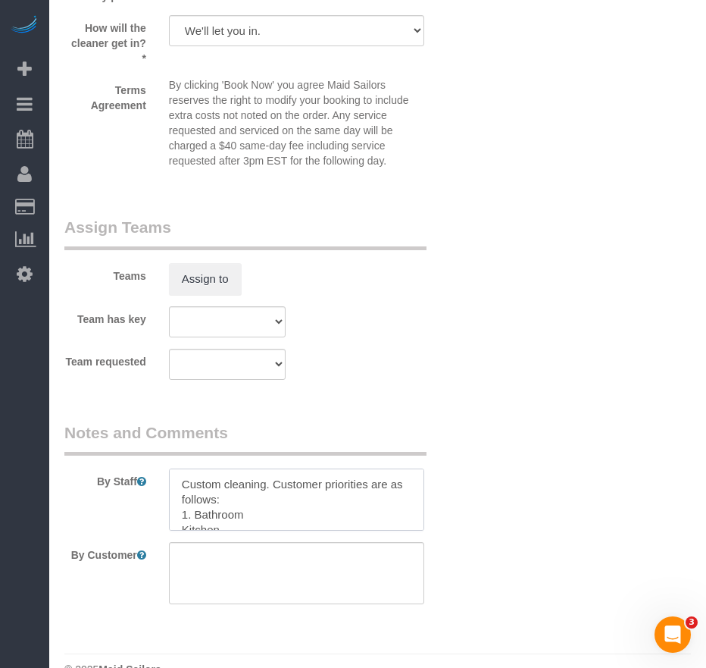
scroll to position [1746, 0]
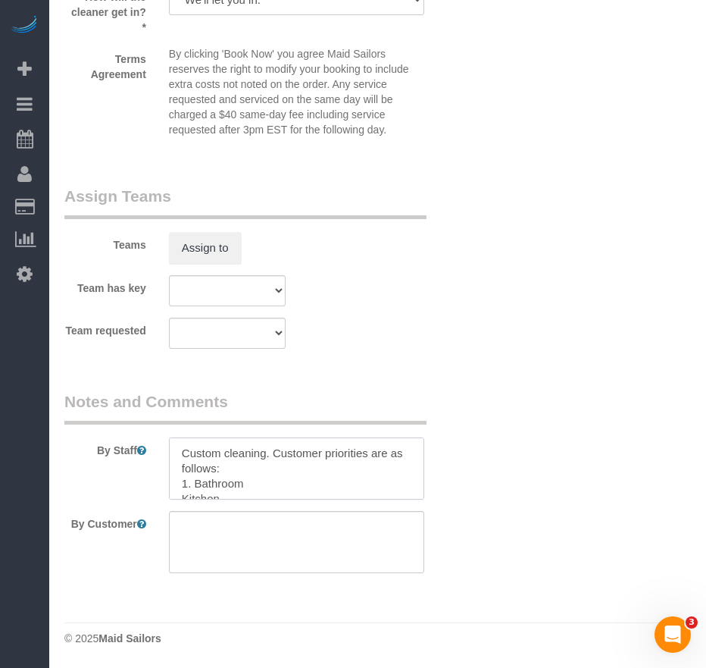
click at [274, 463] on textarea at bounding box center [297, 468] width 256 height 62
click at [180, 449] on textarea at bounding box center [297, 468] width 256 height 62
click at [180, 466] on textarea at bounding box center [297, 468] width 256 height 62
click at [238, 459] on textarea at bounding box center [297, 468] width 256 height 62
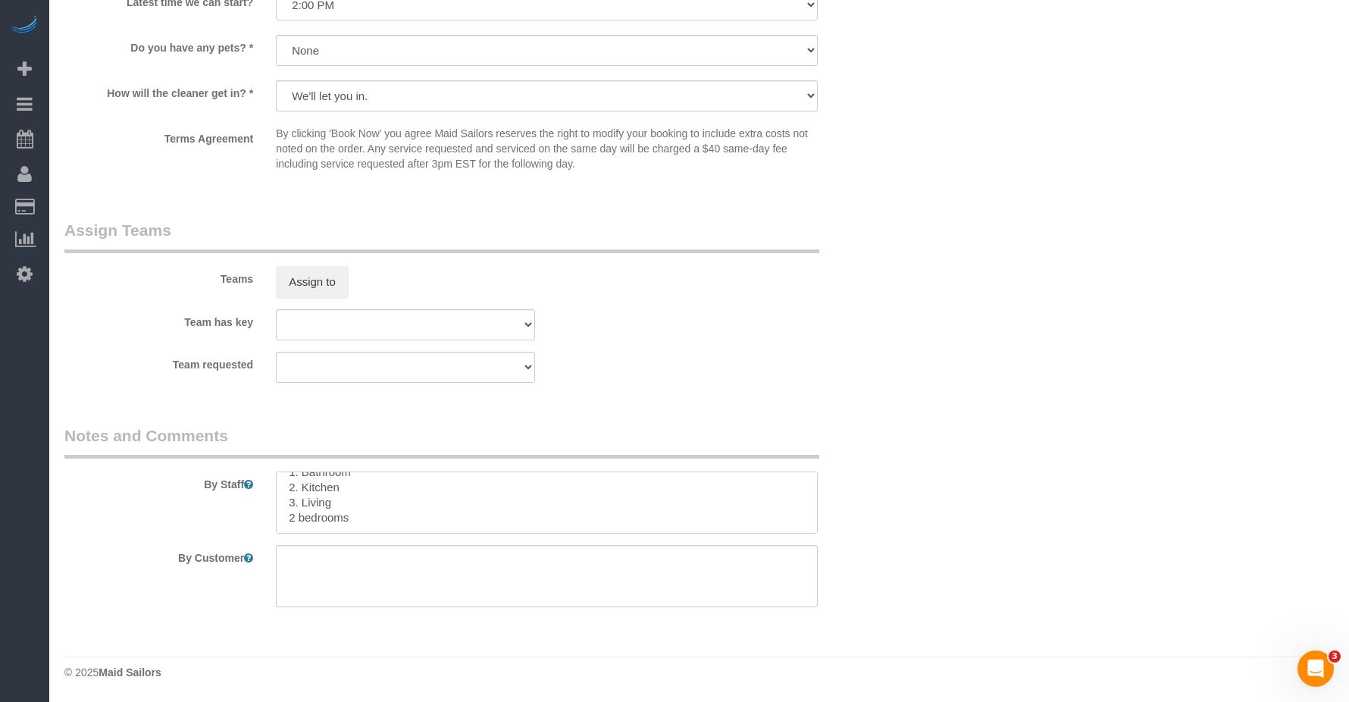
scroll to position [30, 0]
click at [340, 500] on textarea at bounding box center [546, 502] width 541 height 62
click at [289, 518] on textarea at bounding box center [546, 502] width 541 height 62
click at [316, 519] on textarea at bounding box center [546, 502] width 541 height 62
type textarea "Custom cleaning. Customer priorities are as follows: 1. Bathroom 2. Kitchen 3. …"
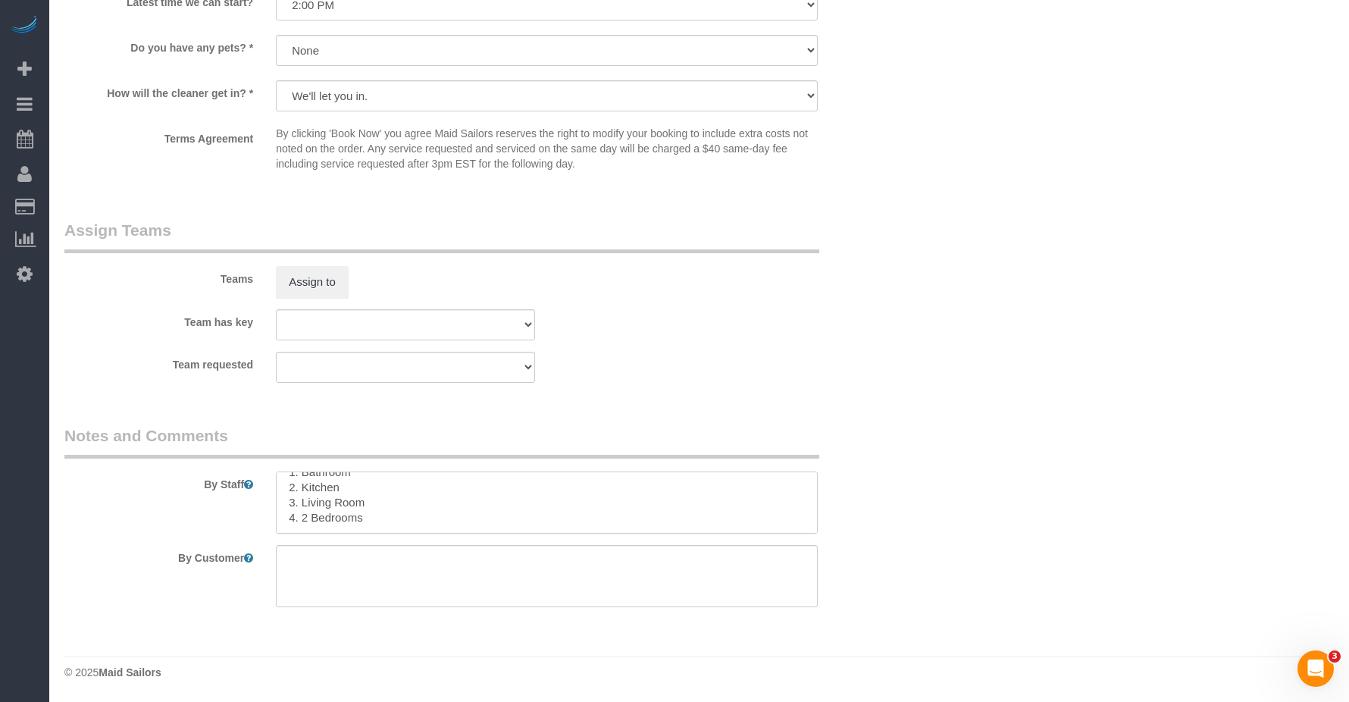
click at [399, 496] on textarea at bounding box center [546, 502] width 541 height 62
click at [376, 522] on textarea at bounding box center [546, 502] width 541 height 62
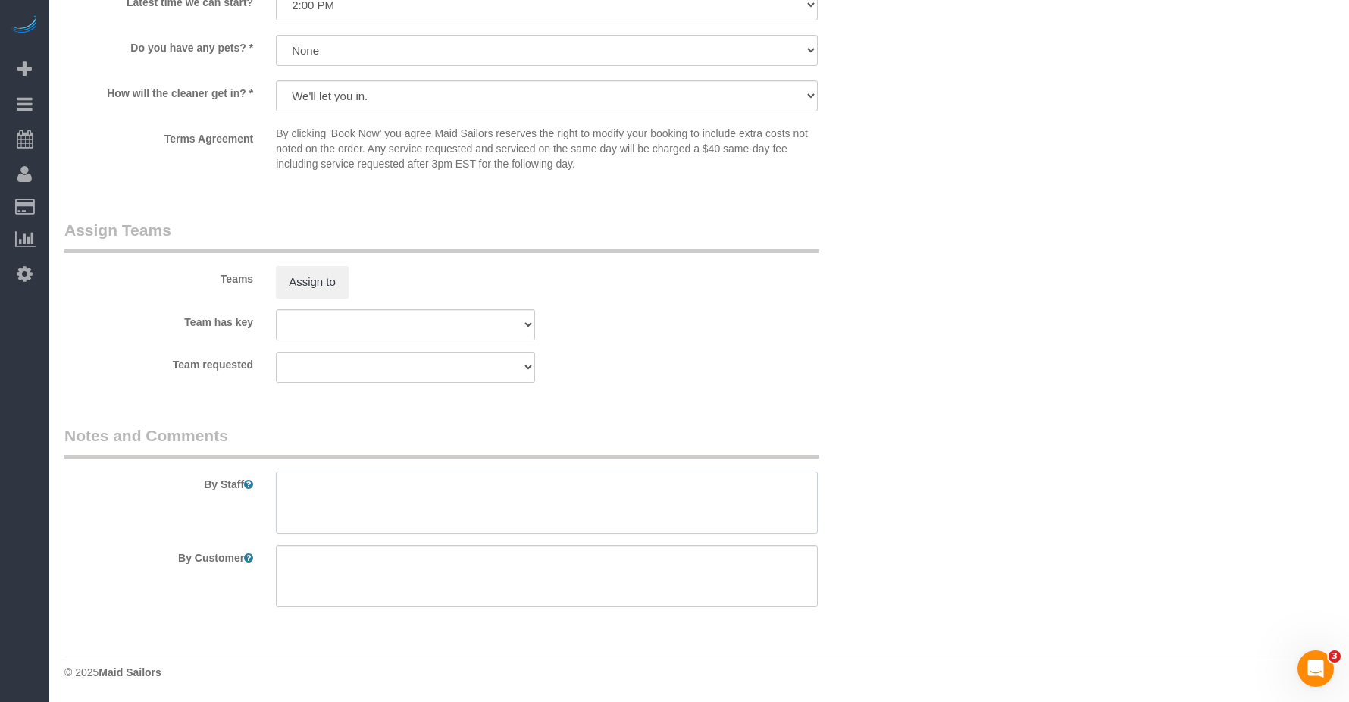
scroll to position [0, 0]
click at [334, 584] on textarea at bounding box center [546, 576] width 541 height 62
paste textarea "Custom cleaning. Customer priorities are as follows: 1. Bathroom 2. Kitchen 3. …"
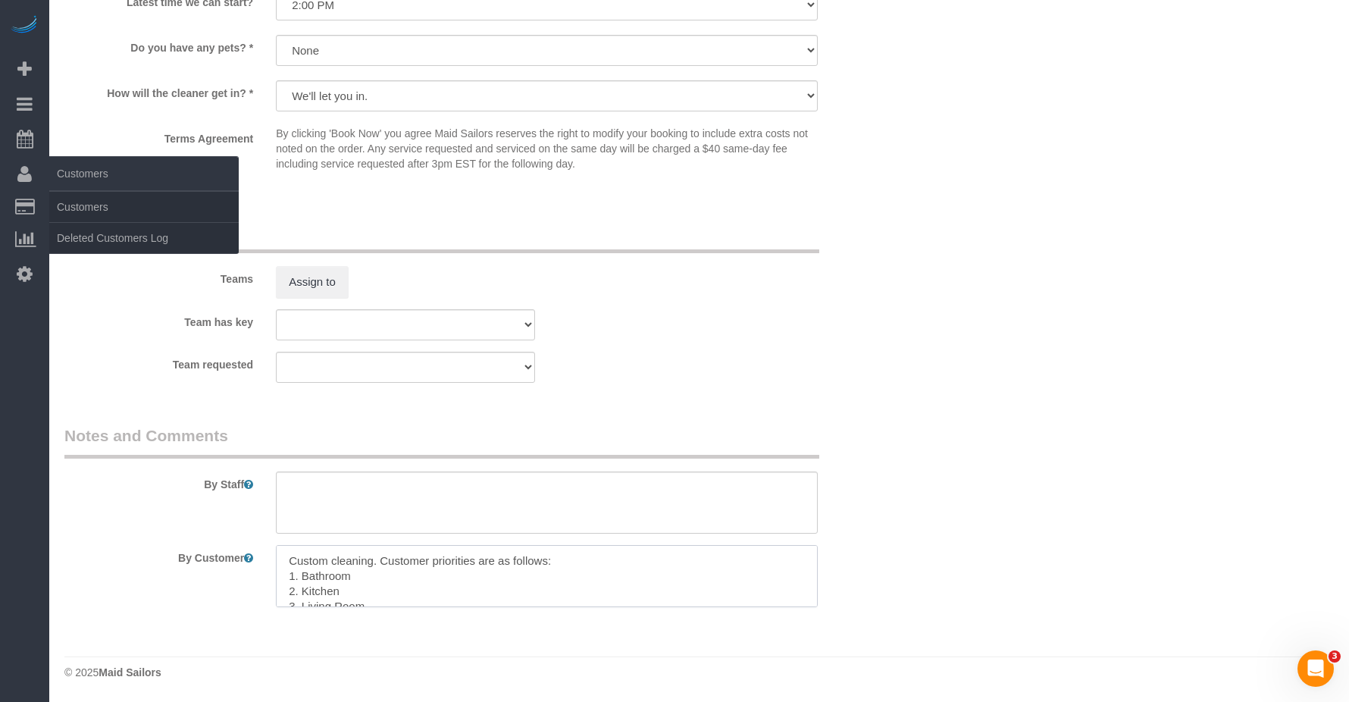
type textarea "Custom cleaning. Customer priorities are as follows: 1. Bathroom 2. Kitchen 3. …"
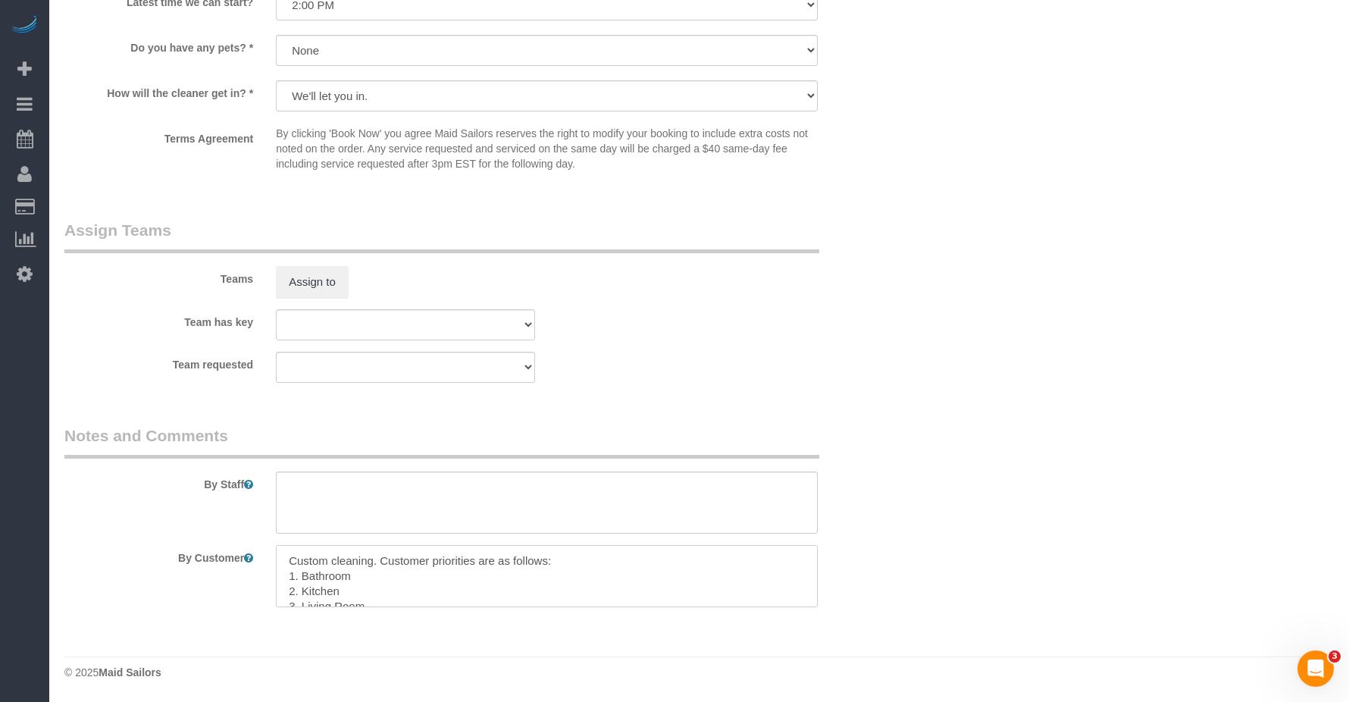
drag, startPoint x: 531, startPoint y: 560, endPoint x: 564, endPoint y: 561, distance: 32.6
click at [532, 561] on textarea at bounding box center [546, 576] width 541 height 62
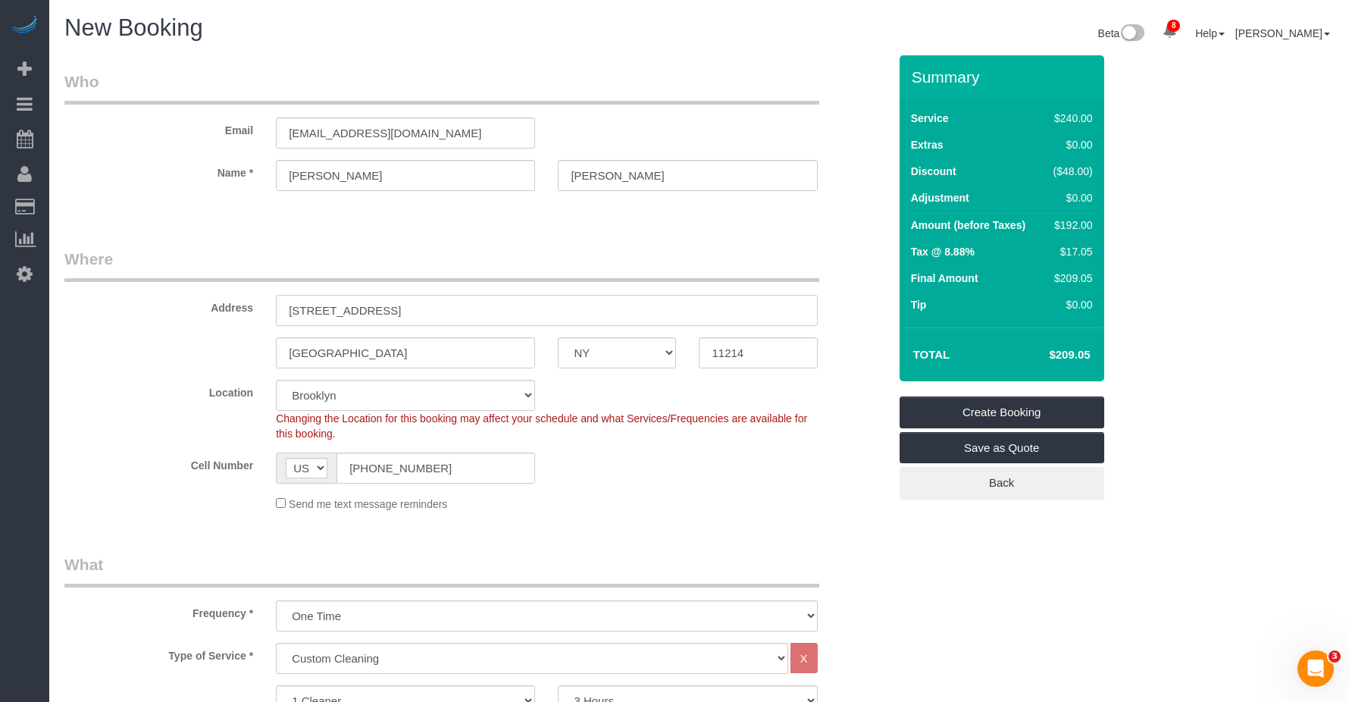
drag, startPoint x: 380, startPoint y: 309, endPoint x: 426, endPoint y: 309, distance: 46.2
click at [388, 309] on input "[STREET_ADDRESS]" at bounding box center [546, 310] width 541 height 31
click at [386, 312] on input "[STREET_ADDRESS]" at bounding box center [546, 310] width 541 height 31
click at [381, 307] on input "[STREET_ADDRESS]" at bounding box center [546, 310] width 541 height 31
type input "[STREET_ADDRESS]"
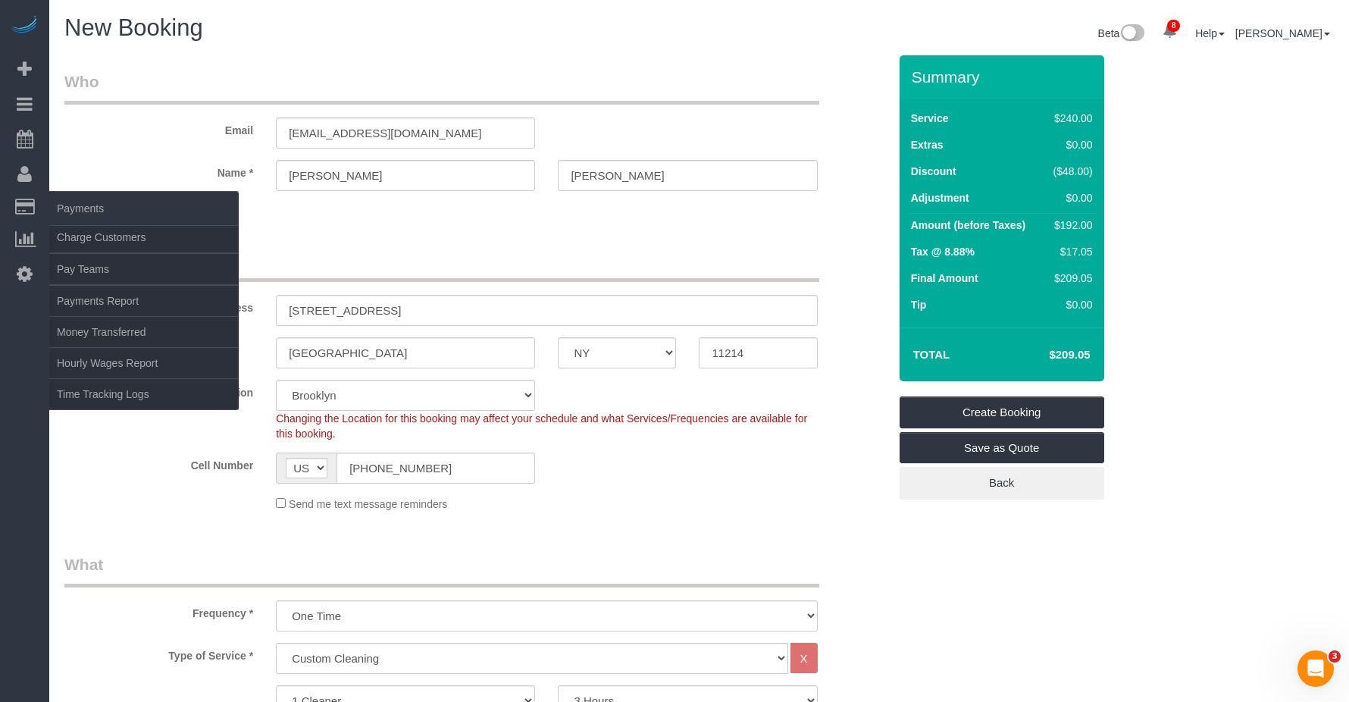
select select "2"
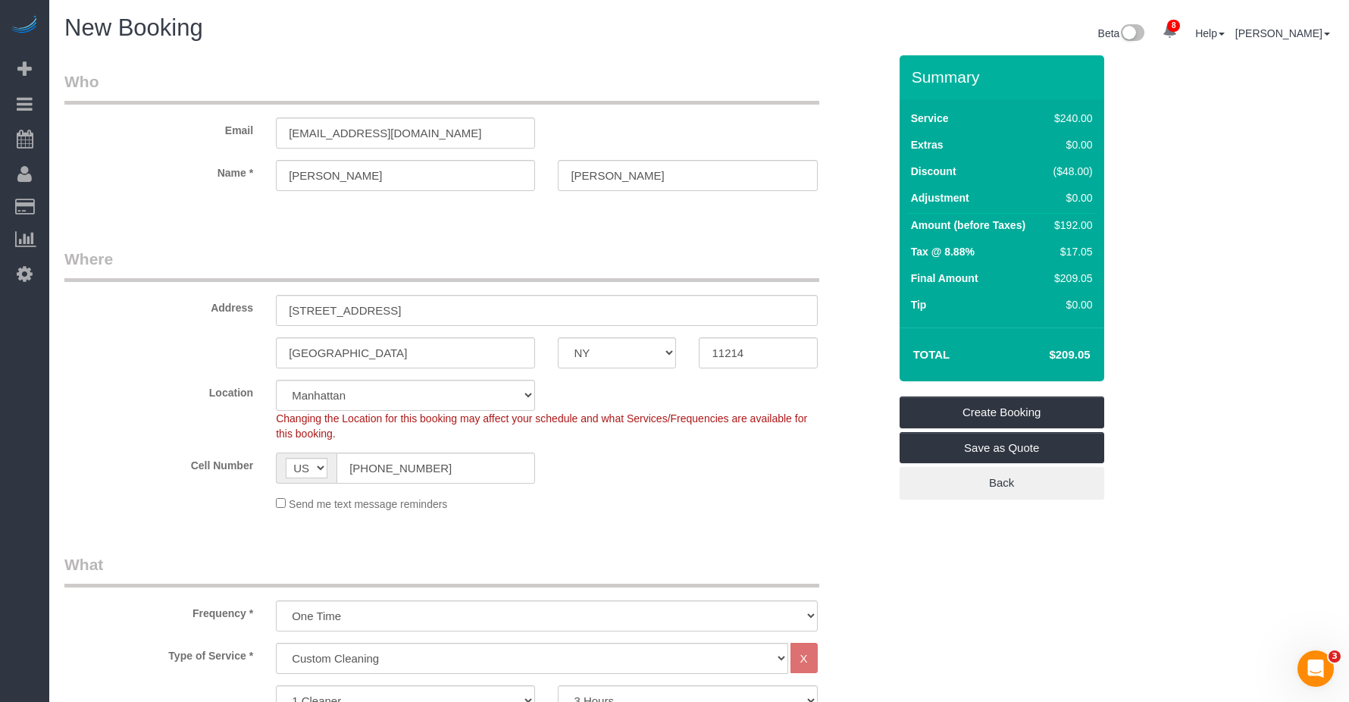
select select "object:3764"
select select "spot63"
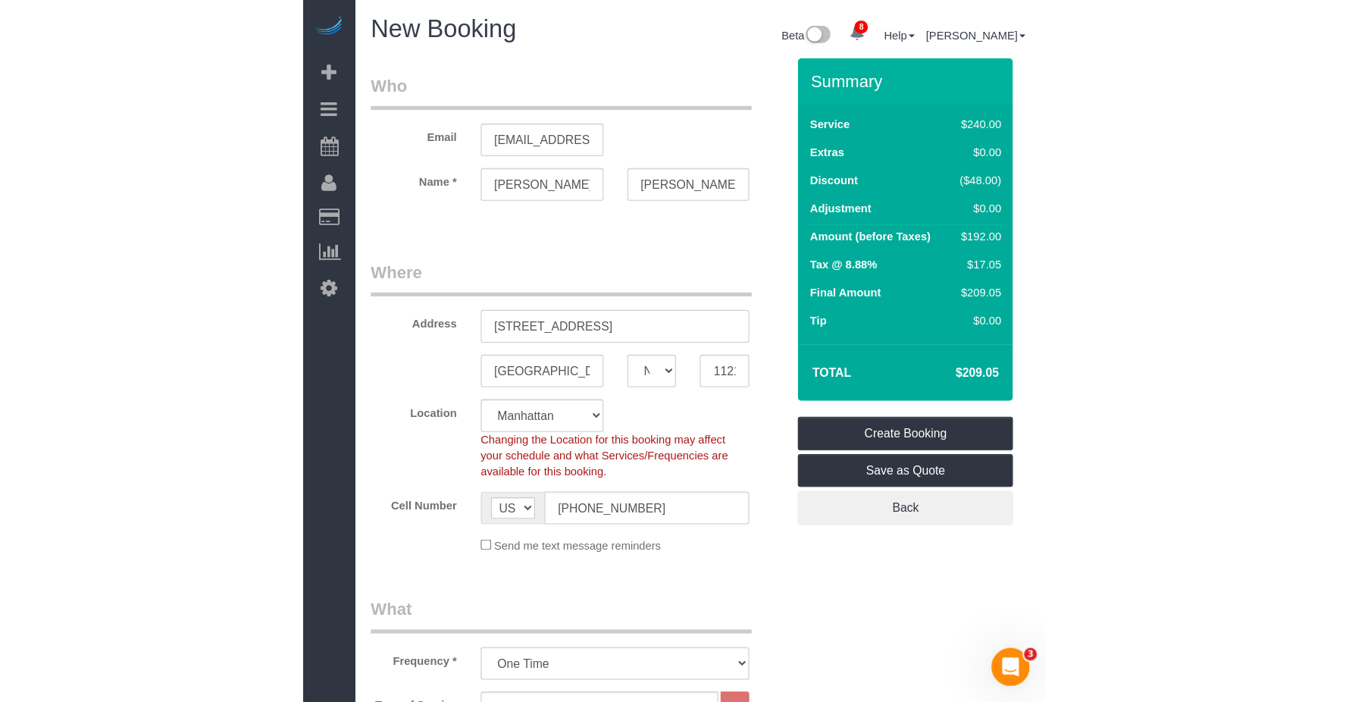
scroll to position [45, 0]
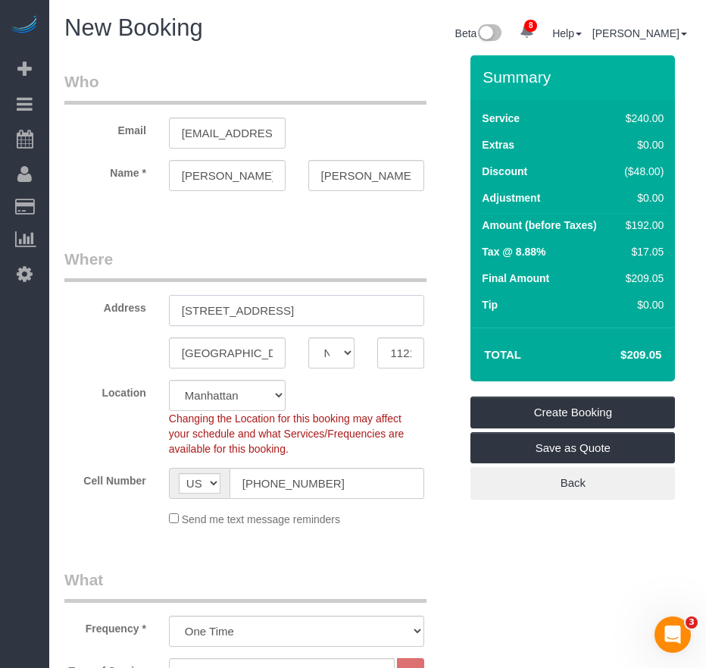
drag, startPoint x: 289, startPoint y: 309, endPoint x: 303, endPoint y: 309, distance: 14.4
click at [296, 309] on input "[STREET_ADDRESS]" at bounding box center [297, 310] width 256 height 31
click at [330, 309] on input "[STREET_ADDRESS]" at bounding box center [297, 310] width 256 height 31
click at [317, 311] on input "[STREET_ADDRESS]" at bounding box center [297, 310] width 256 height 31
click at [346, 313] on input "[STREET_ADDRESS]" at bounding box center [297, 310] width 256 height 31
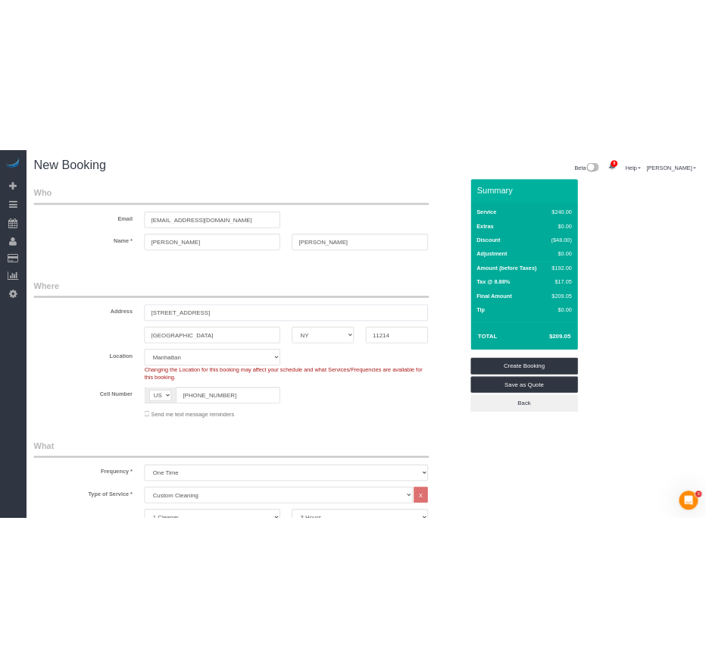
scroll to position [30, 0]
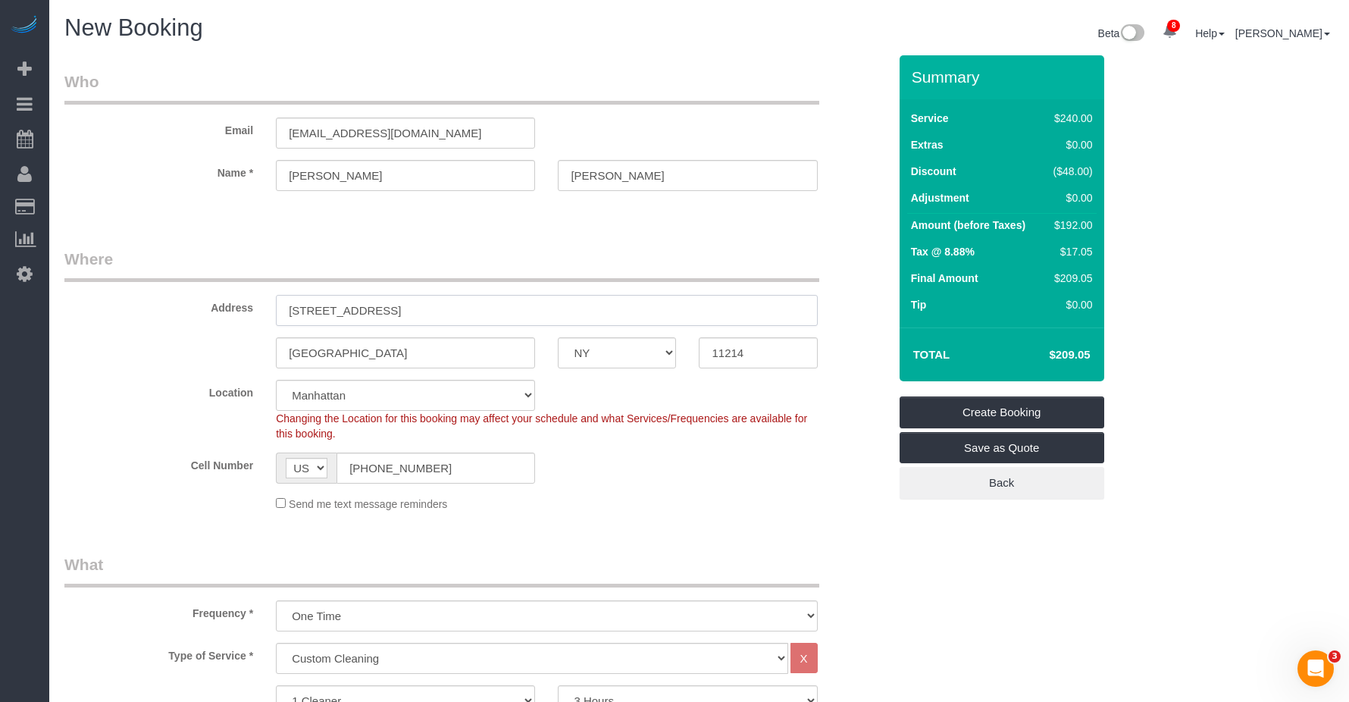
click at [446, 312] on input "[STREET_ADDRESS]" at bounding box center [546, 310] width 541 height 31
click at [424, 315] on input "[STREET_ADDRESS]" at bounding box center [546, 310] width 541 height 31
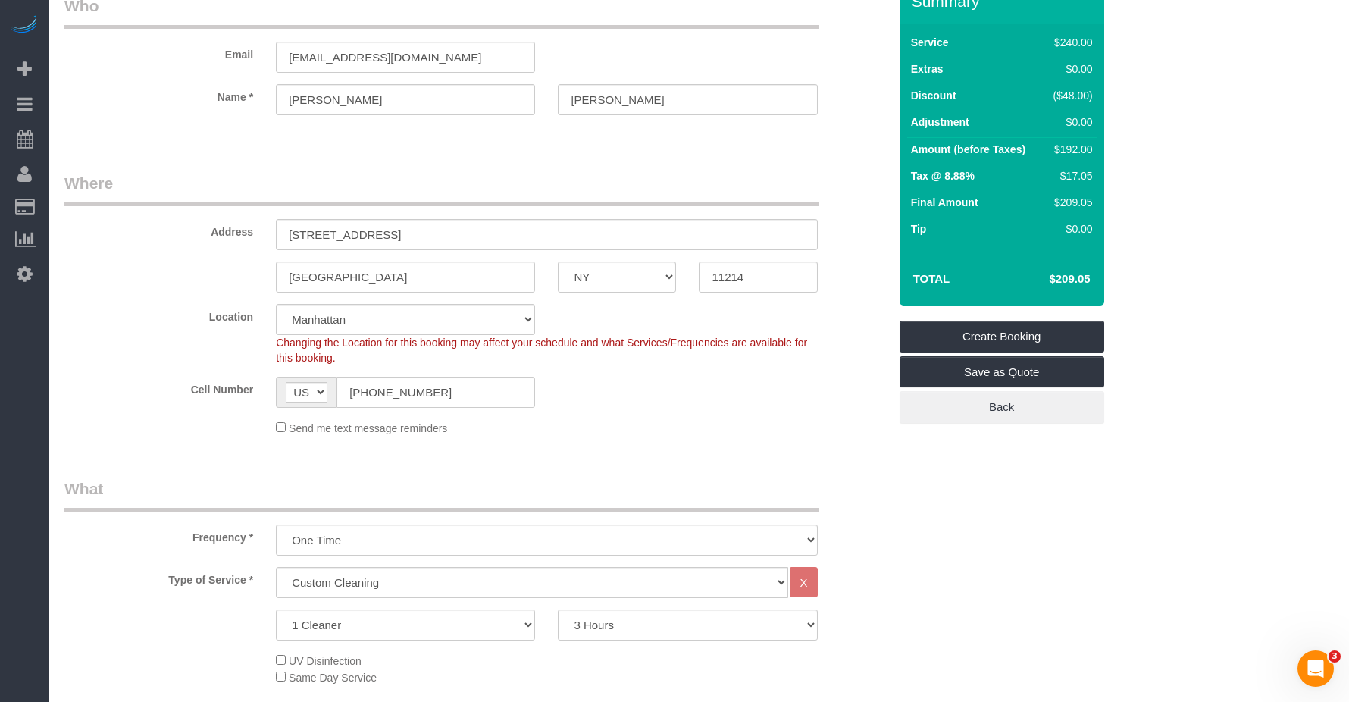
click at [196, 262] on div "[GEOGRAPHIC_DATA] AK AL AR AZ CA CO CT DC DE [GEOGRAPHIC_DATA] [GEOGRAPHIC_DATA…" at bounding box center [476, 277] width 847 height 31
click at [139, 267] on div "[GEOGRAPHIC_DATA] AK AL AR AZ CA CO CT DC DE [GEOGRAPHIC_DATA] [GEOGRAPHIC_DATA…" at bounding box center [476, 277] width 847 height 31
click at [309, 235] on input "[STREET_ADDRESS]" at bounding box center [546, 234] width 541 height 31
click at [349, 243] on input "[STREET_ADDRESS]" at bounding box center [546, 234] width 541 height 31
click at [424, 233] on input "[STREET_ADDRESS]" at bounding box center [546, 234] width 541 height 31
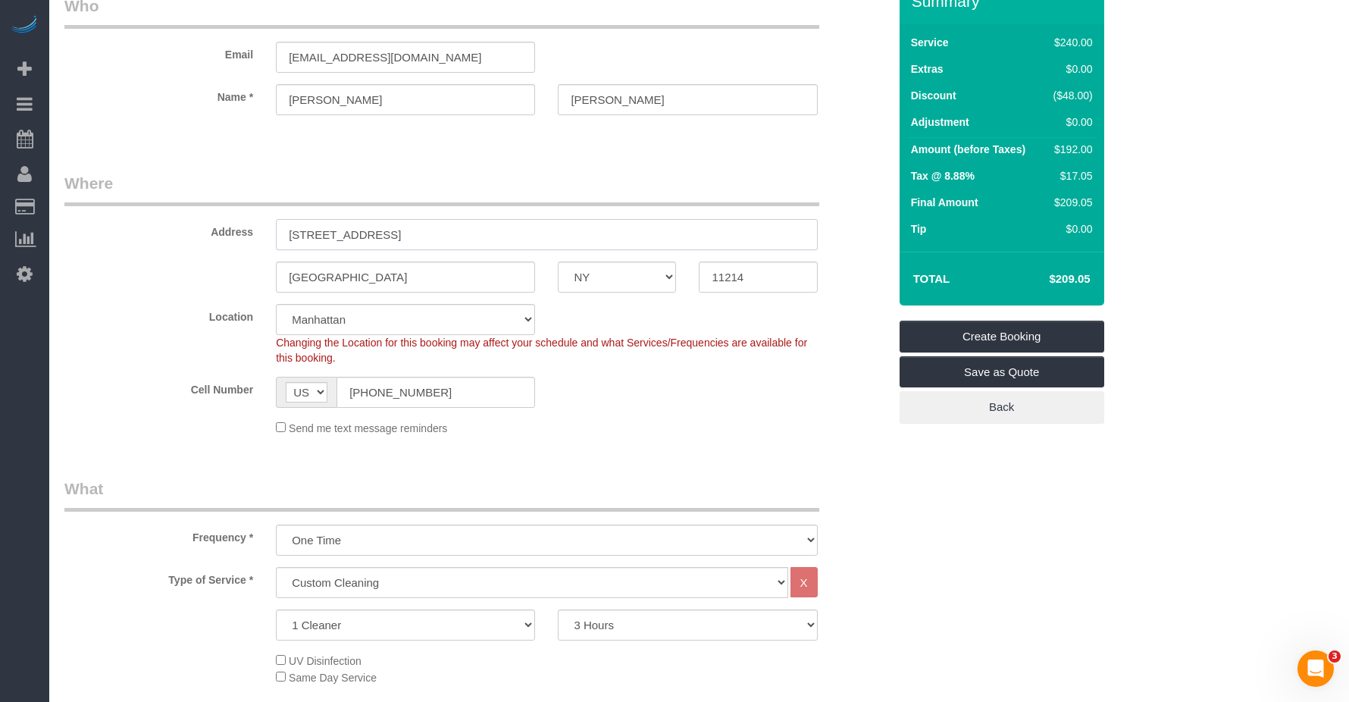
click at [500, 236] on input "[STREET_ADDRESS]" at bounding box center [546, 234] width 541 height 31
drag, startPoint x: 366, startPoint y: 237, endPoint x: 410, endPoint y: 233, distance: 44.2
click at [370, 237] on input "[STREET_ADDRESS]" at bounding box center [546, 234] width 541 height 31
click at [358, 234] on input "[STREET_ADDRESS]" at bounding box center [546, 234] width 541 height 31
drag, startPoint x: 320, startPoint y: 234, endPoint x: 330, endPoint y: 238, distance: 11.3
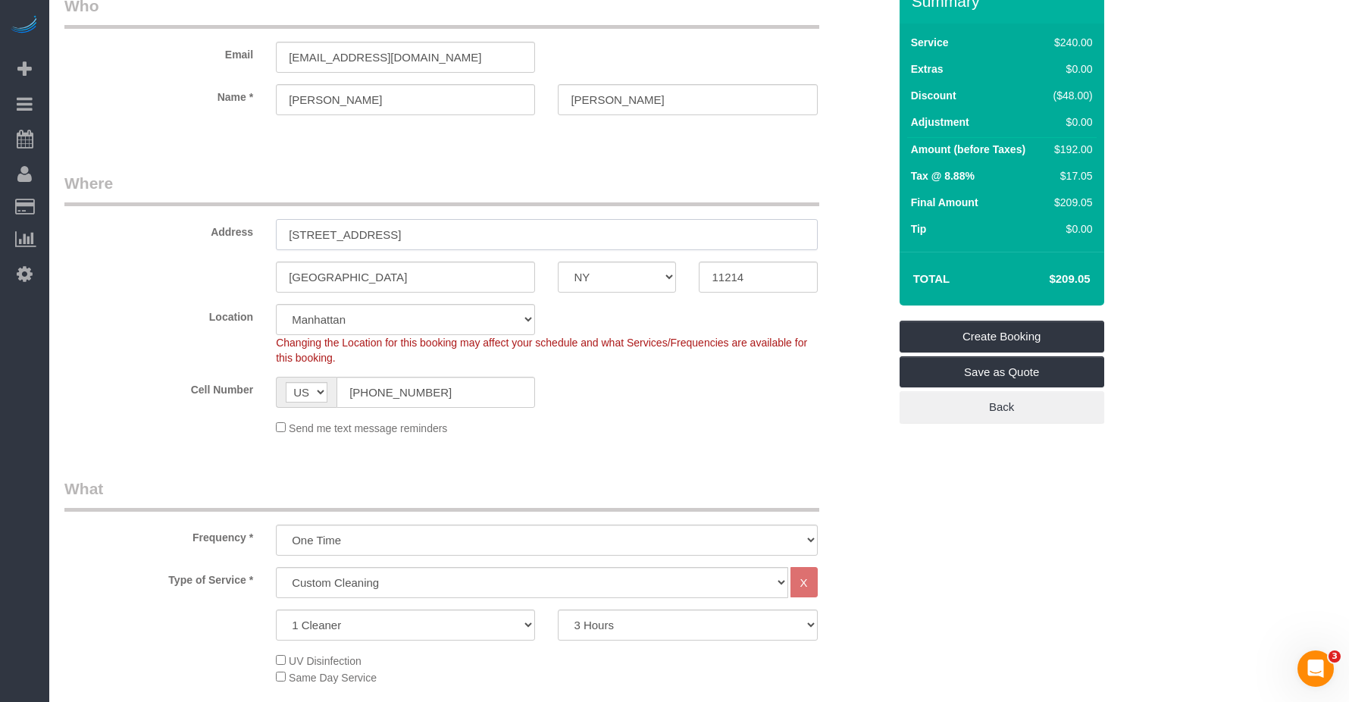
click at [324, 234] on input "[STREET_ADDRESS]" at bounding box center [546, 234] width 541 height 31
click at [327, 237] on input "[STREET_ADDRESS]" at bounding box center [546, 234] width 541 height 31
click at [331, 240] on input "[STREET_ADDRESS]" at bounding box center [546, 234] width 541 height 31
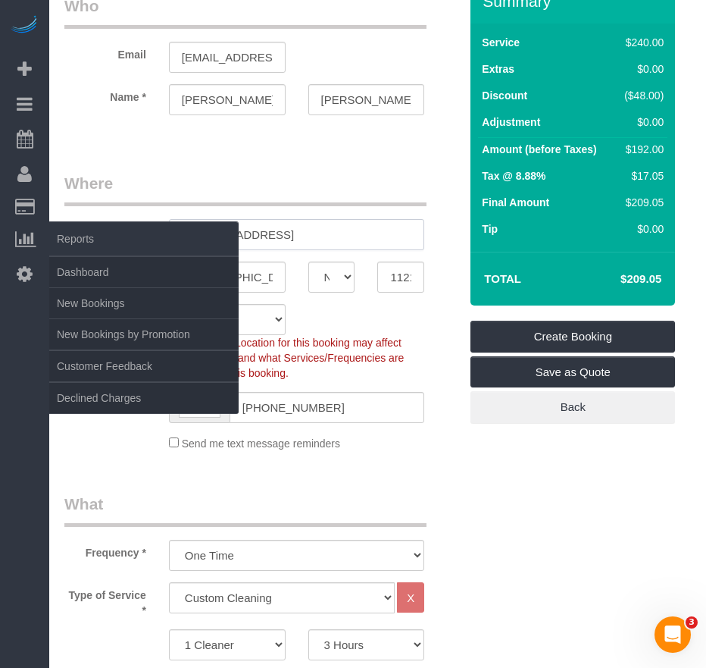
scroll to position [45, 0]
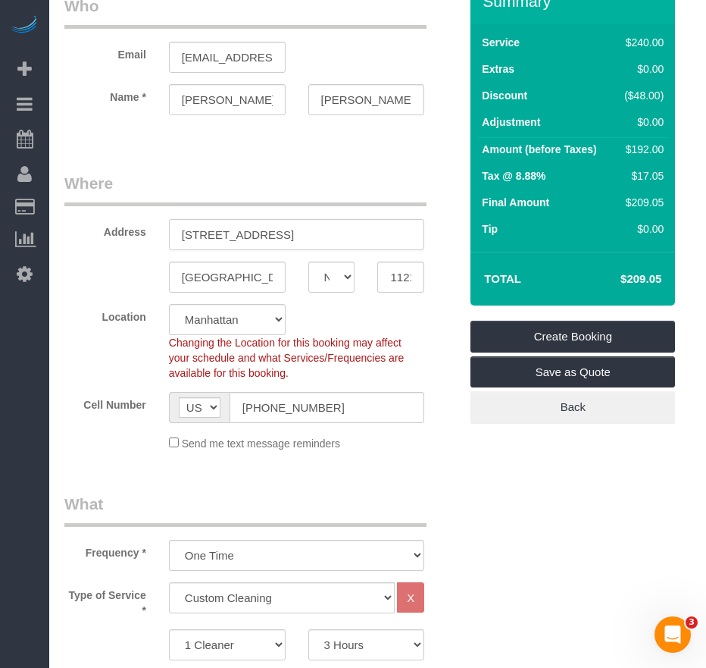
click at [196, 235] on input "[STREET_ADDRESS]" at bounding box center [297, 234] width 256 height 31
click at [227, 230] on input "[STREET_ADDRESS]" at bounding box center [297, 234] width 256 height 31
click at [203, 234] on input "[STREET_ADDRESS]" at bounding box center [297, 234] width 256 height 31
click at [190, 235] on input "[STREET_ADDRESS]" at bounding box center [297, 234] width 256 height 31
click at [259, 236] on input "[STREET_ADDRESS]" at bounding box center [297, 234] width 256 height 31
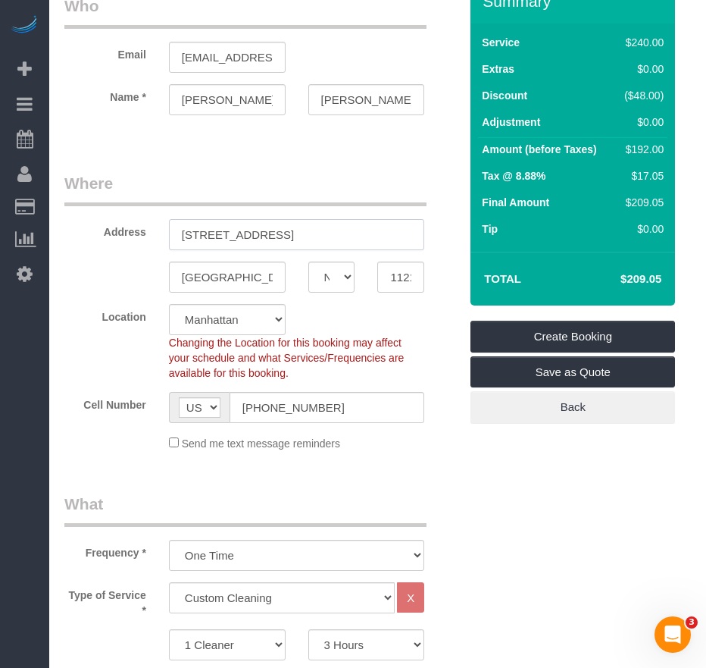
click at [259, 236] on input "[STREET_ADDRESS]" at bounding box center [297, 234] width 256 height 31
click at [254, 238] on input "[STREET_ADDRESS]" at bounding box center [297, 234] width 256 height 31
click at [255, 233] on input "[STREET_ADDRESS]" at bounding box center [297, 234] width 256 height 31
click at [206, 239] on input "[STREET_ADDRESS]" at bounding box center [297, 234] width 256 height 31
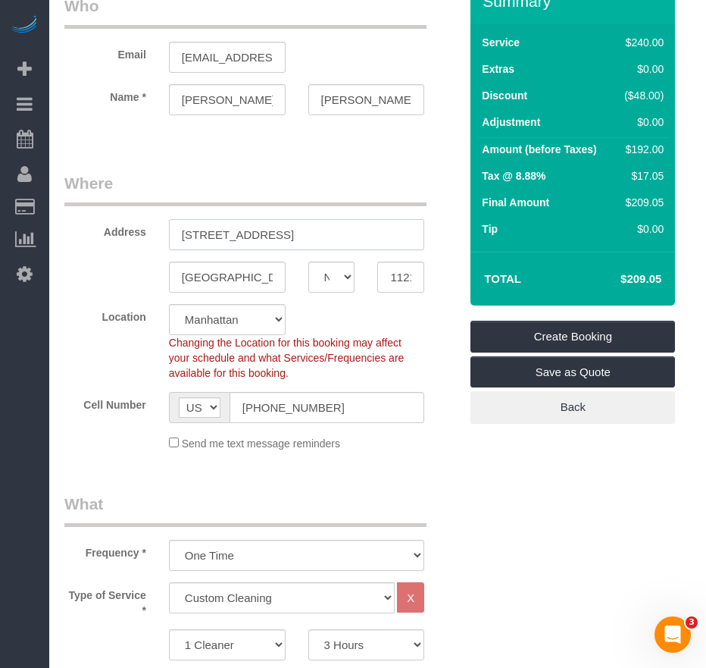
drag, startPoint x: 225, startPoint y: 233, endPoint x: 233, endPoint y: 237, distance: 9.5
click at [224, 232] on input "[STREET_ADDRESS]" at bounding box center [297, 234] width 256 height 31
click at [296, 243] on input "[STREET_ADDRESS]" at bounding box center [297, 234] width 256 height 31
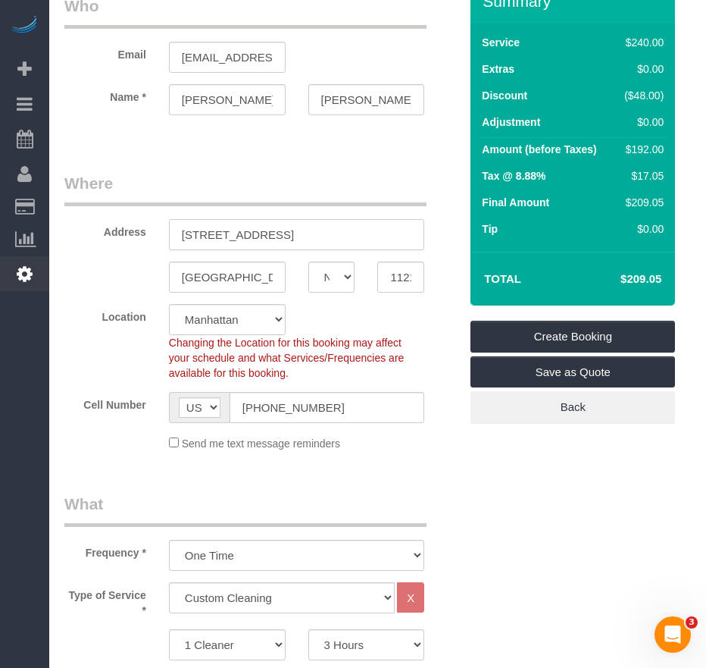
type input "[STREET_ADDRESS]"
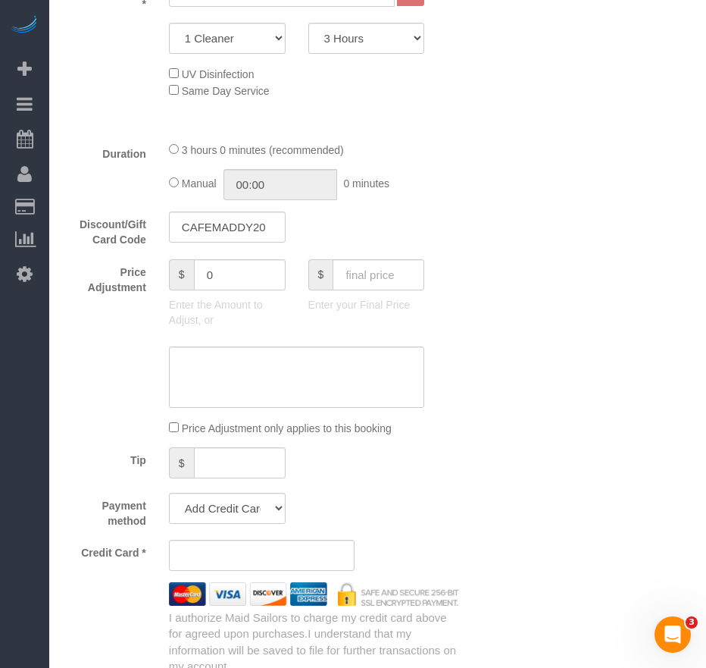
scroll to position [1061, 0]
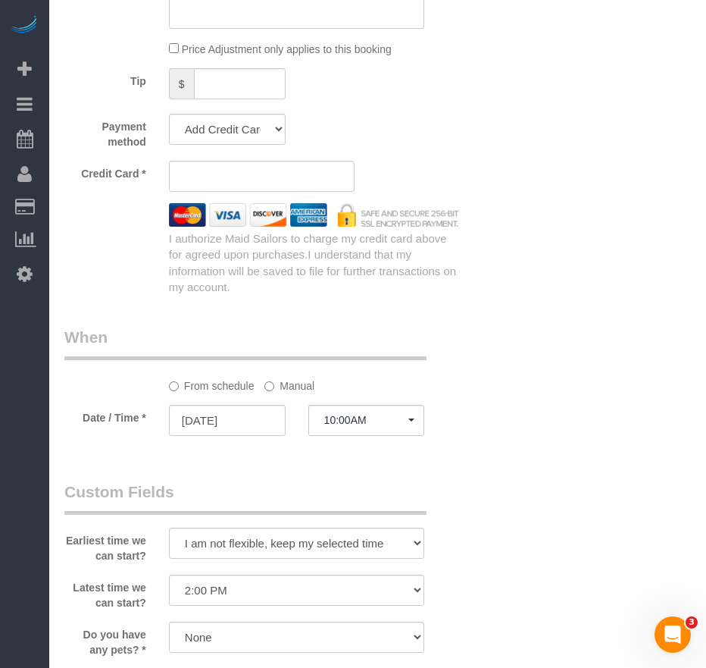
click at [543, 443] on div "Who Email [EMAIL_ADDRESS][DOMAIN_NAME] Name * [PERSON_NAME] Where Address [STRE…" at bounding box center [377, 146] width 627 height 2305
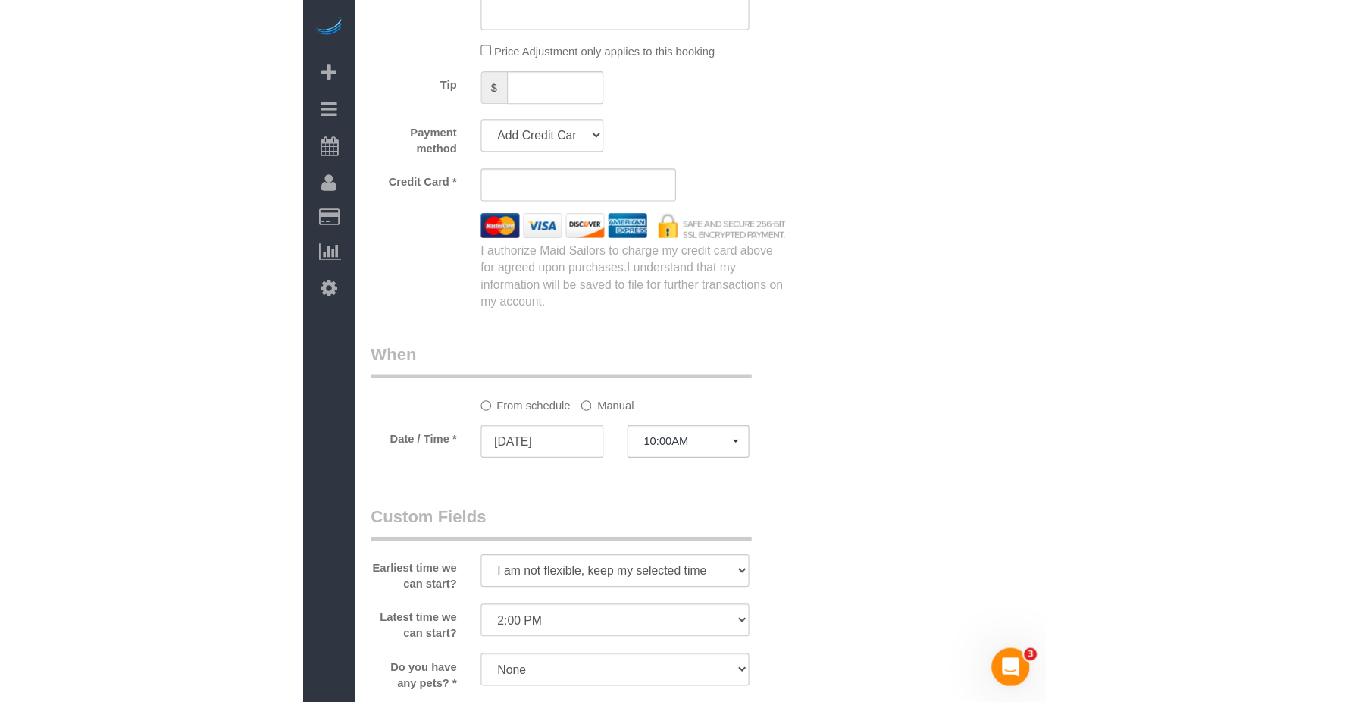
scroll to position [1289, 0]
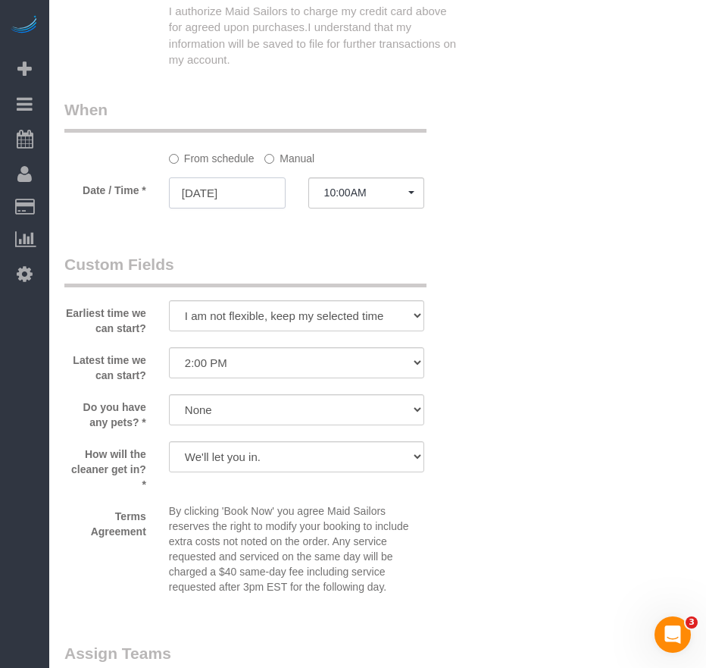
click at [188, 189] on input "[DATE]" at bounding box center [227, 192] width 117 height 31
click at [92, 219] on fieldset "When From schedule Manual Date / Time * [DATE] 10:00AM [DATE] 8:00AM 9:00AM 10:…" at bounding box center [261, 161] width 395 height 124
click at [221, 253] on legend "Custom Fields" at bounding box center [245, 270] width 362 height 34
click at [221, 205] on input "[DATE]" at bounding box center [227, 192] width 117 height 31
click at [113, 217] on fieldset "When From schedule Manual Date / Time * [DATE] 10:00AM [DATE] 8:00AM 9:00AM 10:…" at bounding box center [261, 161] width 395 height 124
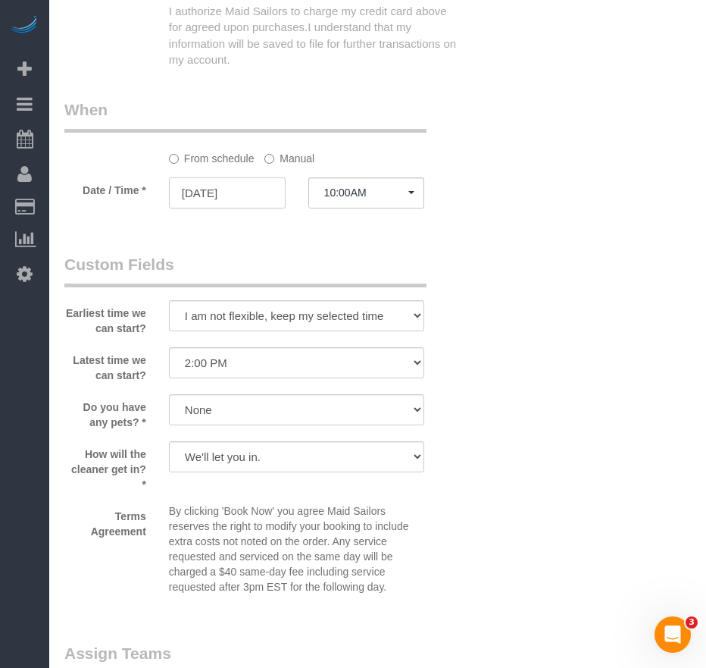
click at [190, 199] on input "[DATE]" at bounding box center [227, 192] width 117 height 31
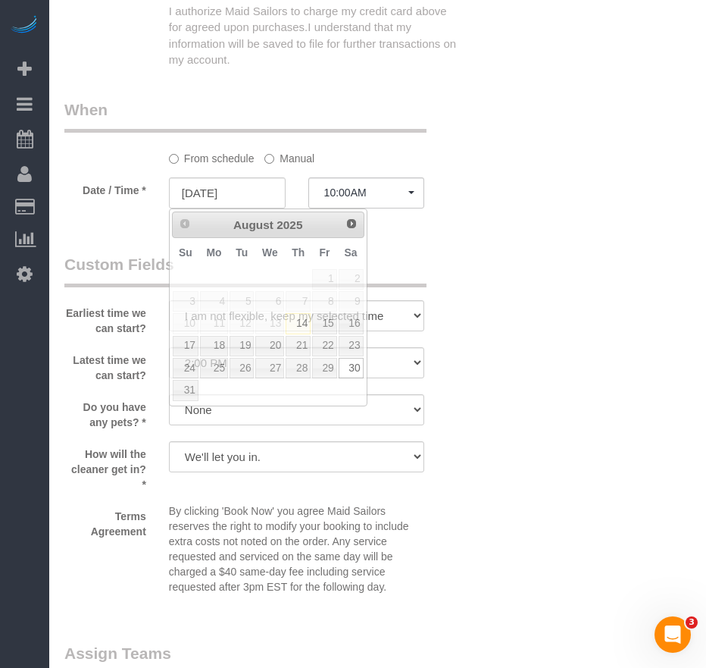
click at [136, 221] on fieldset "When From schedule Manual Date / Time * [DATE] 10:00AM [DATE] 8:00AM 9:00AM 10:…" at bounding box center [261, 161] width 395 height 124
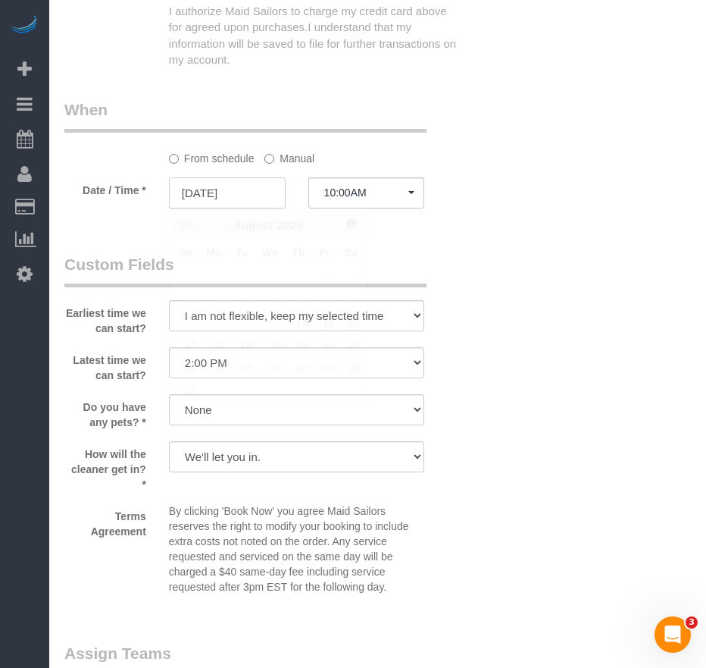
click at [215, 201] on input "[DATE]" at bounding box center [227, 192] width 117 height 31
click at [124, 217] on fieldset "When From schedule Manual Date / Time * [DATE] 10:00AM [DATE] 8:00AM 9:00AM 10:…" at bounding box center [261, 161] width 395 height 124
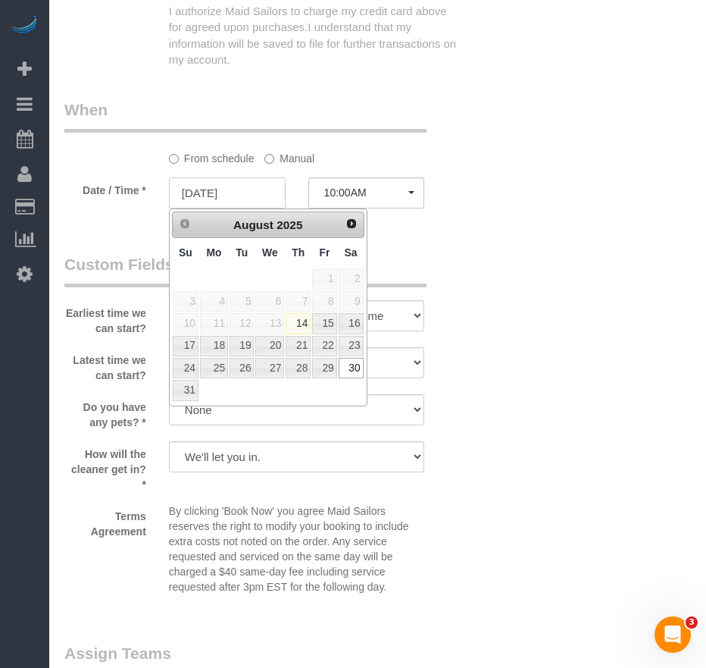
click at [211, 193] on input "[DATE]" at bounding box center [227, 192] width 117 height 31
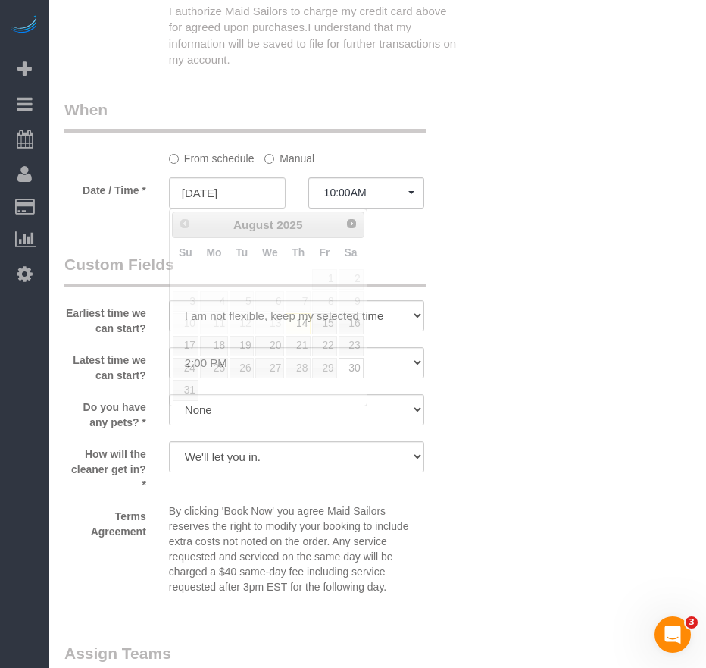
click at [123, 215] on fieldset "When From schedule Manual Date / Time * [DATE] 10:00AM [DATE] 8:00AM 9:00AM 10:…" at bounding box center [261, 161] width 395 height 124
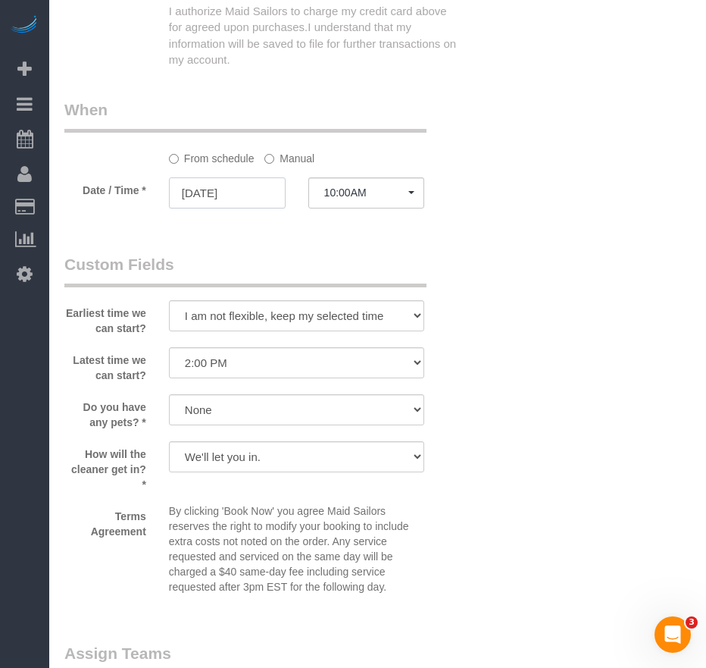
click at [190, 200] on input "[DATE]" at bounding box center [227, 192] width 117 height 31
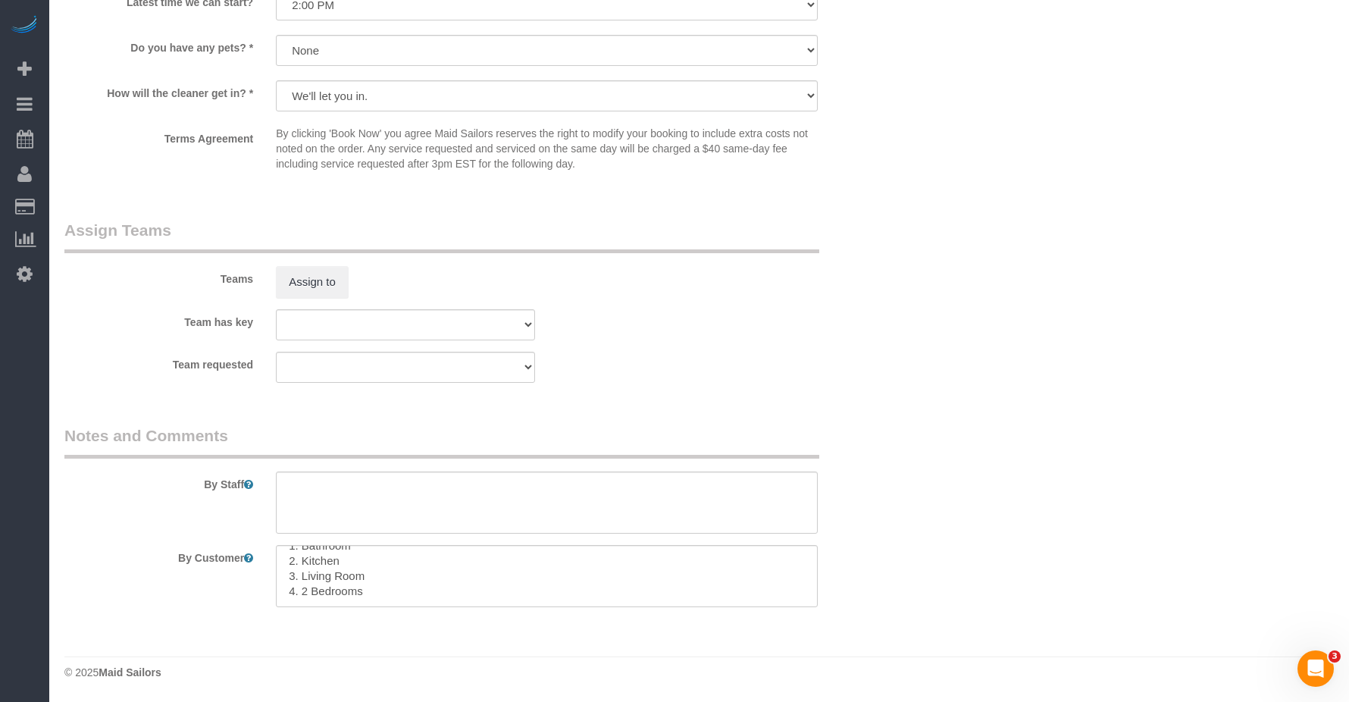
scroll to position [0, 0]
drag, startPoint x: 590, startPoint y: 572, endPoint x: 624, endPoint y: 572, distance: 34.1
click at [591, 572] on textarea at bounding box center [546, 576] width 541 height 62
click at [630, 572] on textarea at bounding box center [546, 576] width 541 height 62
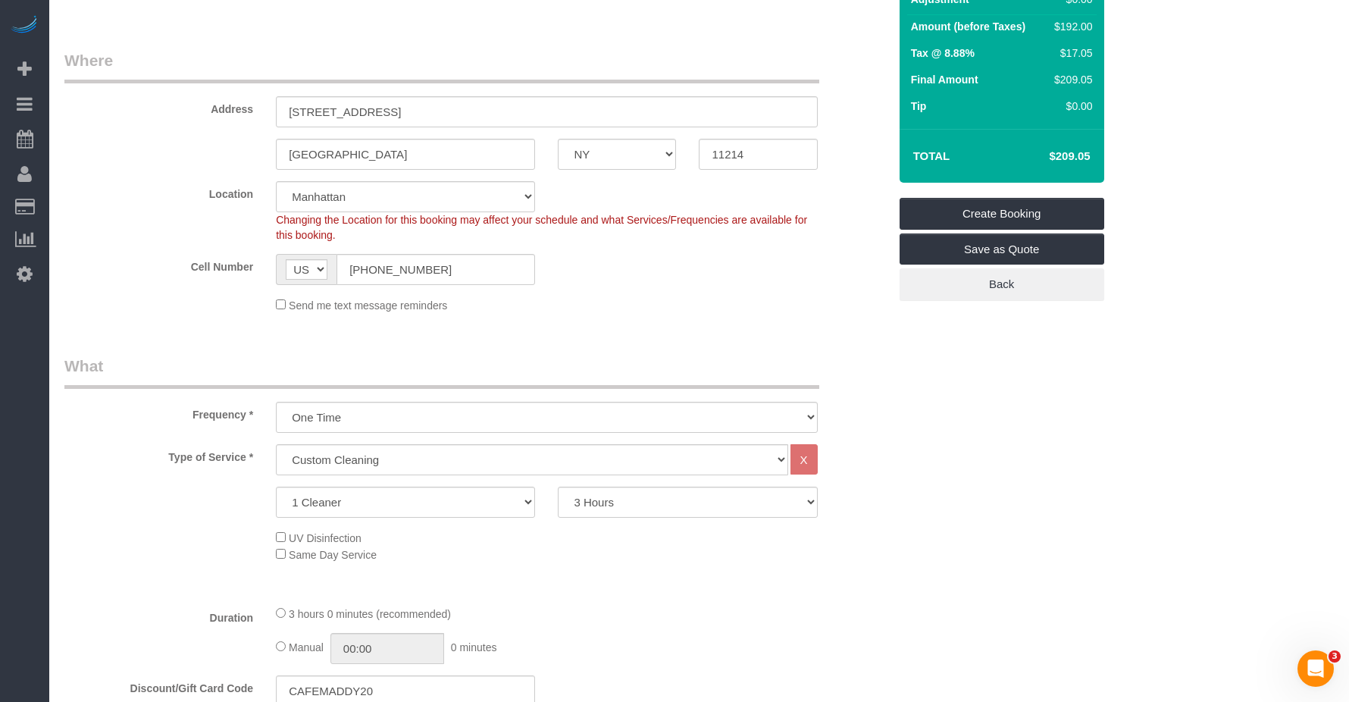
scroll to position [30, 0]
click at [303, 111] on input "[STREET_ADDRESS]" at bounding box center [546, 111] width 541 height 31
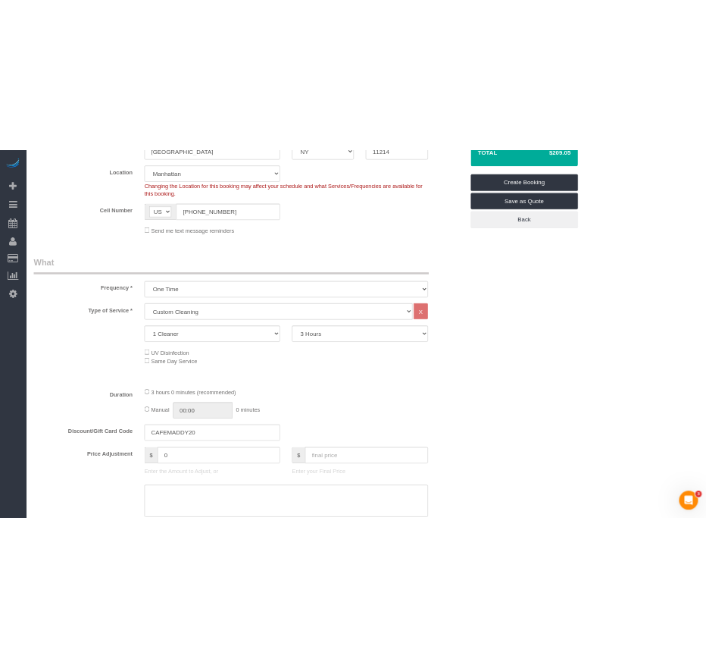
scroll to position [199, 0]
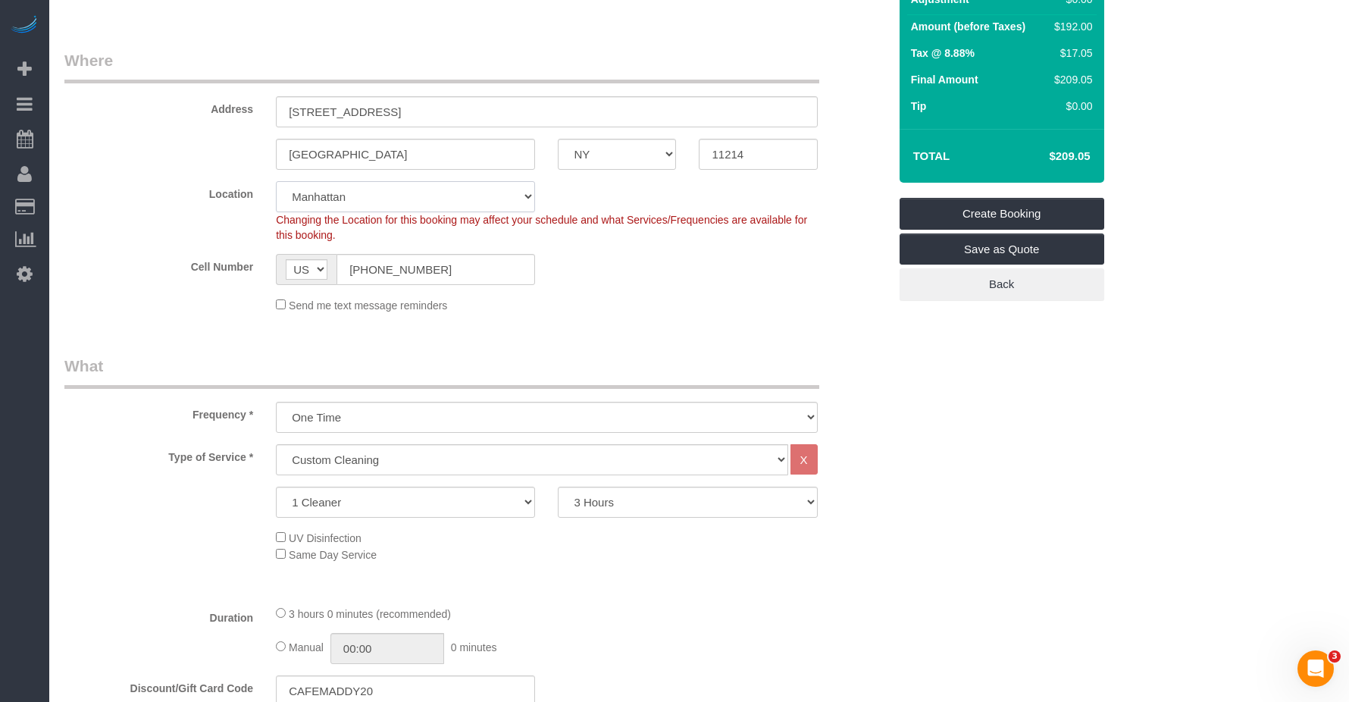
click at [413, 196] on select "[GEOGRAPHIC_DATA] [GEOGRAPHIC_DATA] [GEOGRAPHIC_DATA] [GEOGRAPHIC_DATA] [GEOGRA…" at bounding box center [405, 196] width 259 height 31
select select "6"
click at [276, 181] on select "[GEOGRAPHIC_DATA] [GEOGRAPHIC_DATA] [GEOGRAPHIC_DATA] [GEOGRAPHIC_DATA] [GEOGRA…" at bounding box center [405, 196] width 259 height 31
click at [677, 293] on sui-booking-location "Location [GEOGRAPHIC_DATA] [GEOGRAPHIC_DATA] [GEOGRAPHIC_DATA] [GEOGRAPHIC_DATA…" at bounding box center [476, 247] width 824 height 132
select select "object:4598"
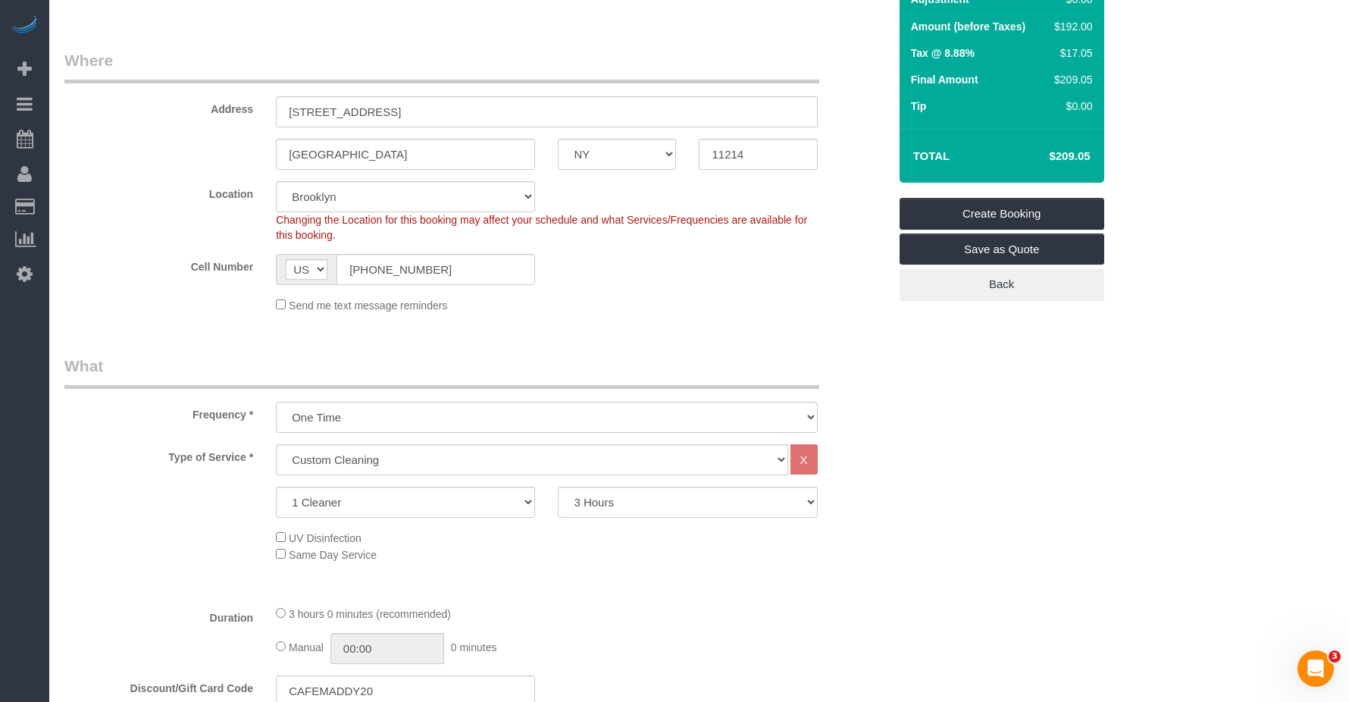
select select "spot122"
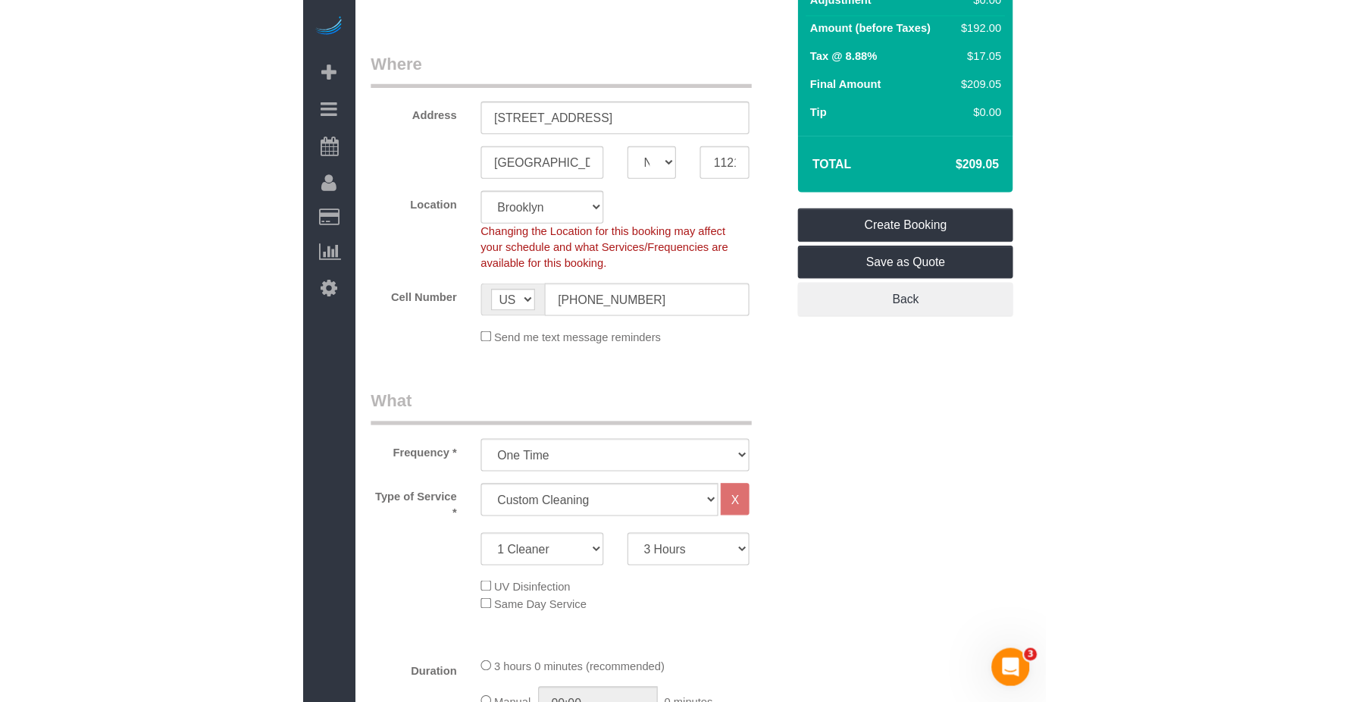
scroll to position [45, 0]
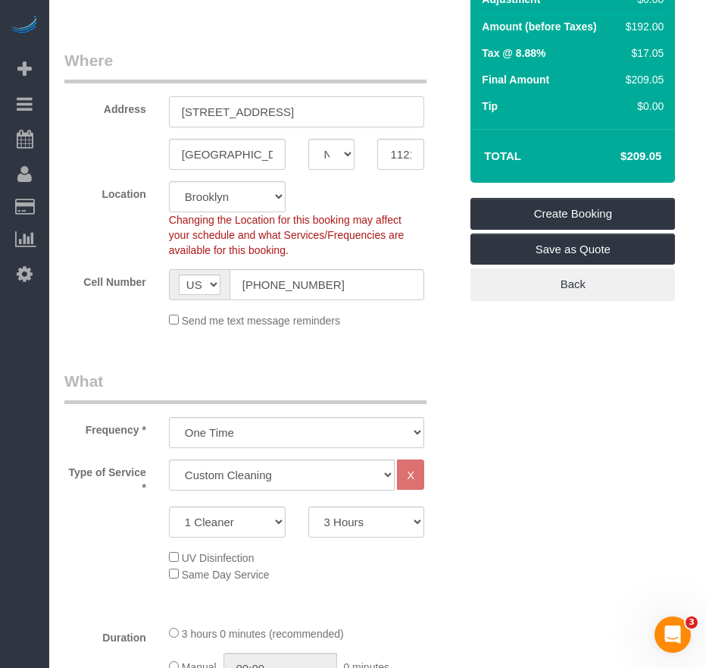
click at [309, 113] on input "[STREET_ADDRESS]" at bounding box center [297, 111] width 256 height 31
drag, startPoint x: 349, startPoint y: 113, endPoint x: 358, endPoint y: 83, distance: 30.9
click at [349, 113] on input "[STREET_ADDRESS]" at bounding box center [297, 111] width 256 height 31
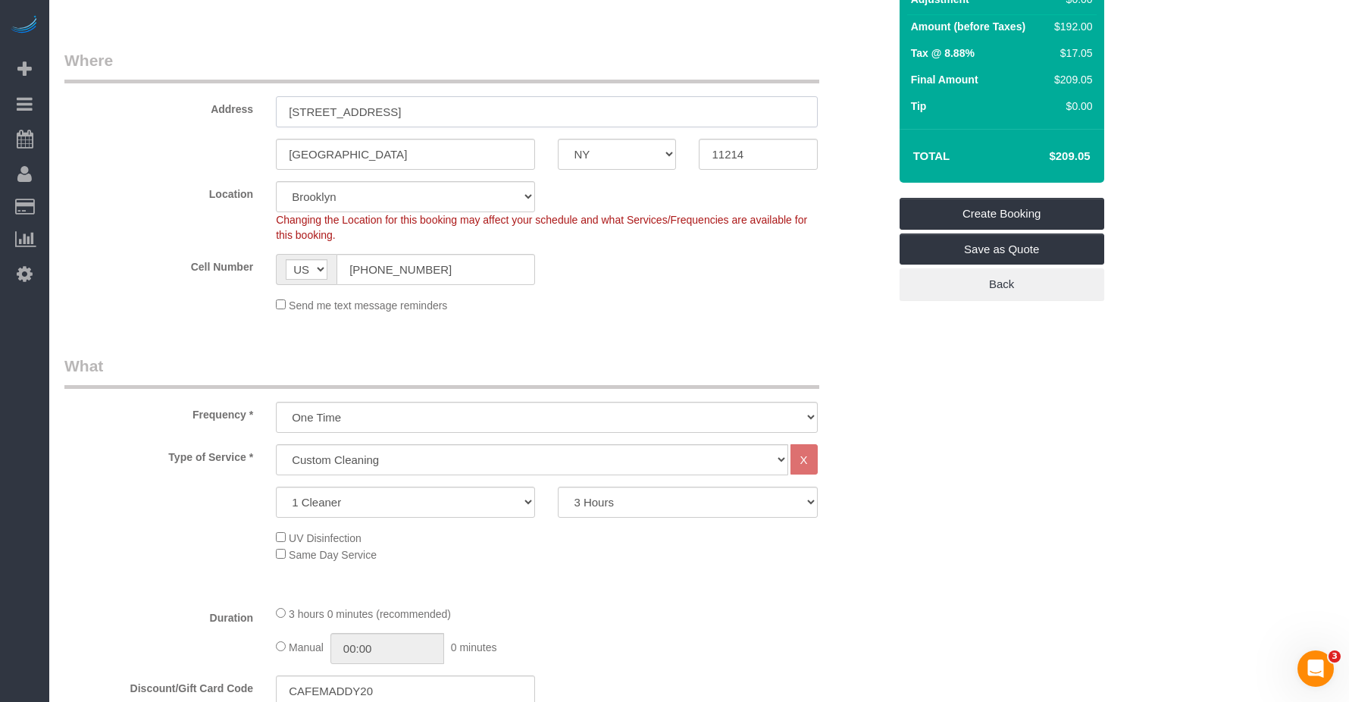
scroll to position [30, 0]
click at [432, 111] on input "[STREET_ADDRESS]" at bounding box center [546, 111] width 541 height 31
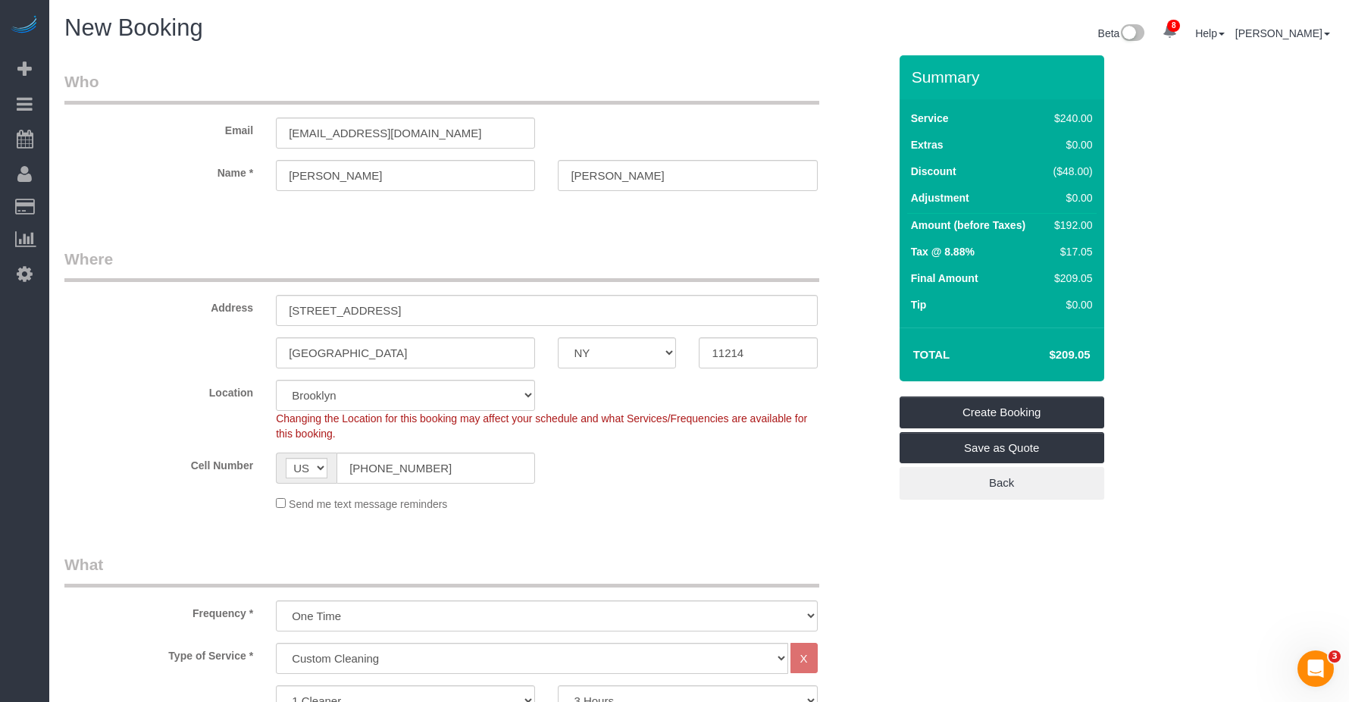
click at [646, 261] on legend "Where" at bounding box center [441, 265] width 755 height 34
click at [706, 421] on link "Create Booking" at bounding box center [1002, 412] width 205 height 32
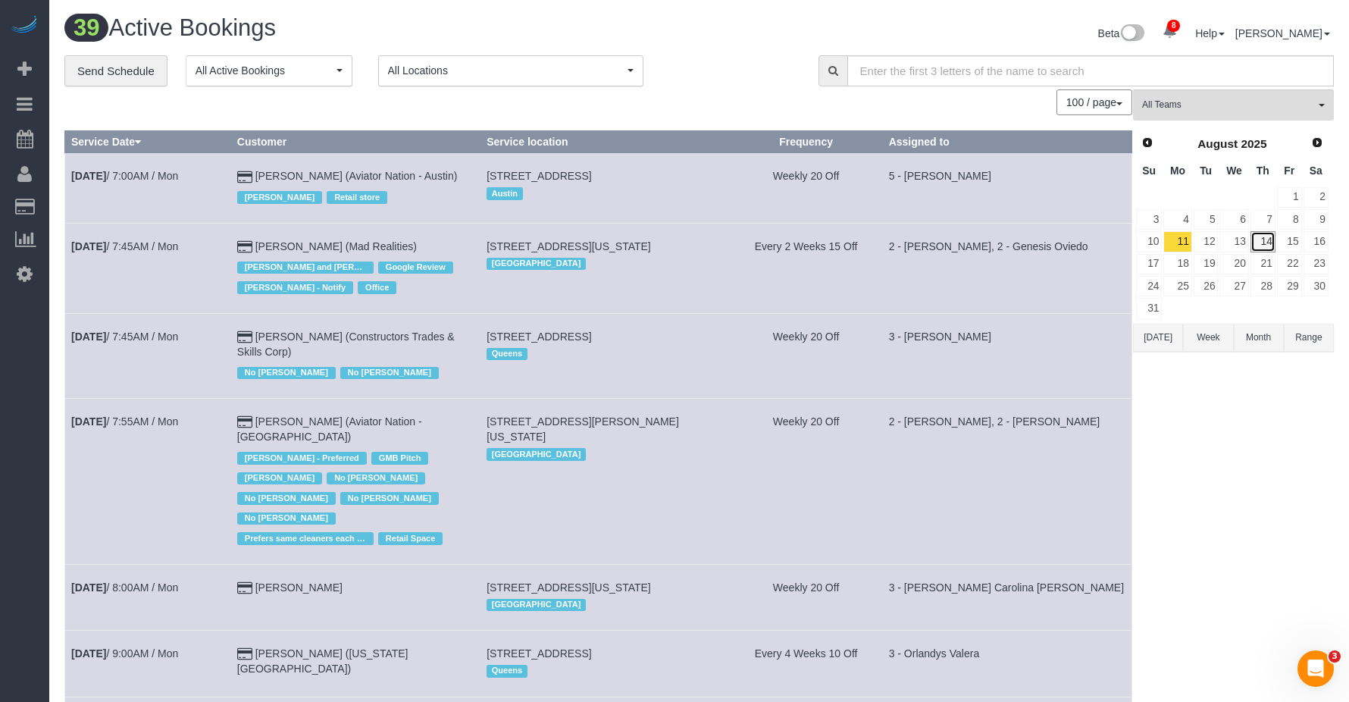
click at [706, 243] on link "14" at bounding box center [1263, 241] width 25 height 20
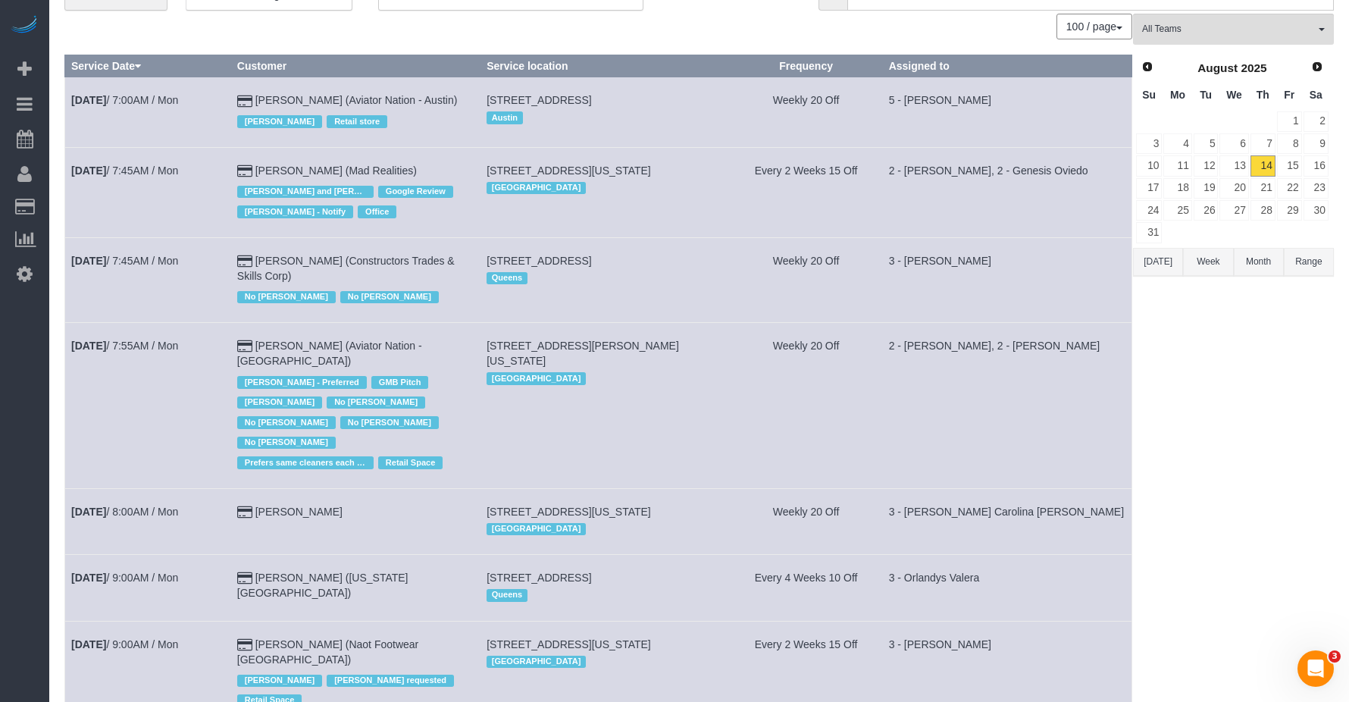
scroll to position [152, 0]
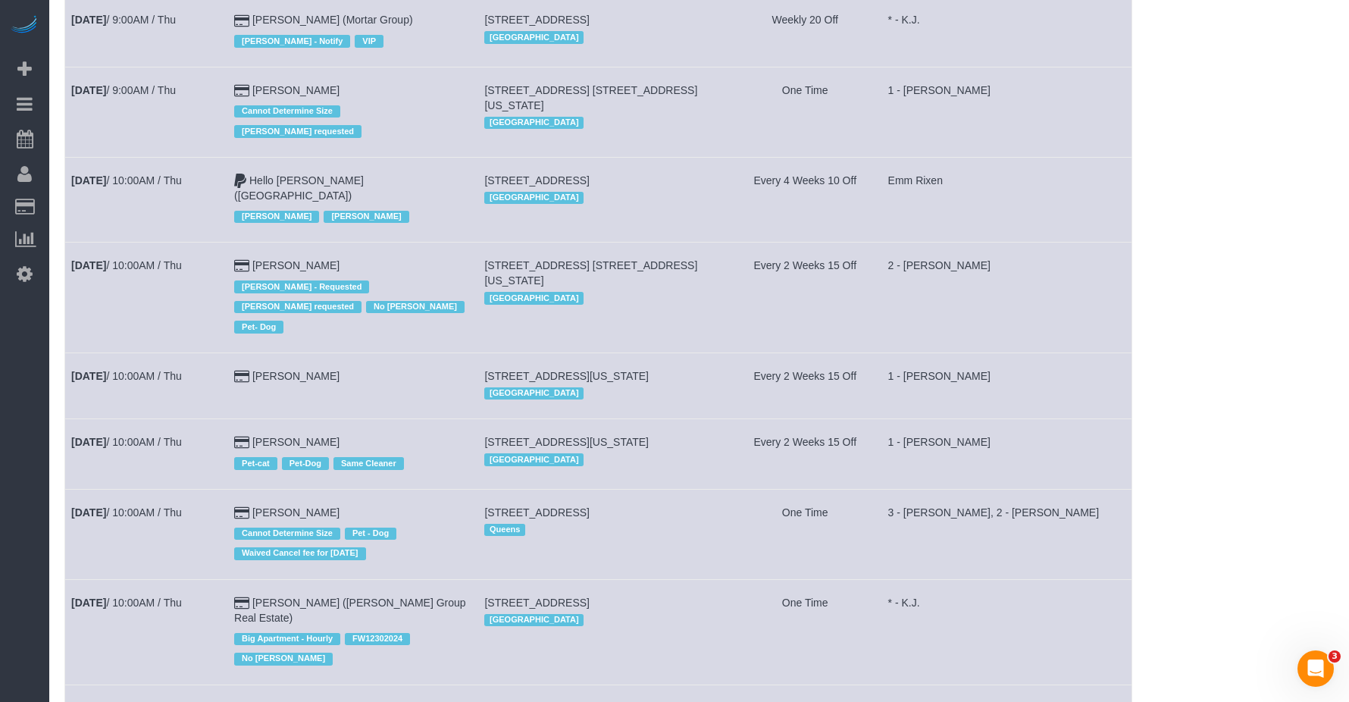
scroll to position [1342, 0]
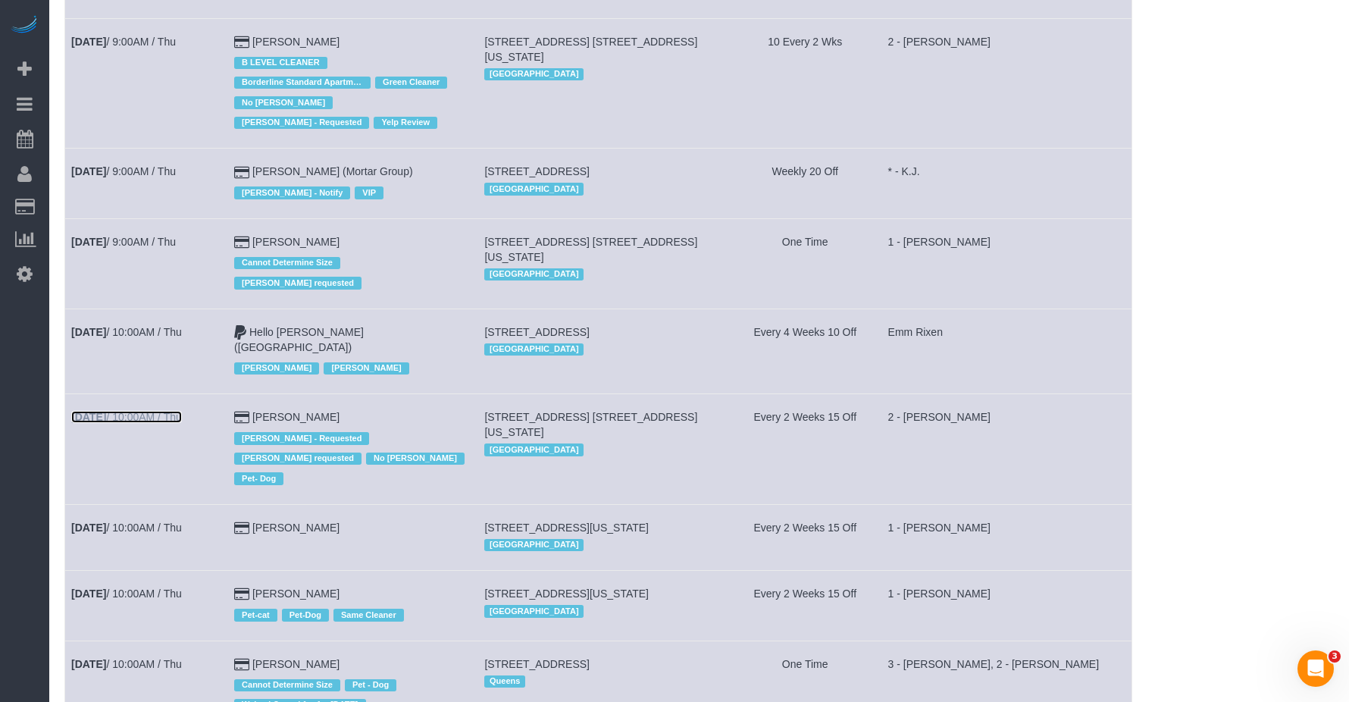
click at [106, 411] on b "[DATE]" at bounding box center [88, 417] width 35 height 12
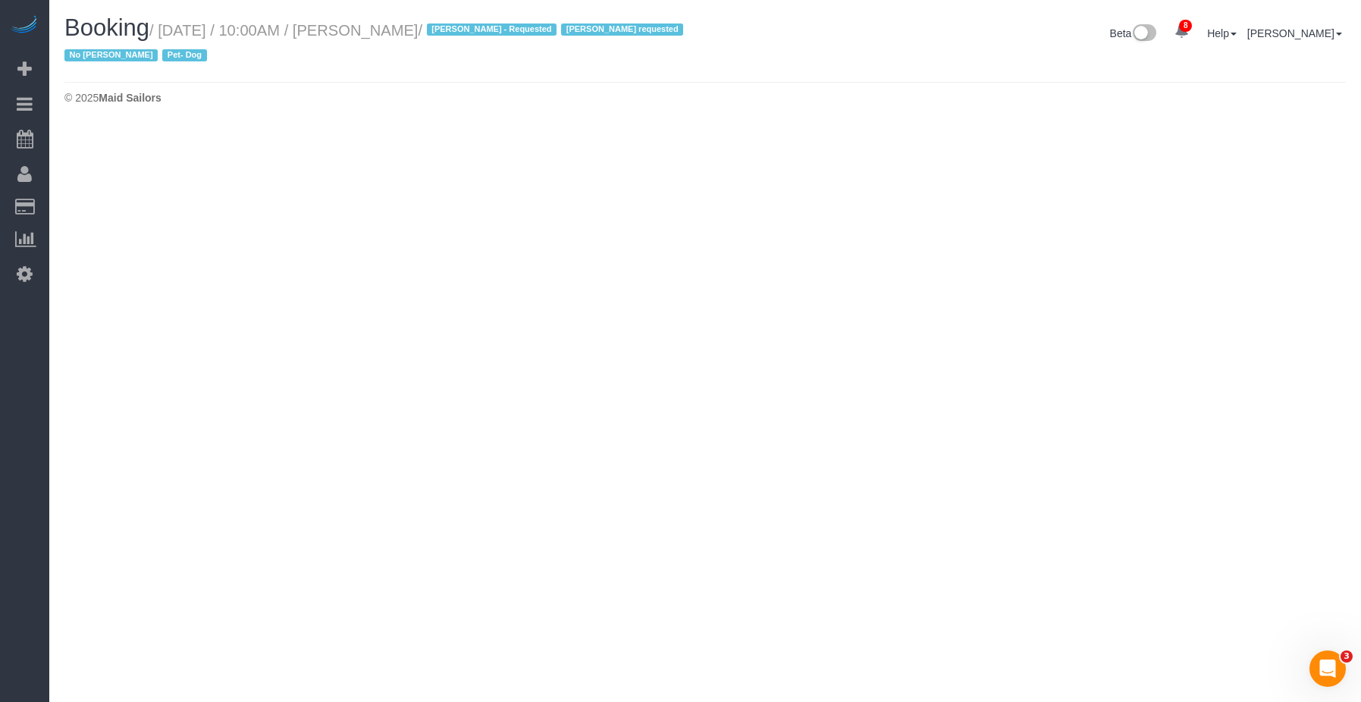
select select "NY"
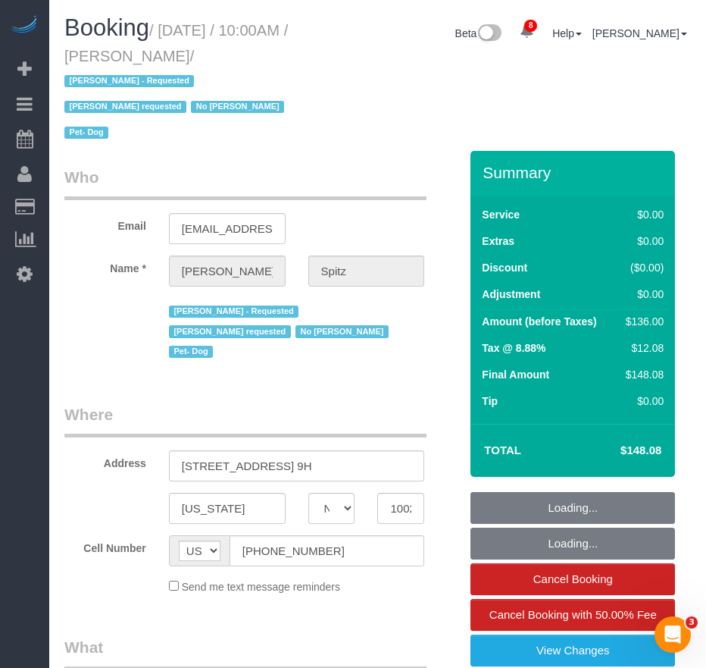
select select "object:7624"
select select "string:stripe-pm_1RpvFu4VGloSiKo7rcufCRjl"
select select "spot180"
select select "number:57"
select select "number:74"
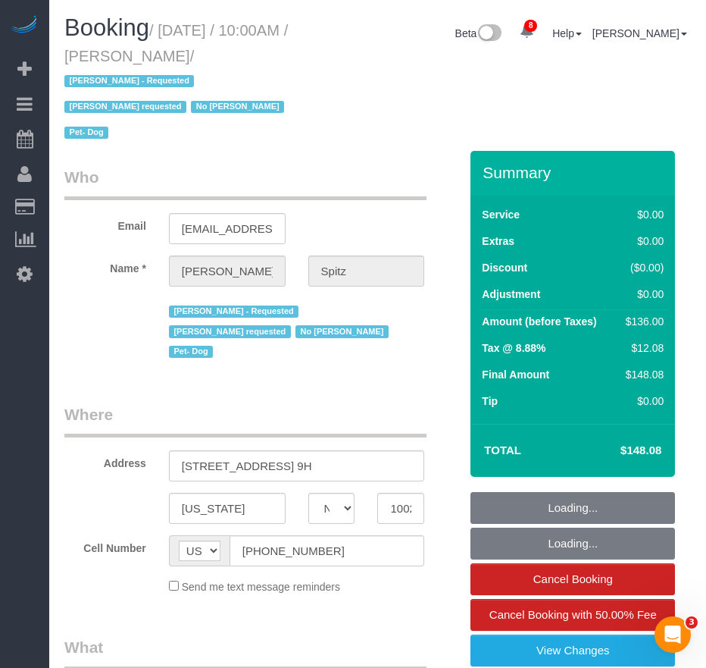
select select "number:13"
select select "number:5"
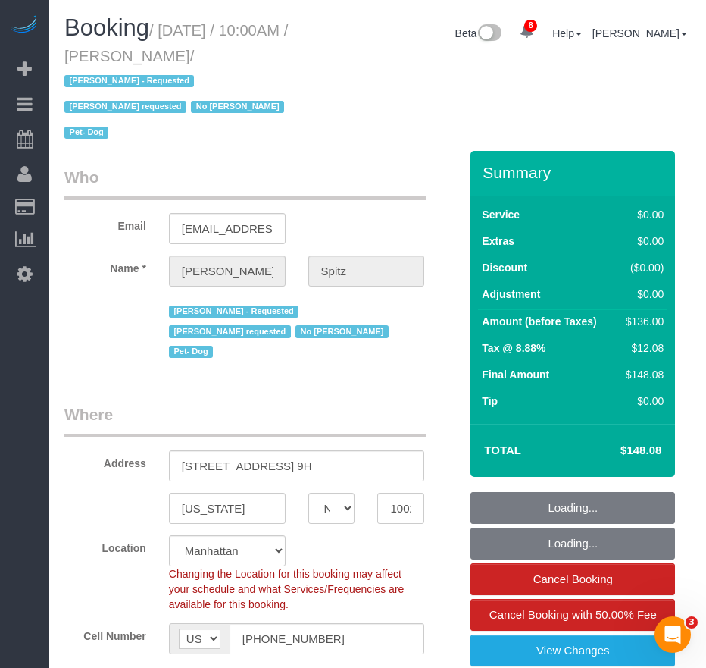
select select "1"
select select "object:8342"
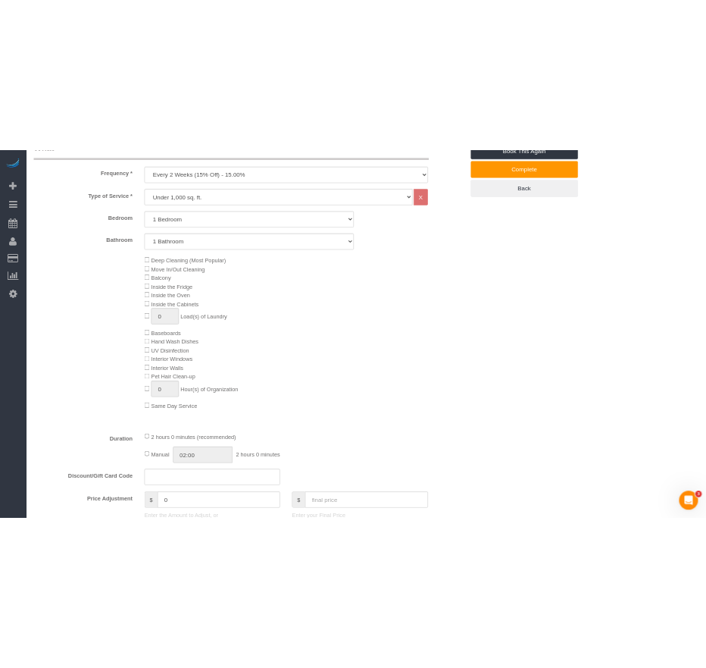
scroll to position [379, 0]
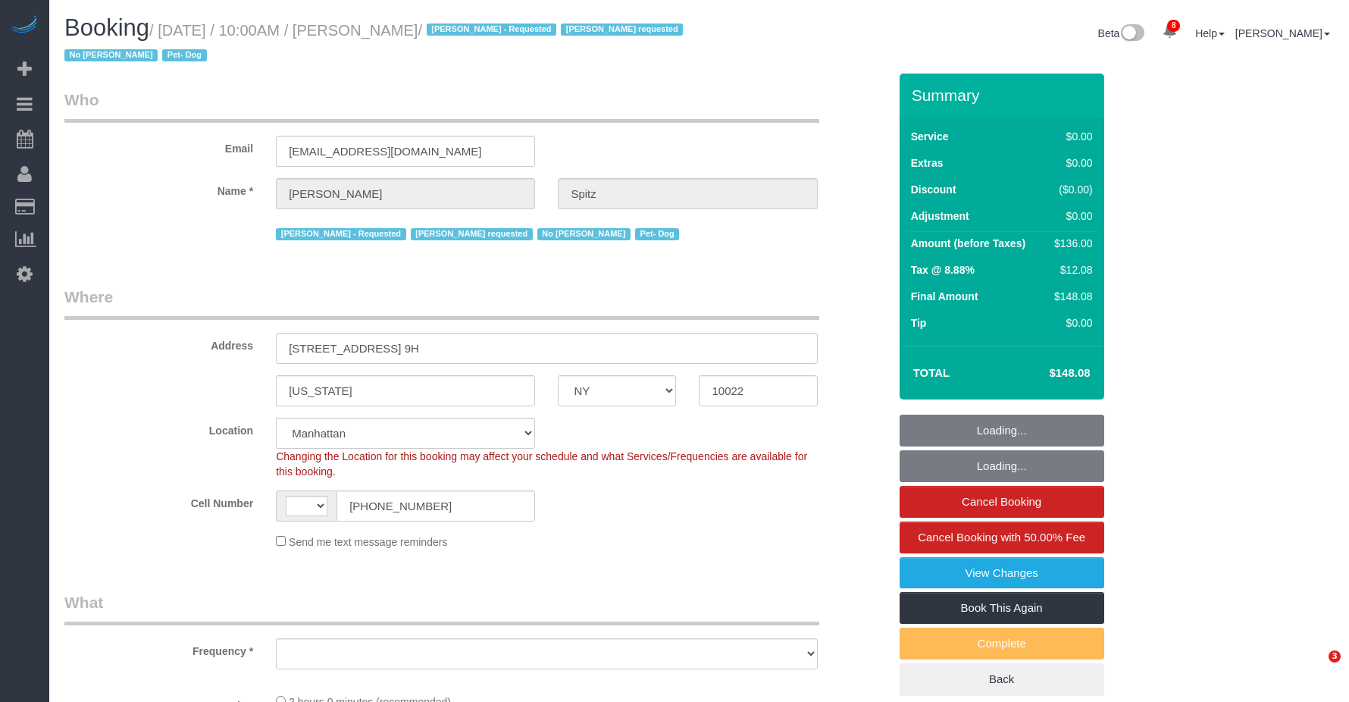
select select "NY"
select select "number:57"
select select "number:74"
select select "number:13"
select select "number:5"
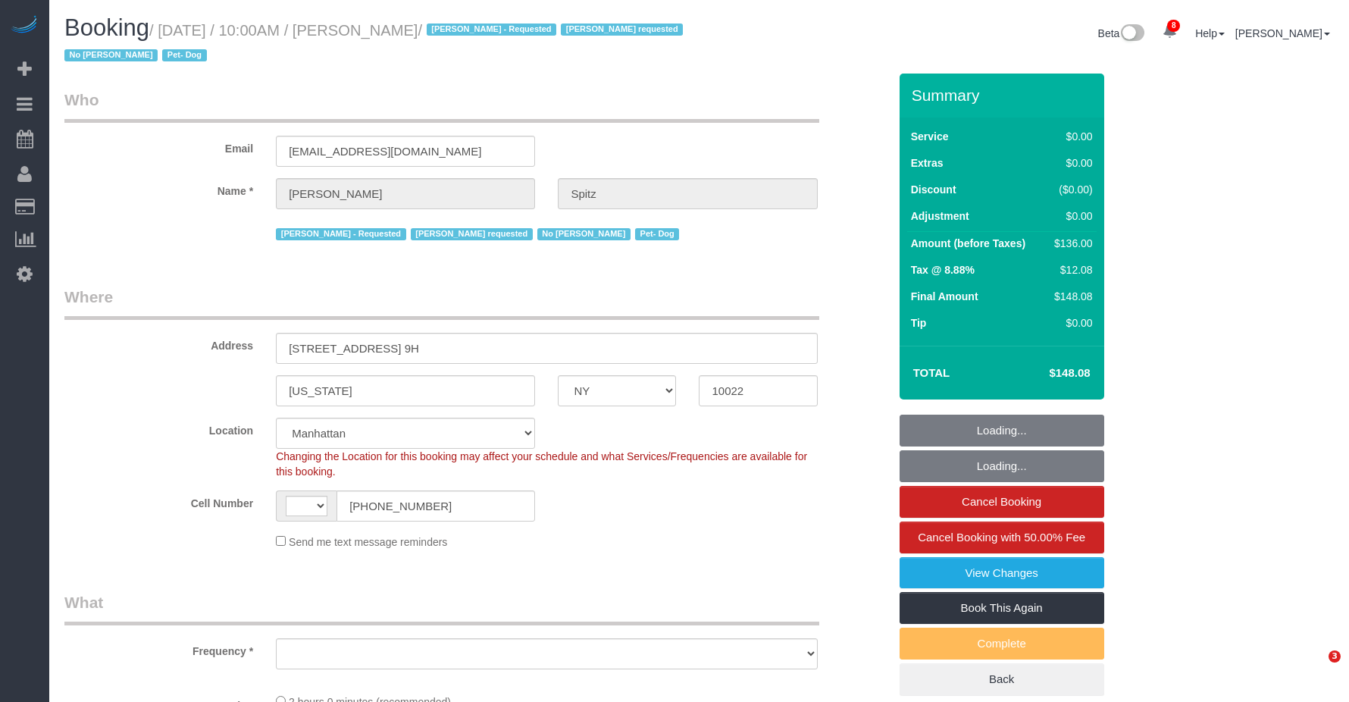
select select "string:US"
select select "object:2964"
select select "1"
select select "object:3432"
select select "spot1"
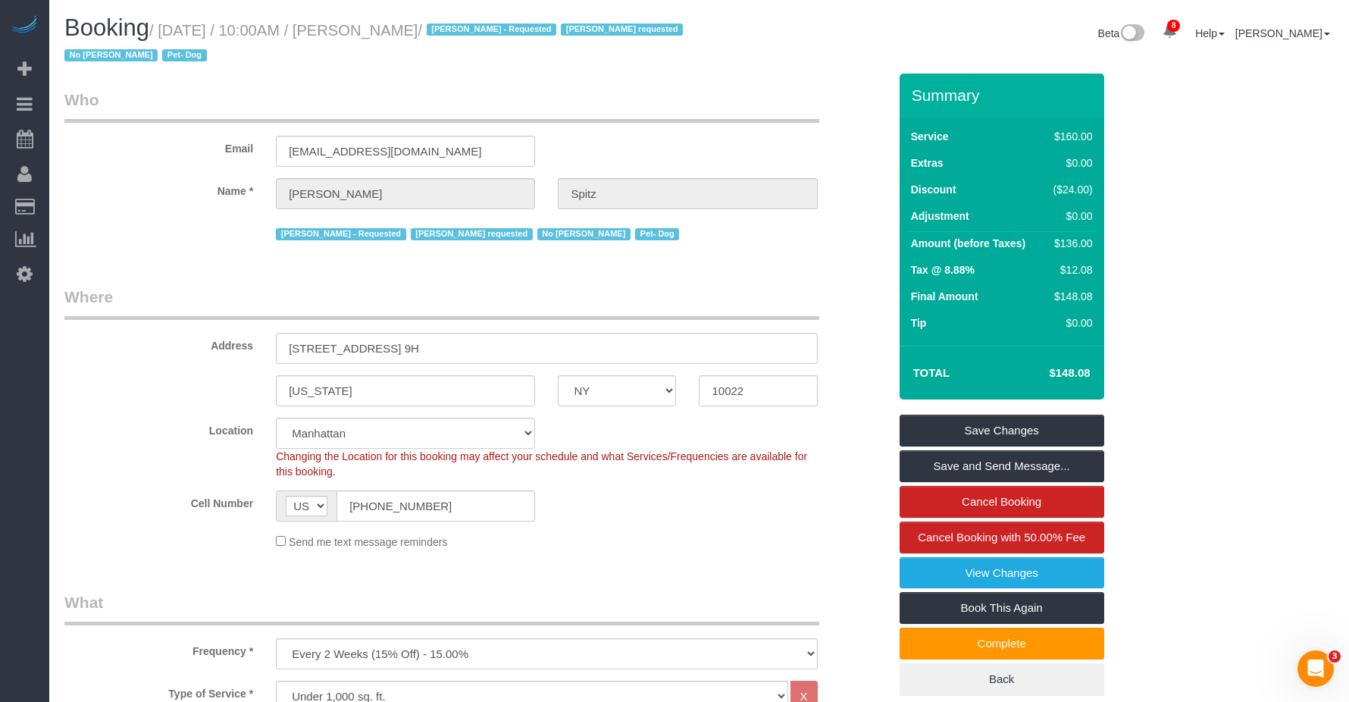
drag, startPoint x: 365, startPoint y: 31, endPoint x: 475, endPoint y: 26, distance: 110.0
click at [475, 26] on small "/ August 14, 2025 / 10:00AM / Madeleine Spitz / Ana Rodriguez - Requested Brian…" at bounding box center [375, 43] width 623 height 42
copy small "[PERSON_NAME]"
click at [175, 28] on small "/ August 14, 2025 / 10:00AM / Madeleine Spitz / Ana Rodriguez - Requested Brian…" at bounding box center [375, 43] width 623 height 42
drag, startPoint x: 166, startPoint y: 30, endPoint x: 468, endPoint y: 32, distance: 301.7
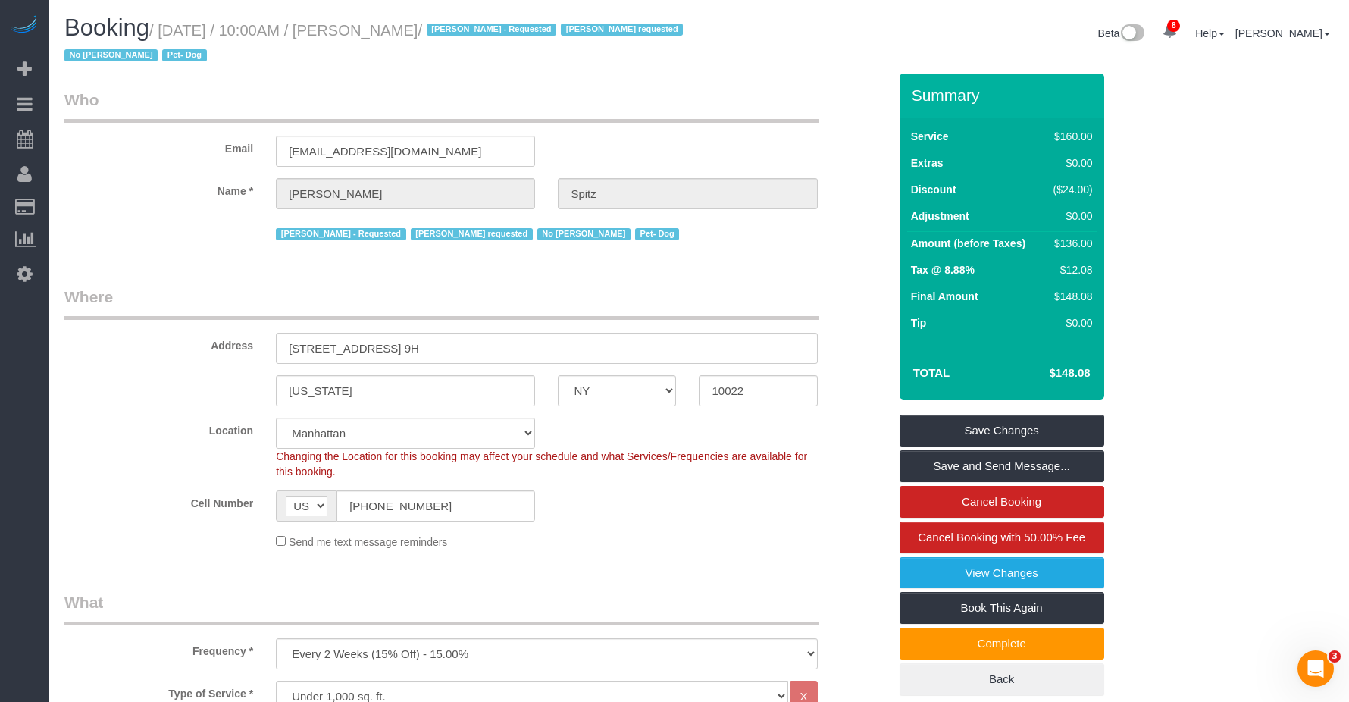
click at [470, 31] on small "/ August 14, 2025 / 10:00AM / Madeleine Spitz / Ana Rodriguez - Requested Brian…" at bounding box center [375, 43] width 623 height 42
copy small "August 14, 2025 / 10:00AM / Madeleine Spitz"
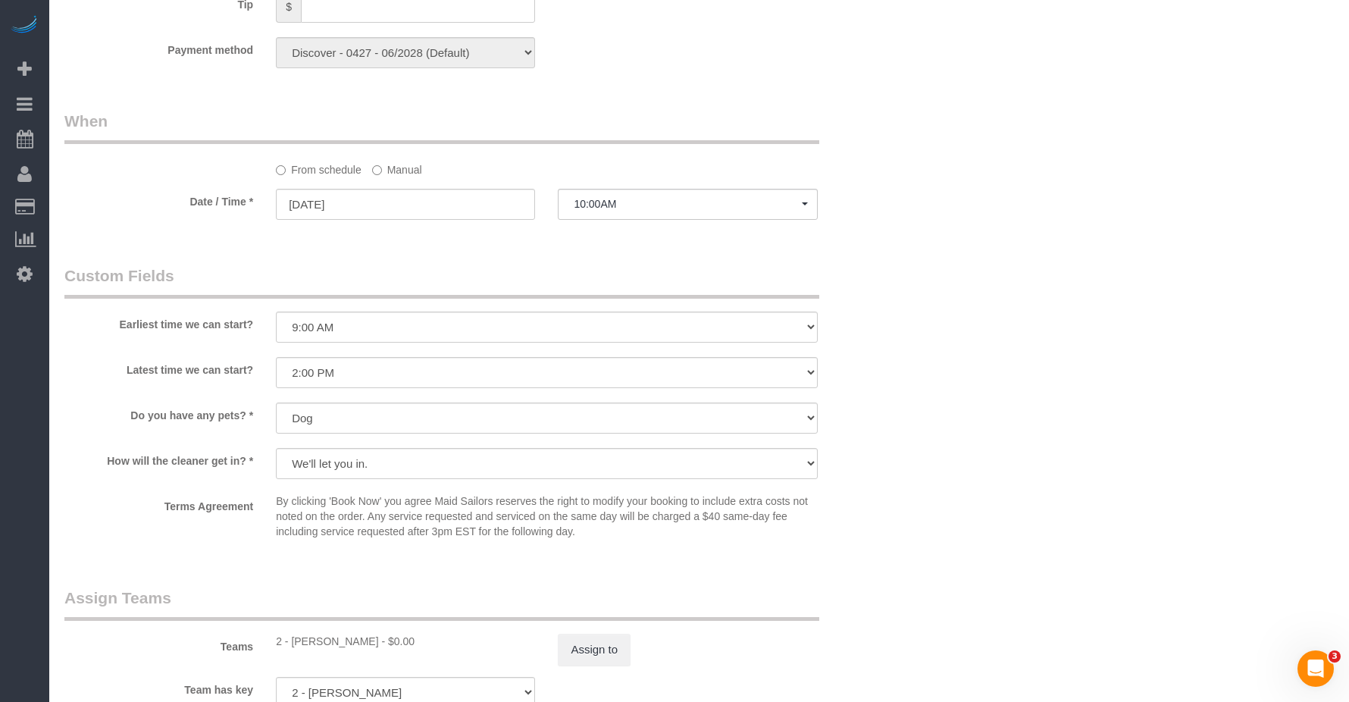
scroll to position [1668, 0]
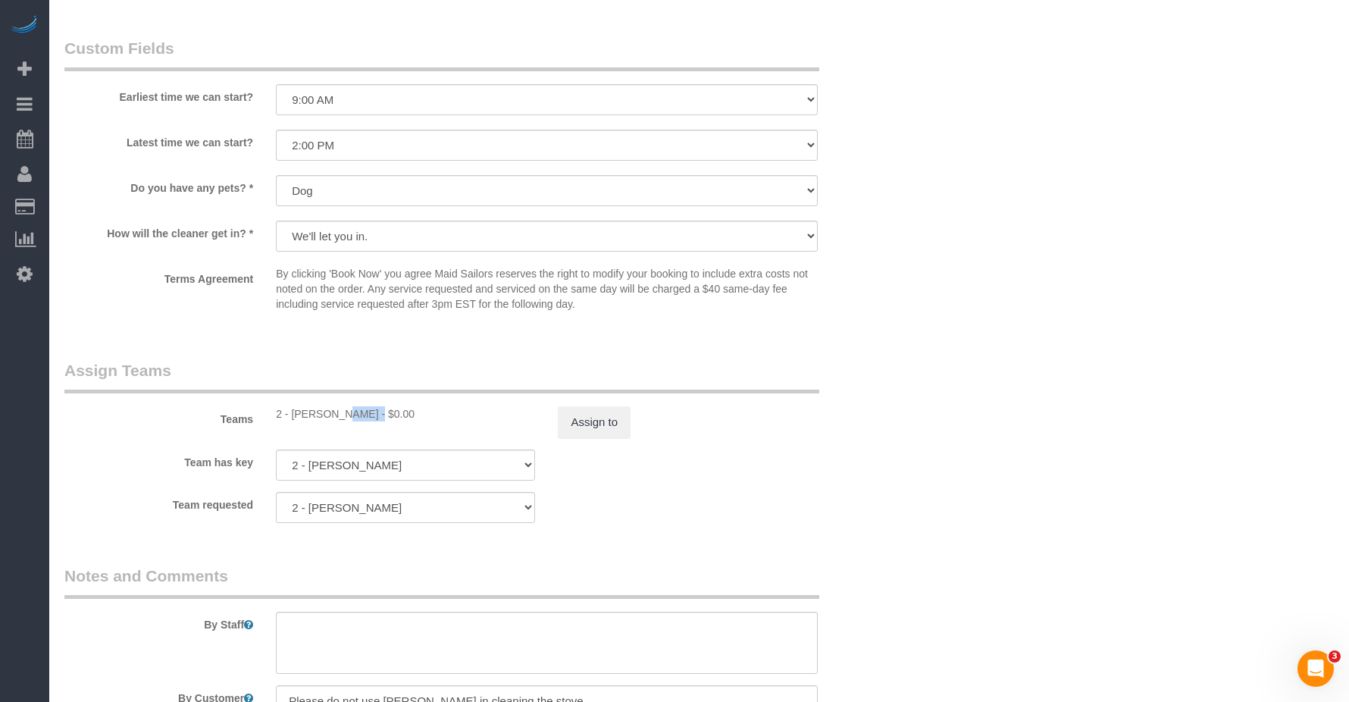
drag, startPoint x: 292, startPoint y: 413, endPoint x: 316, endPoint y: 415, distance: 24.4
click at [325, 412] on div "2 - [PERSON_NAME] - $0.00" at bounding box center [405, 413] width 259 height 15
copy div "Ana Ro"
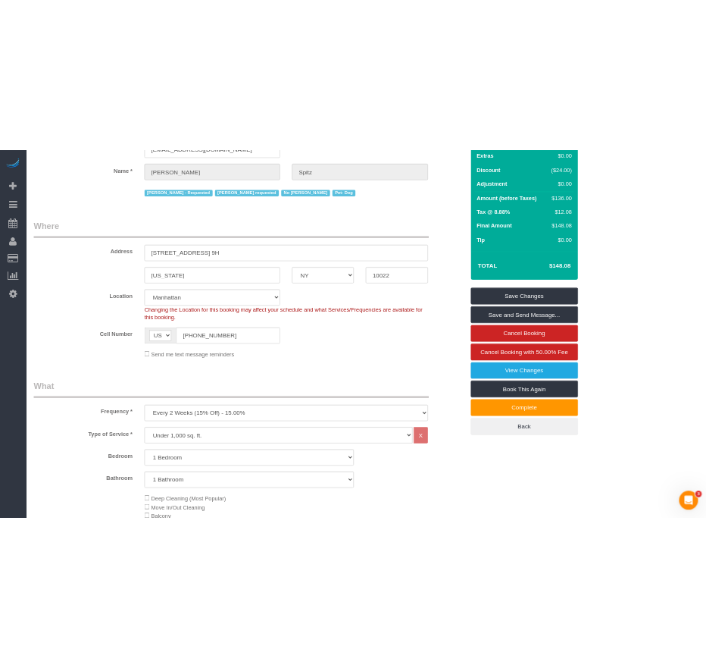
scroll to position [0, 0]
